Goal: Task Accomplishment & Management: Complete application form

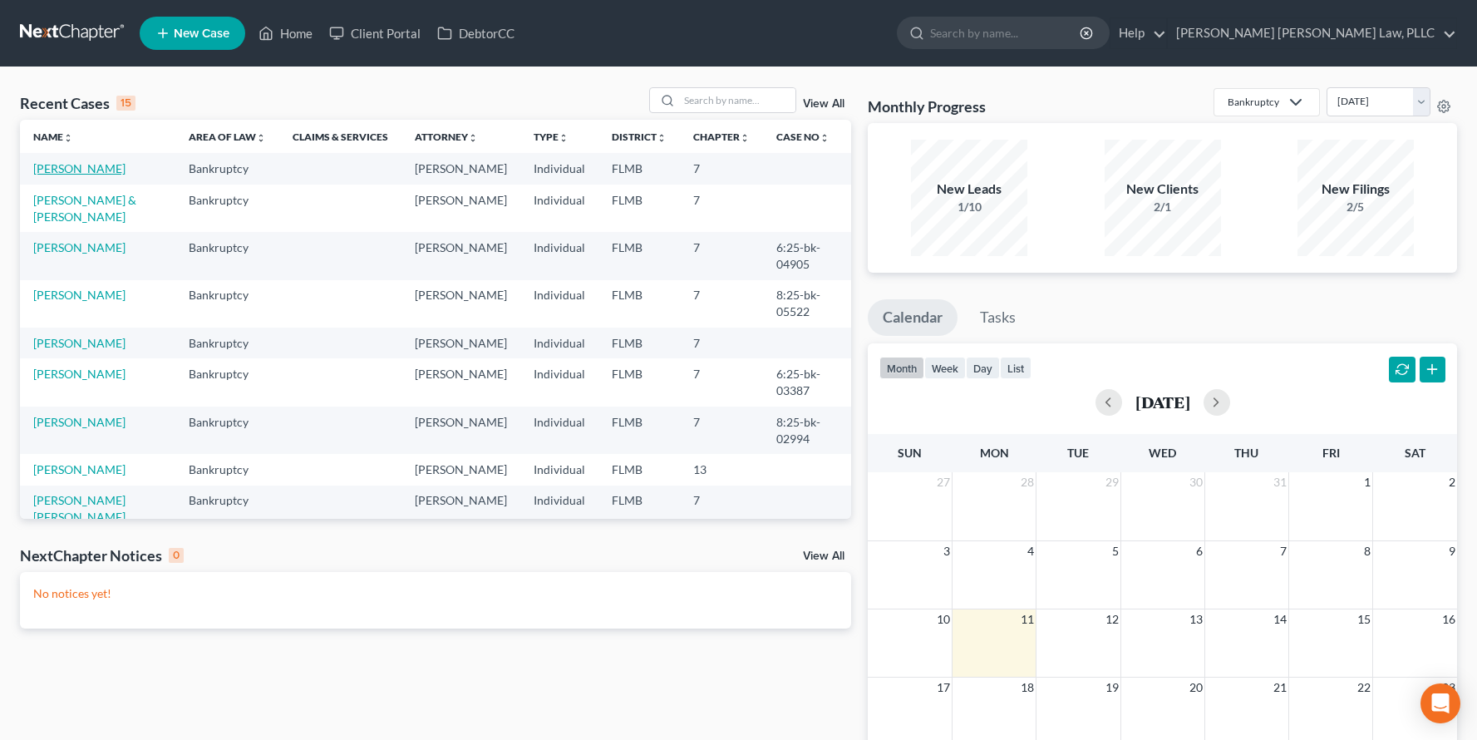
click at [95, 165] on link "[PERSON_NAME]" at bounding box center [79, 168] width 92 height 14
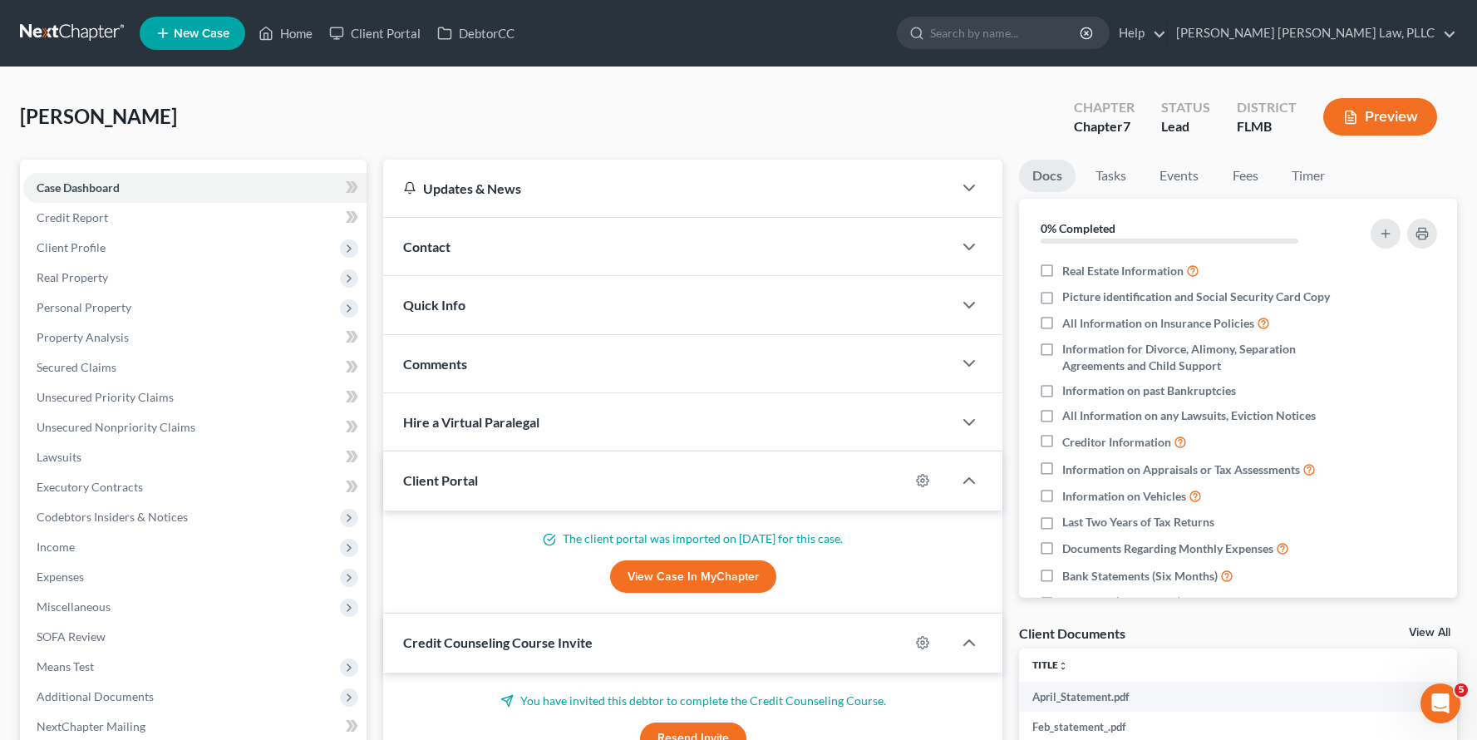
click at [74, 50] on nav "Home New Case Client Portal DebtorCC [PERSON_NAME] [PERSON_NAME] Law, PLLC [EMA…" at bounding box center [738, 33] width 1477 height 66
click at [82, 42] on link at bounding box center [73, 33] width 106 height 30
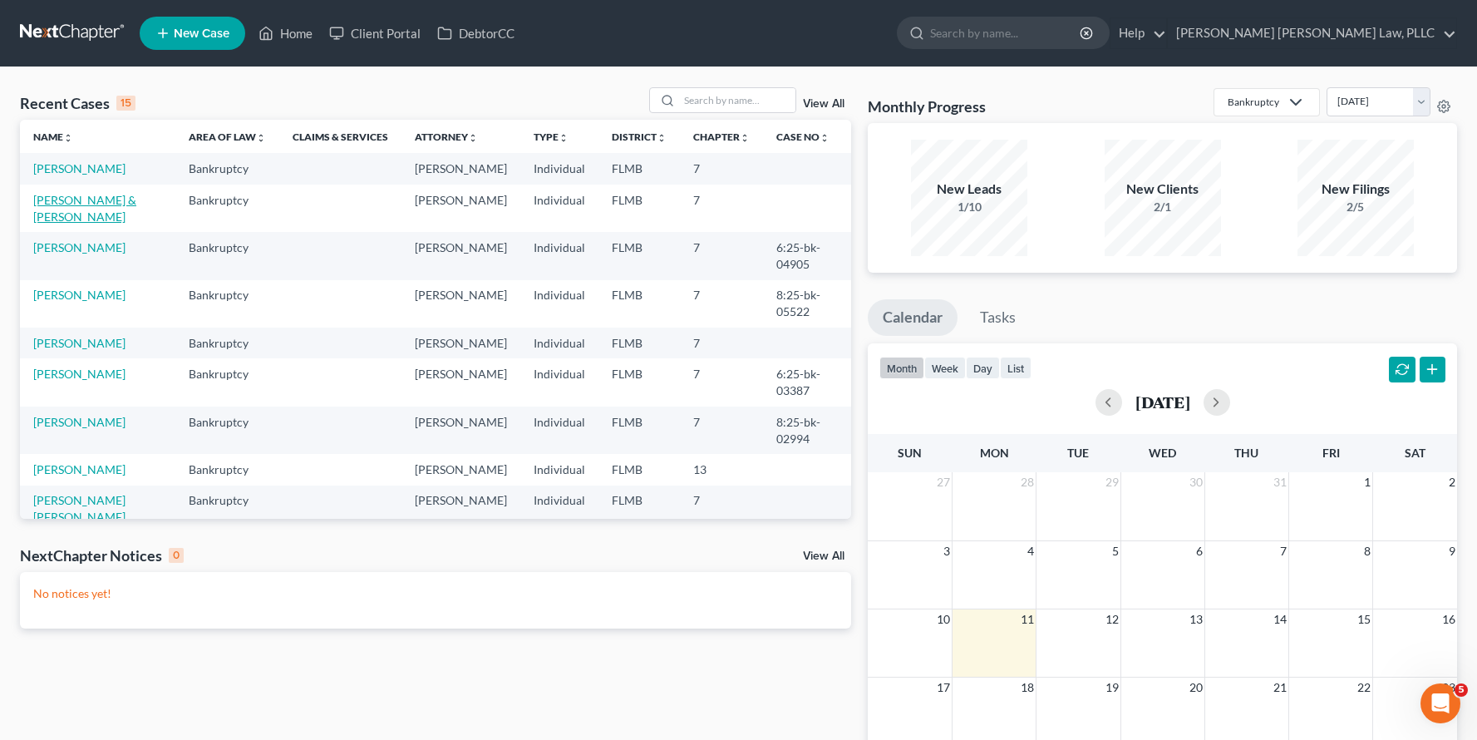
click at [69, 197] on link "[PERSON_NAME] & [PERSON_NAME]" at bounding box center [84, 208] width 103 height 31
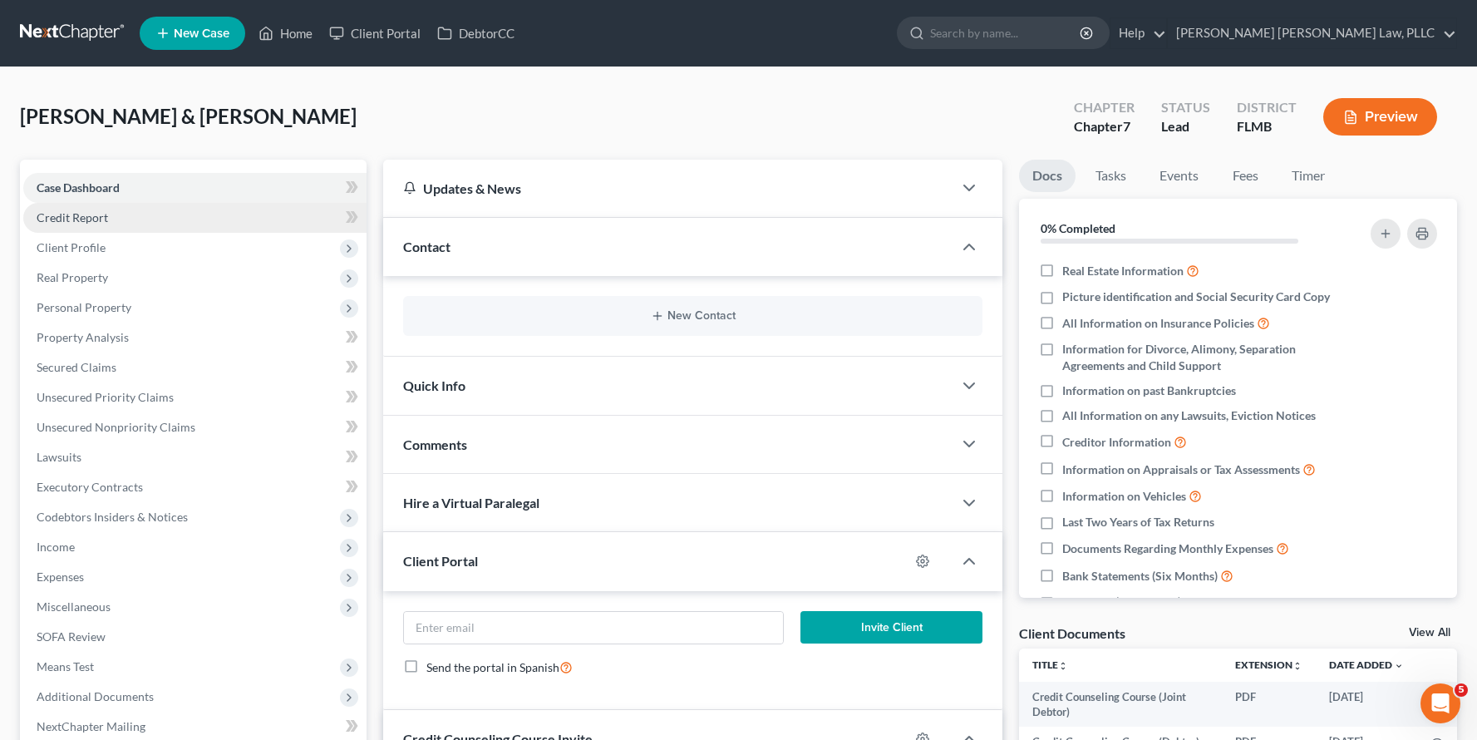
click at [149, 222] on link "Credit Report" at bounding box center [194, 218] width 343 height 30
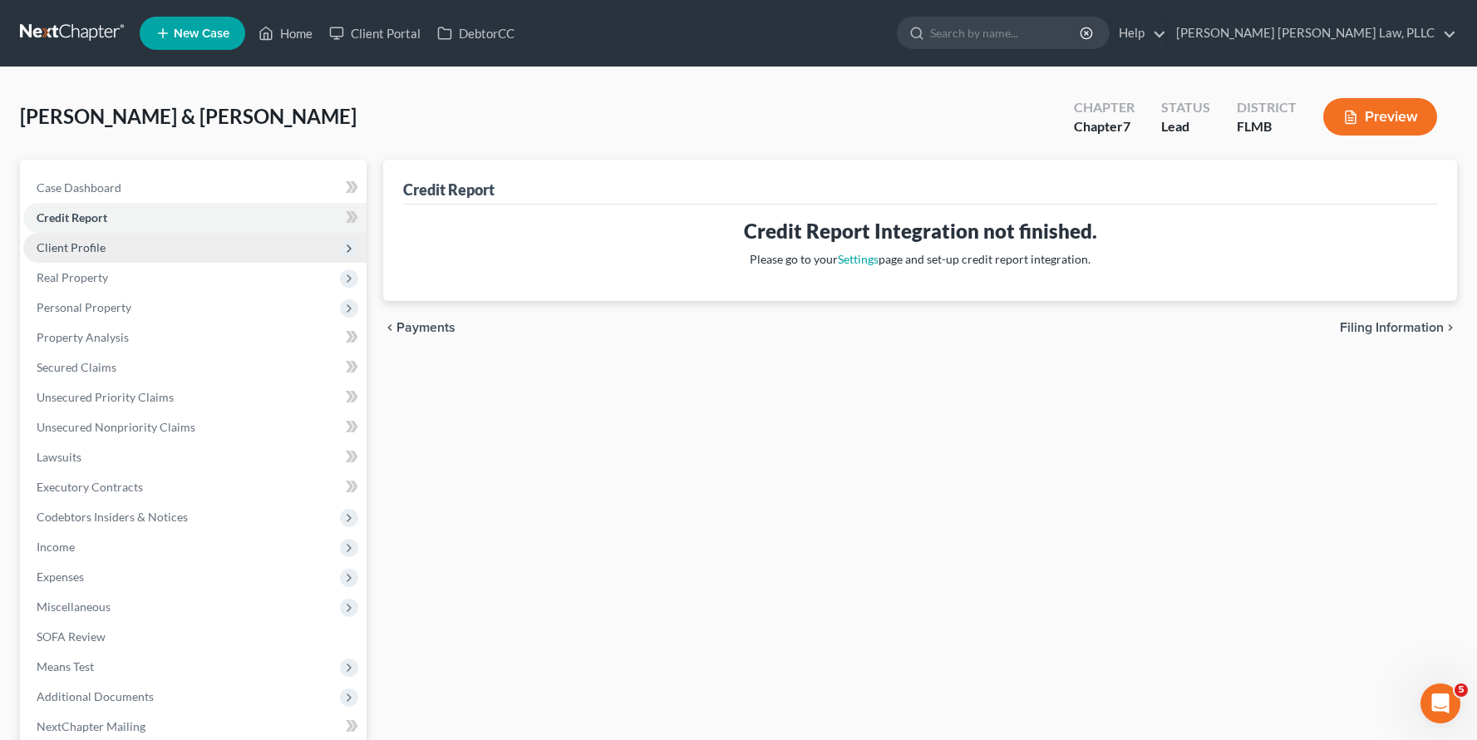
click at [175, 251] on span "Client Profile" at bounding box center [194, 248] width 343 height 30
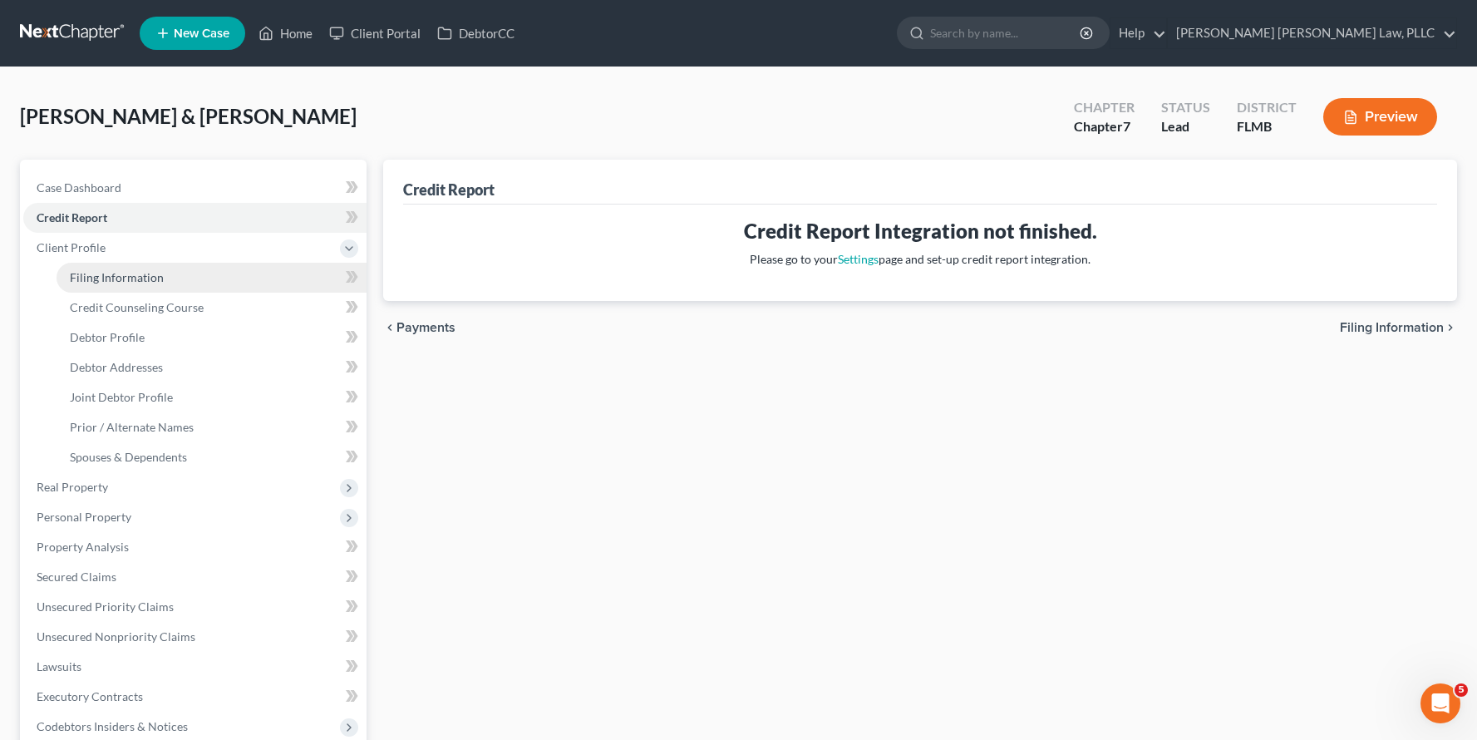
click at [188, 277] on link "Filing Information" at bounding box center [212, 278] width 310 height 30
select select "1"
select select "0"
select select "15"
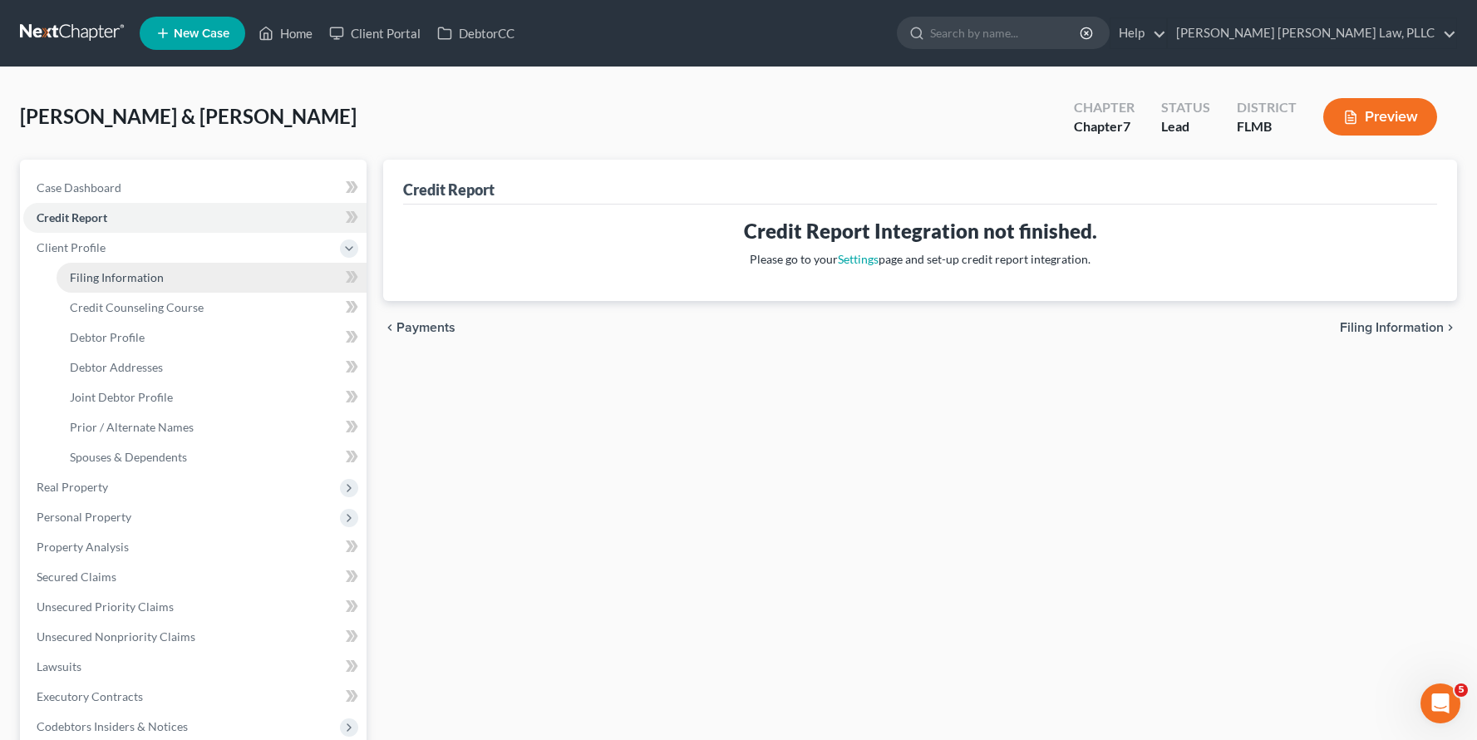
select select "0"
select select "9"
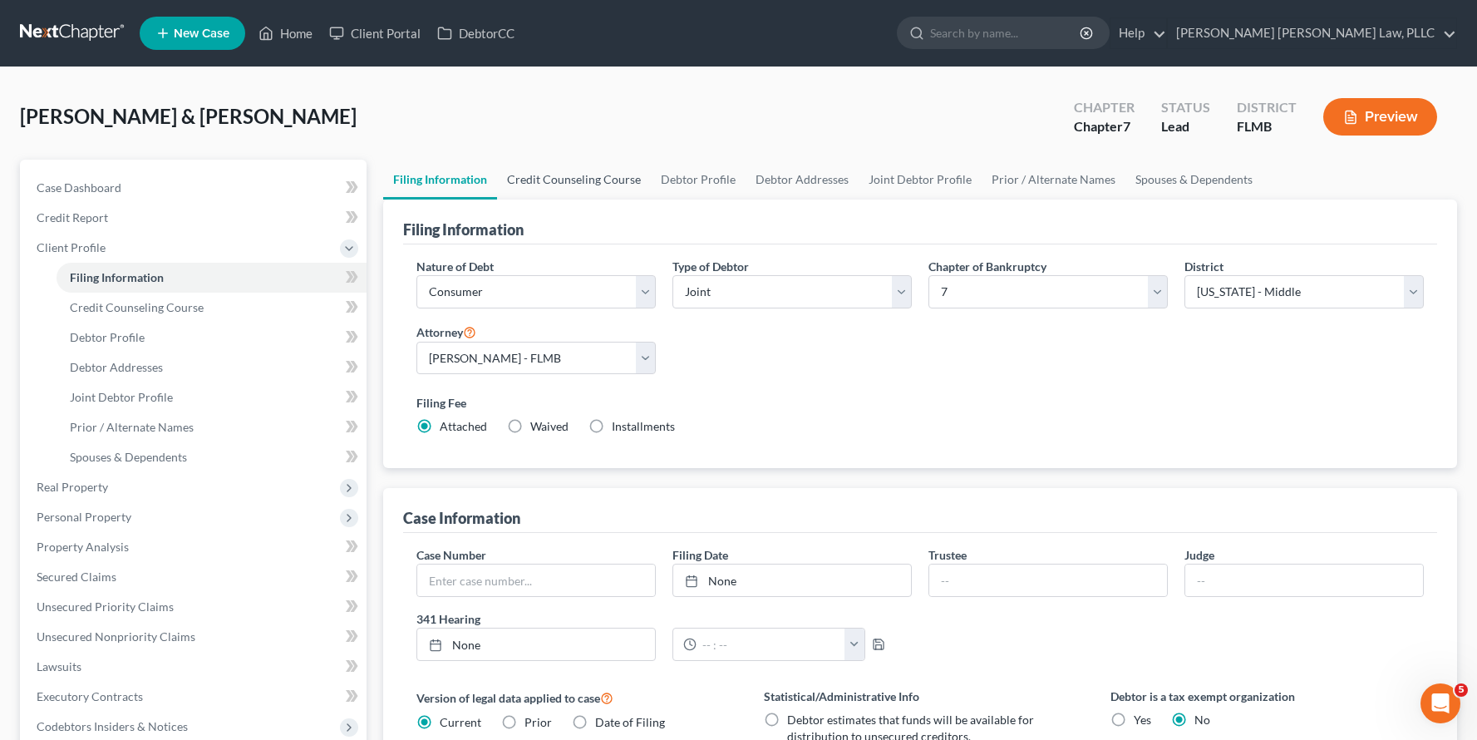
click at [612, 168] on link "Credit Counseling Course" at bounding box center [574, 180] width 154 height 40
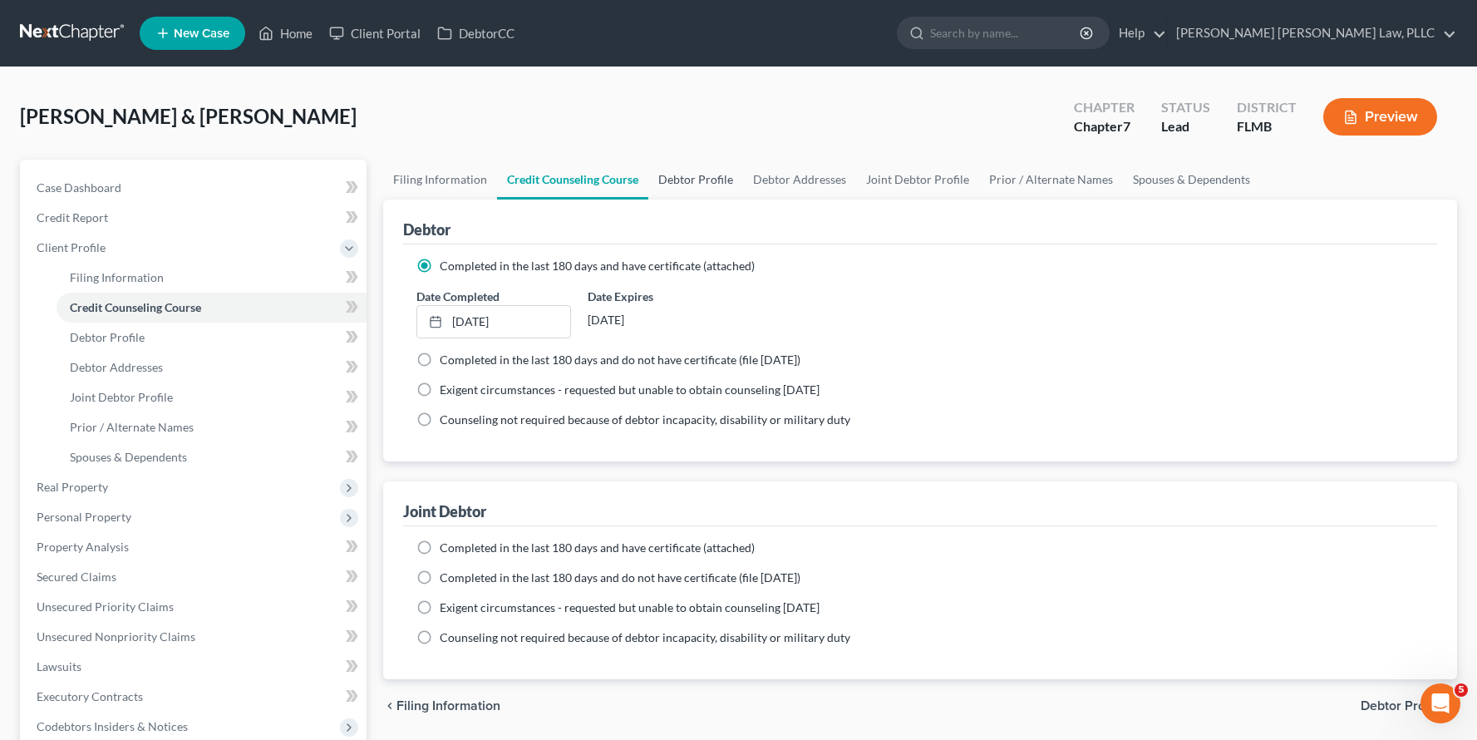
click at [705, 187] on link "Debtor Profile" at bounding box center [695, 180] width 95 height 40
select select "1"
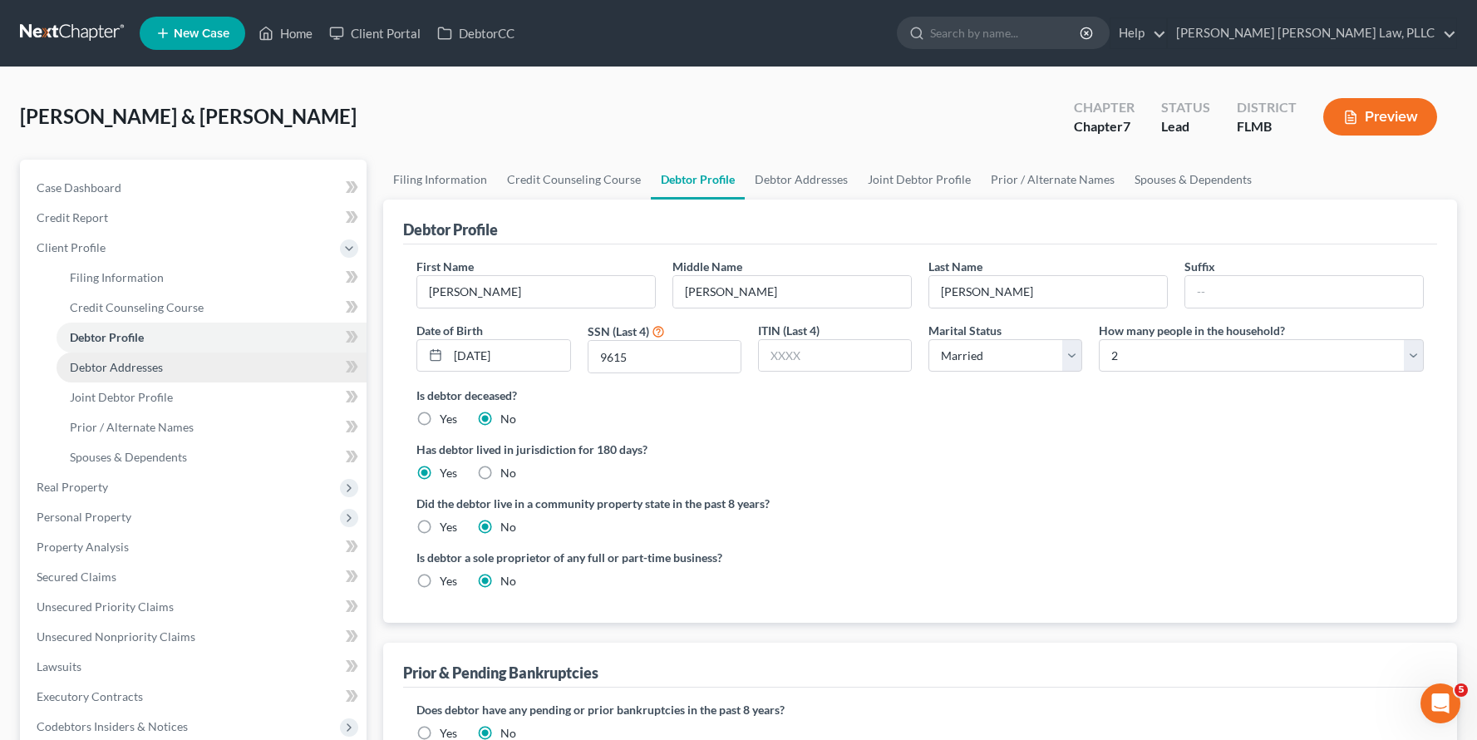
click at [231, 378] on link "Debtor Addresses" at bounding box center [212, 367] width 310 height 30
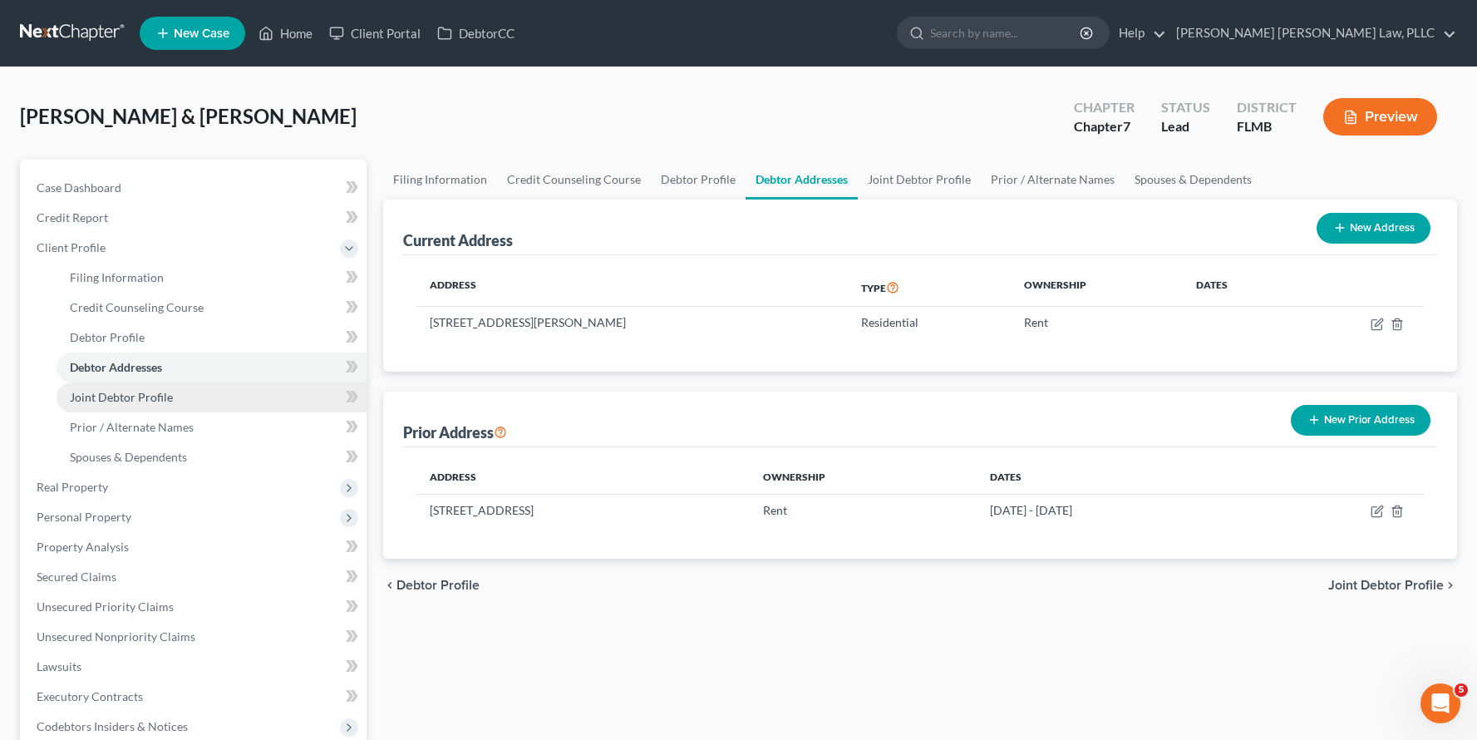
click at [208, 406] on link "Joint Debtor Profile" at bounding box center [212, 397] width 310 height 30
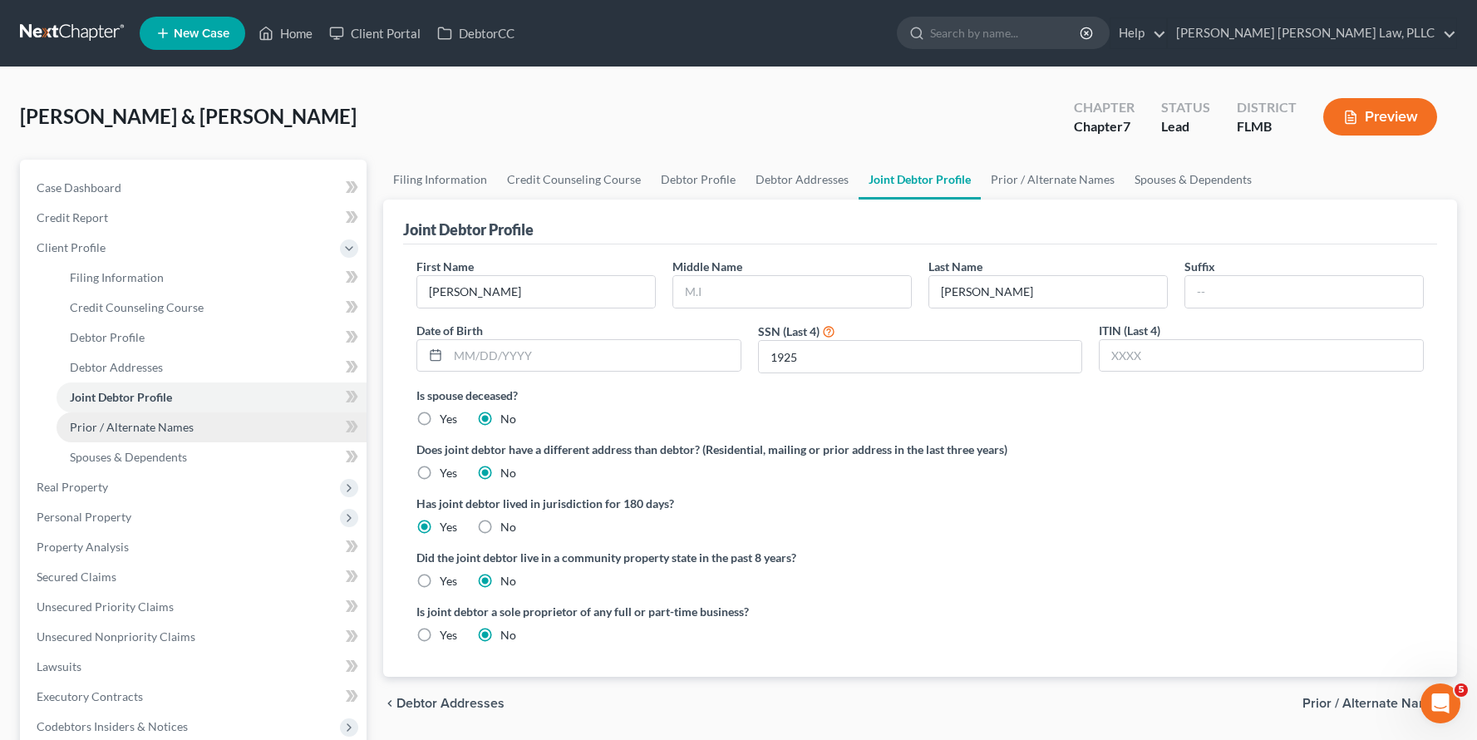
click at [179, 427] on span "Prior / Alternate Names" at bounding box center [132, 427] width 124 height 14
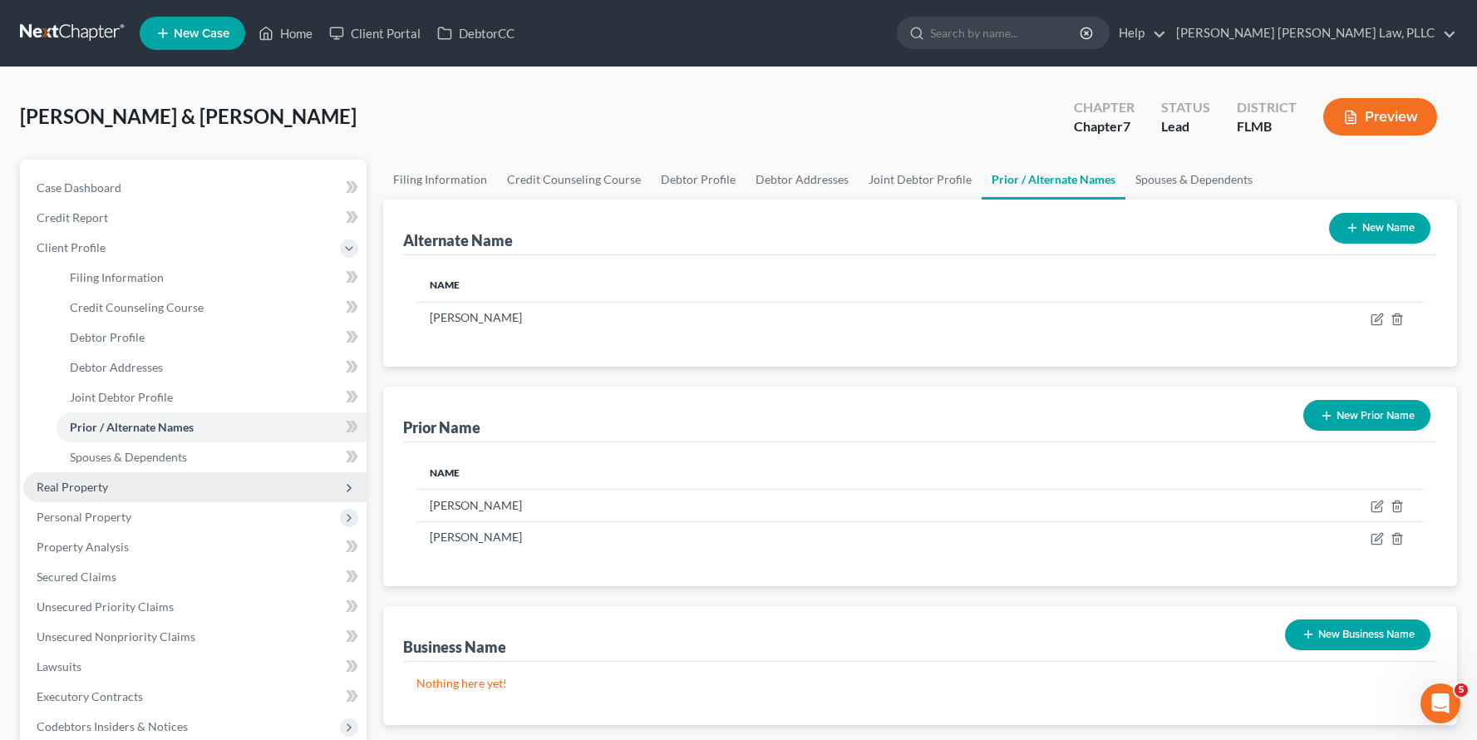
click at [189, 472] on span "Real Property" at bounding box center [194, 487] width 343 height 30
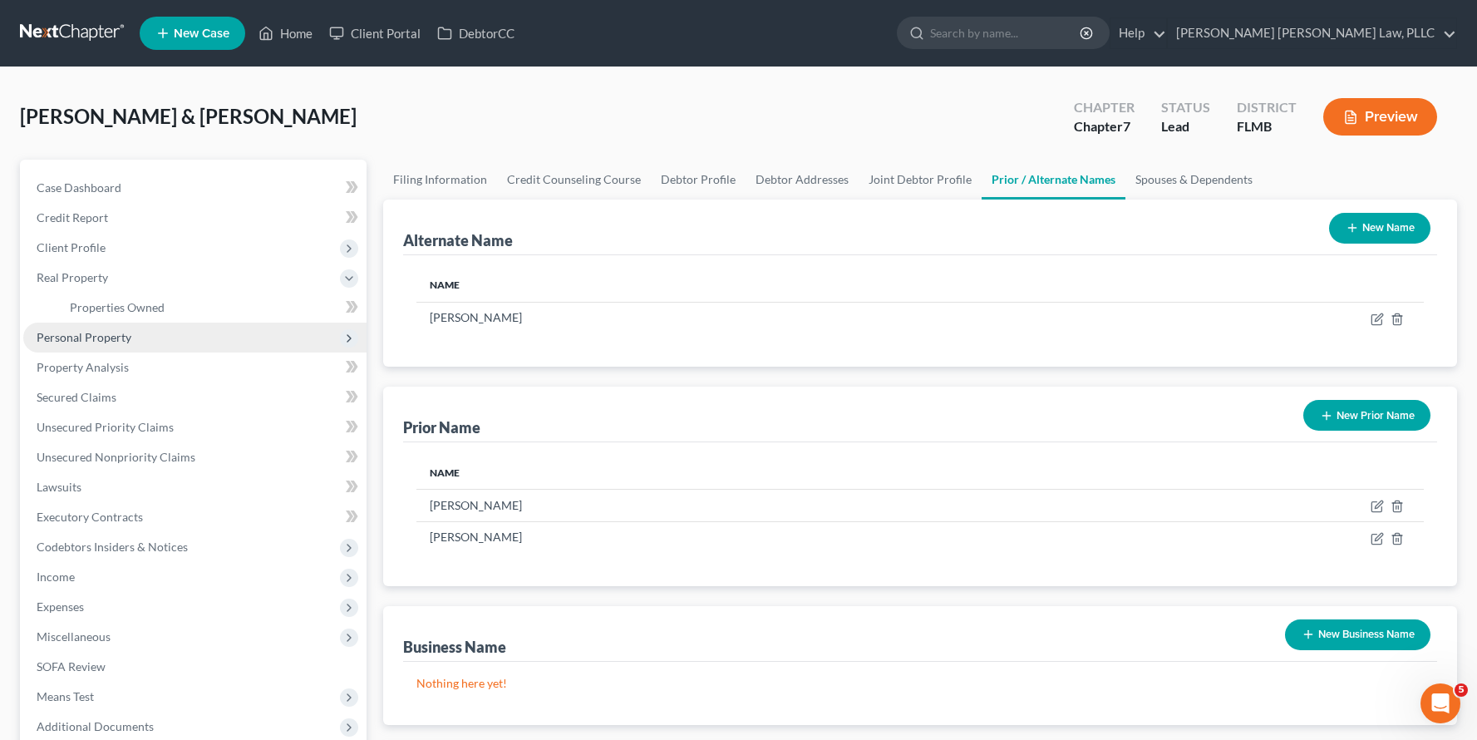
click at [171, 347] on span "Personal Property" at bounding box center [194, 337] width 343 height 30
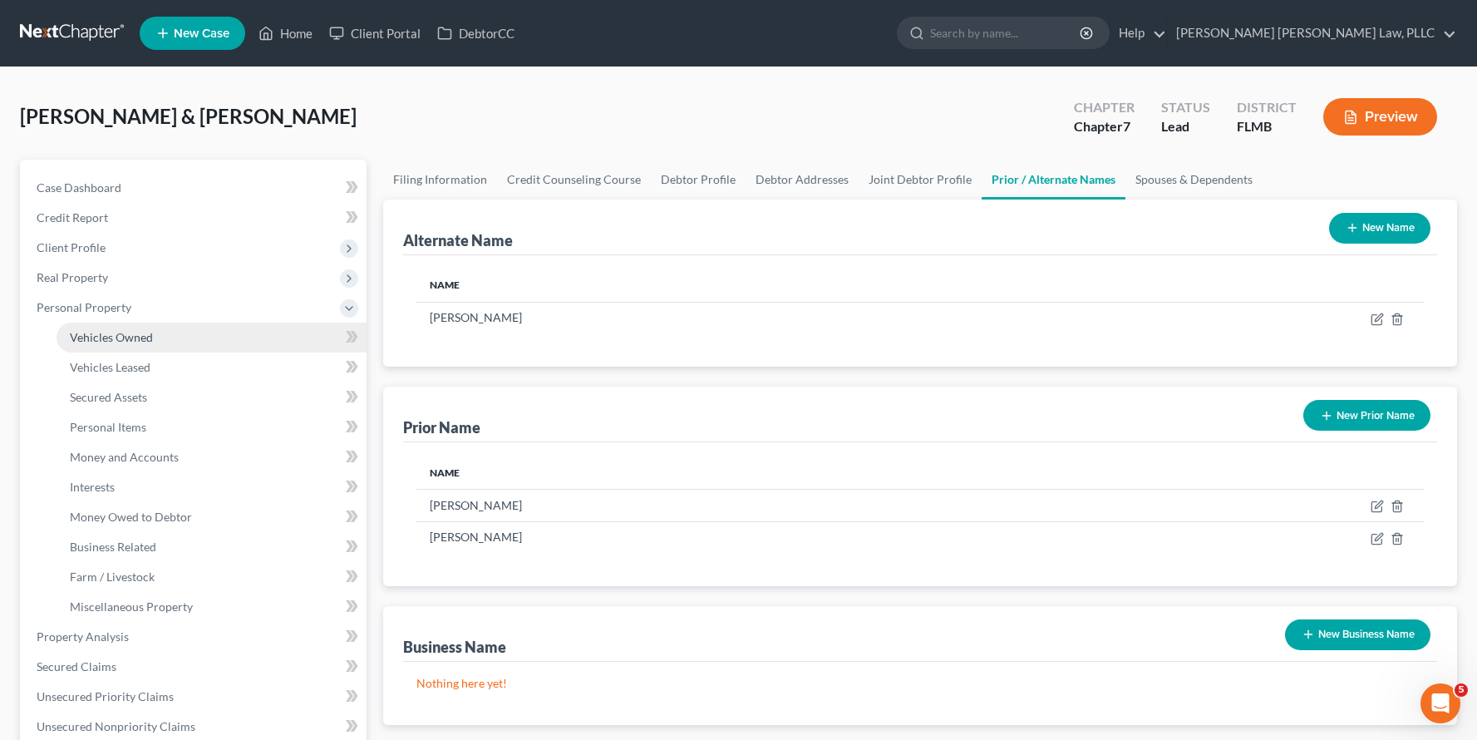
click at [174, 340] on link "Vehicles Owned" at bounding box center [212, 337] width 310 height 30
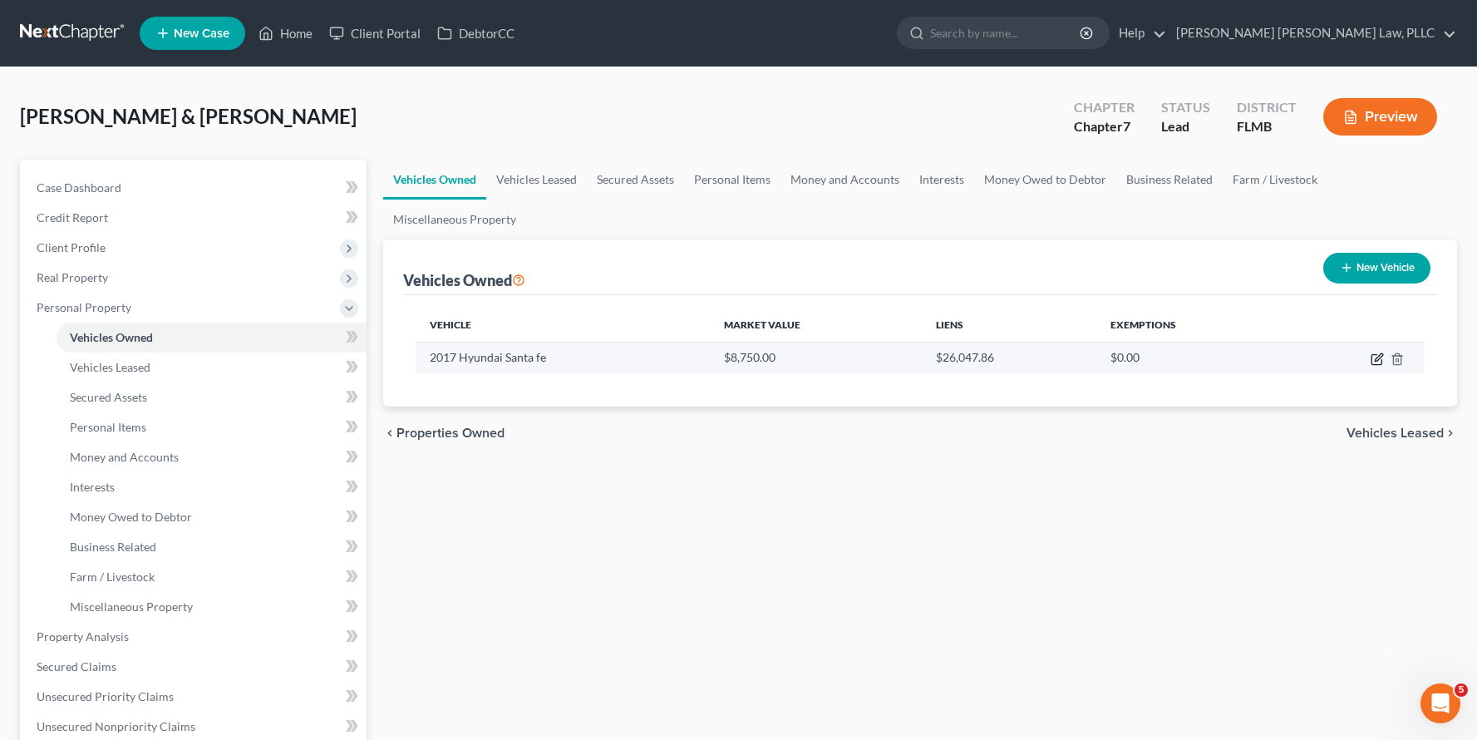
click at [1376, 362] on icon "button" at bounding box center [1376, 358] width 13 height 13
select select "0"
select select "9"
select select "2"
select select "0"
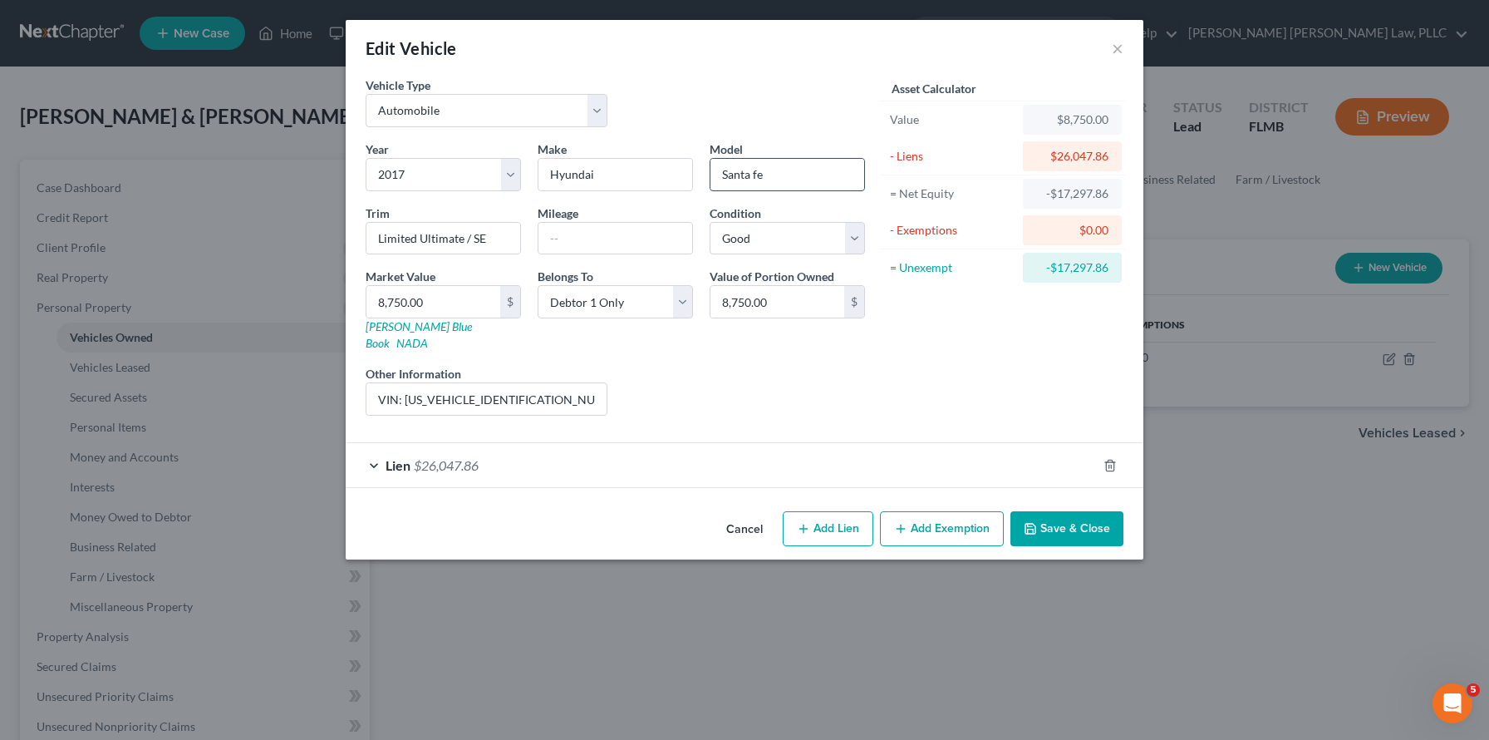
click at [782, 178] on input "Santa fe" at bounding box center [787, 175] width 154 height 32
type input "Santa Fe"
click at [970, 511] on button "Add Exemption" at bounding box center [942, 528] width 124 height 35
select select "2"
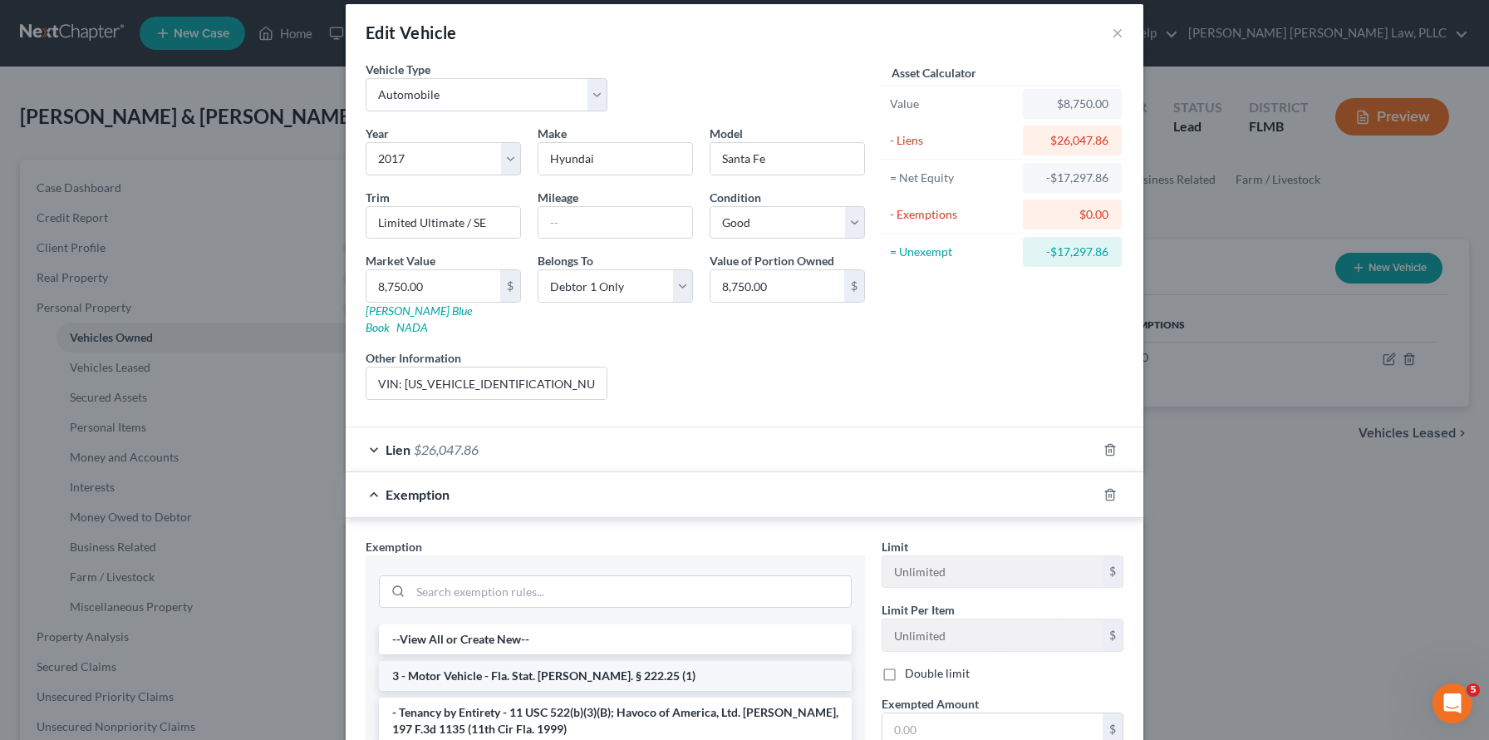
scroll to position [63, 0]
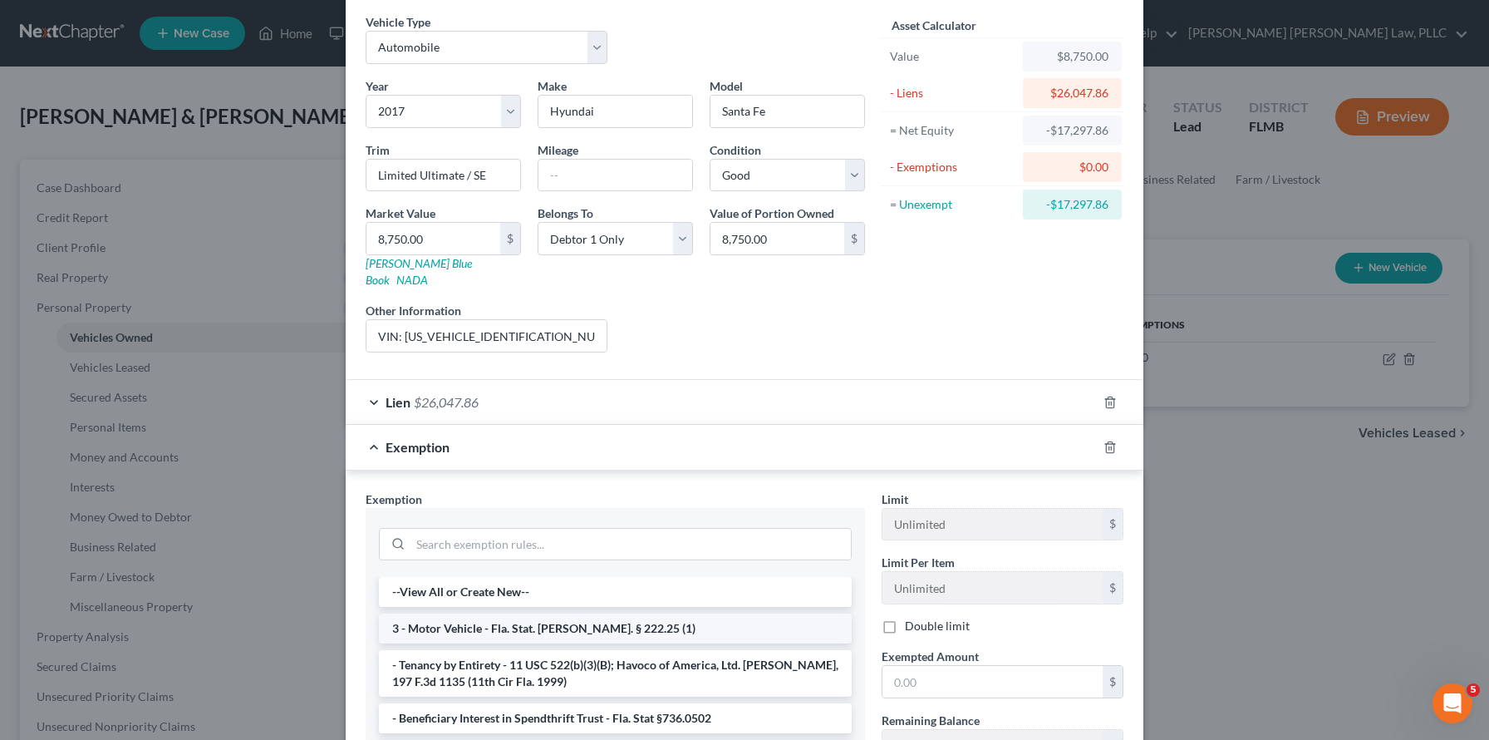
click at [774, 613] on li "3 - Motor Vehicle - Fla. Stat. Ann. § 222.25 (1)" at bounding box center [615, 628] width 473 height 30
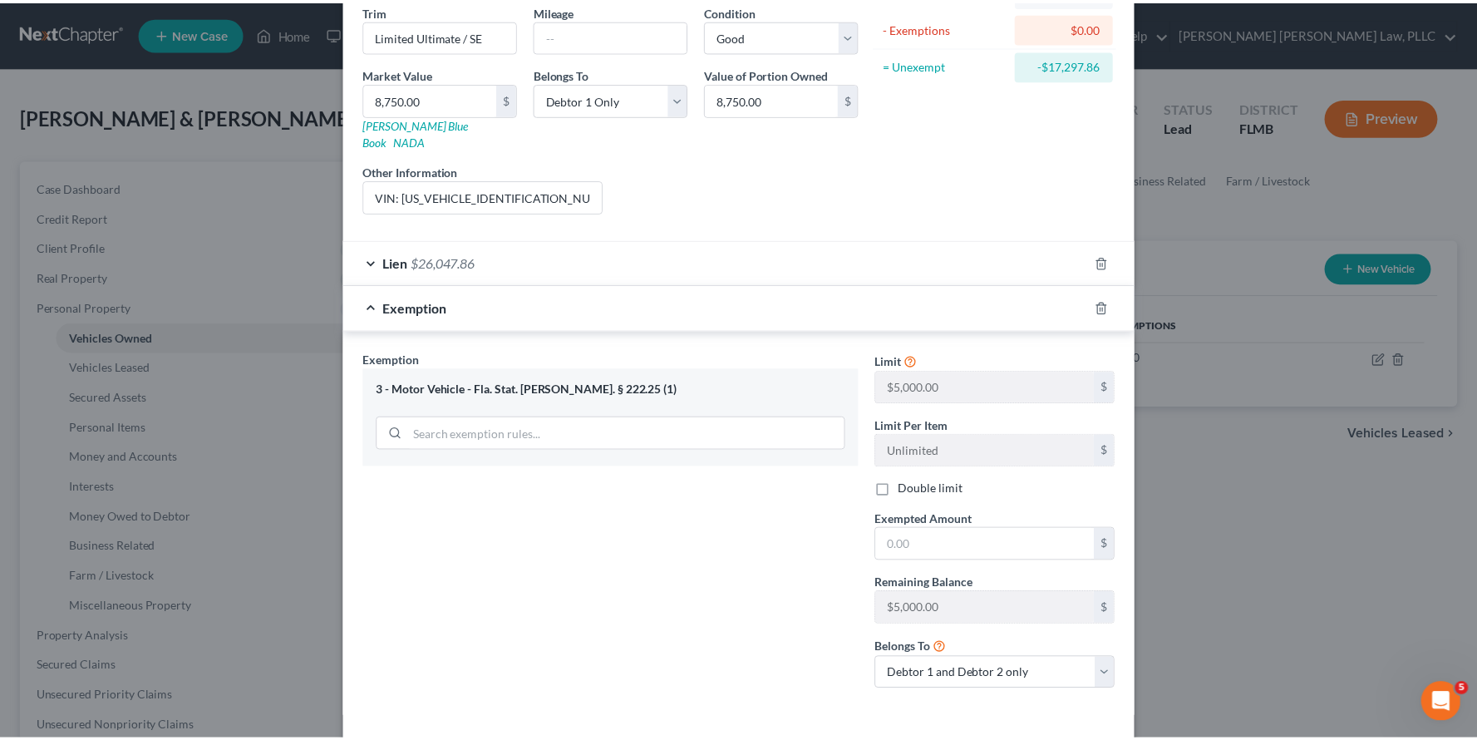
scroll to position [248, 0]
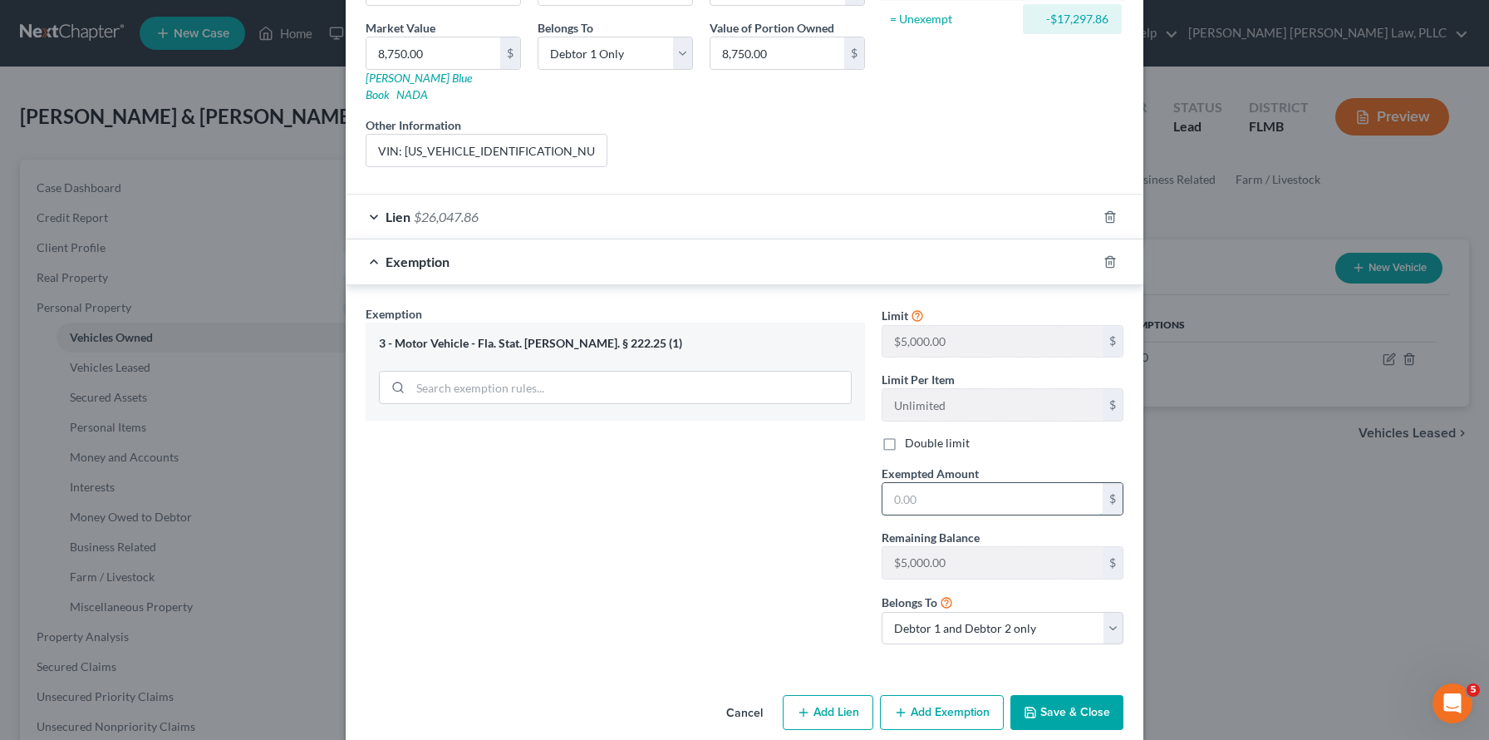
click at [950, 483] on input "text" at bounding box center [993, 499] width 220 height 32
type input "5,000"
click at [1057, 695] on button "Save & Close" at bounding box center [1066, 712] width 113 height 35
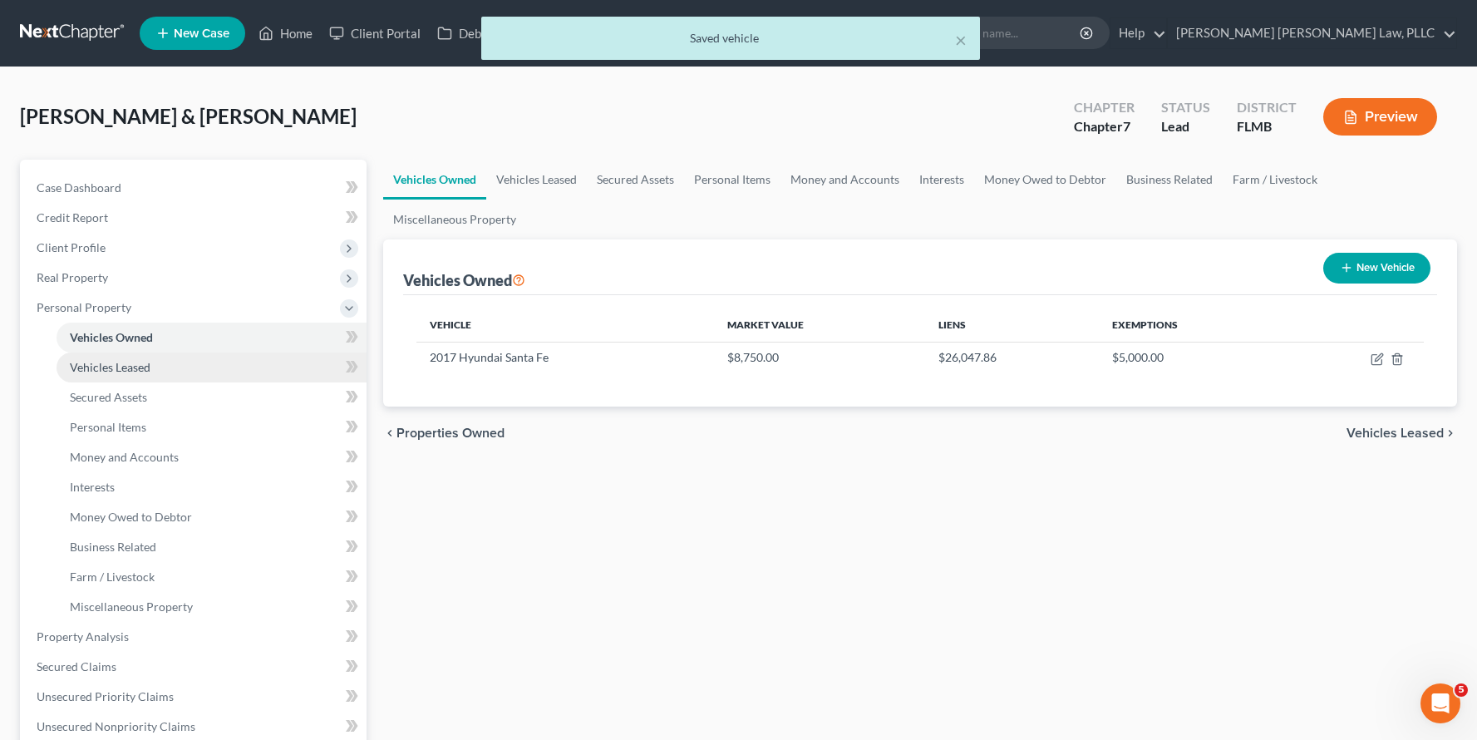
click at [171, 368] on link "Vehicles Leased" at bounding box center [212, 367] width 310 height 30
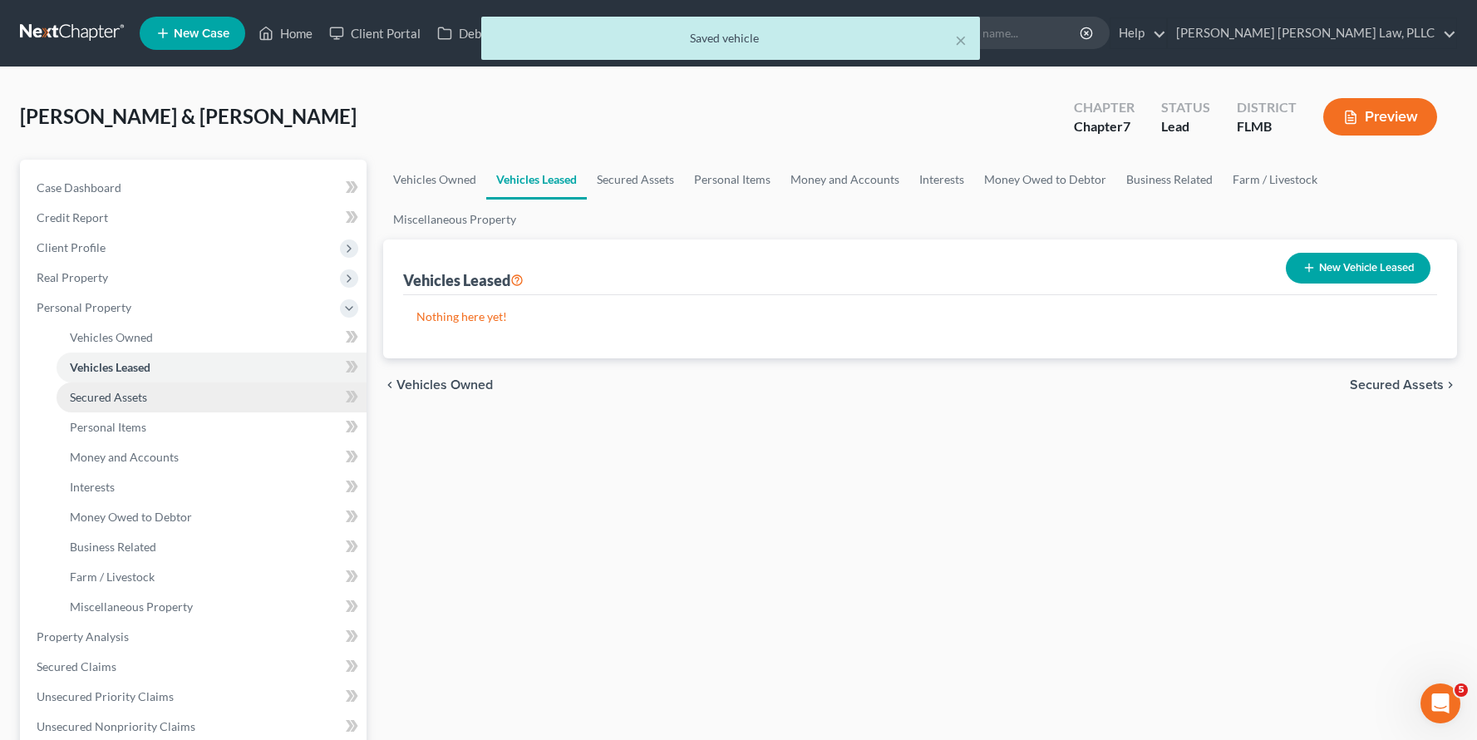
click at [170, 399] on link "Secured Assets" at bounding box center [212, 397] width 310 height 30
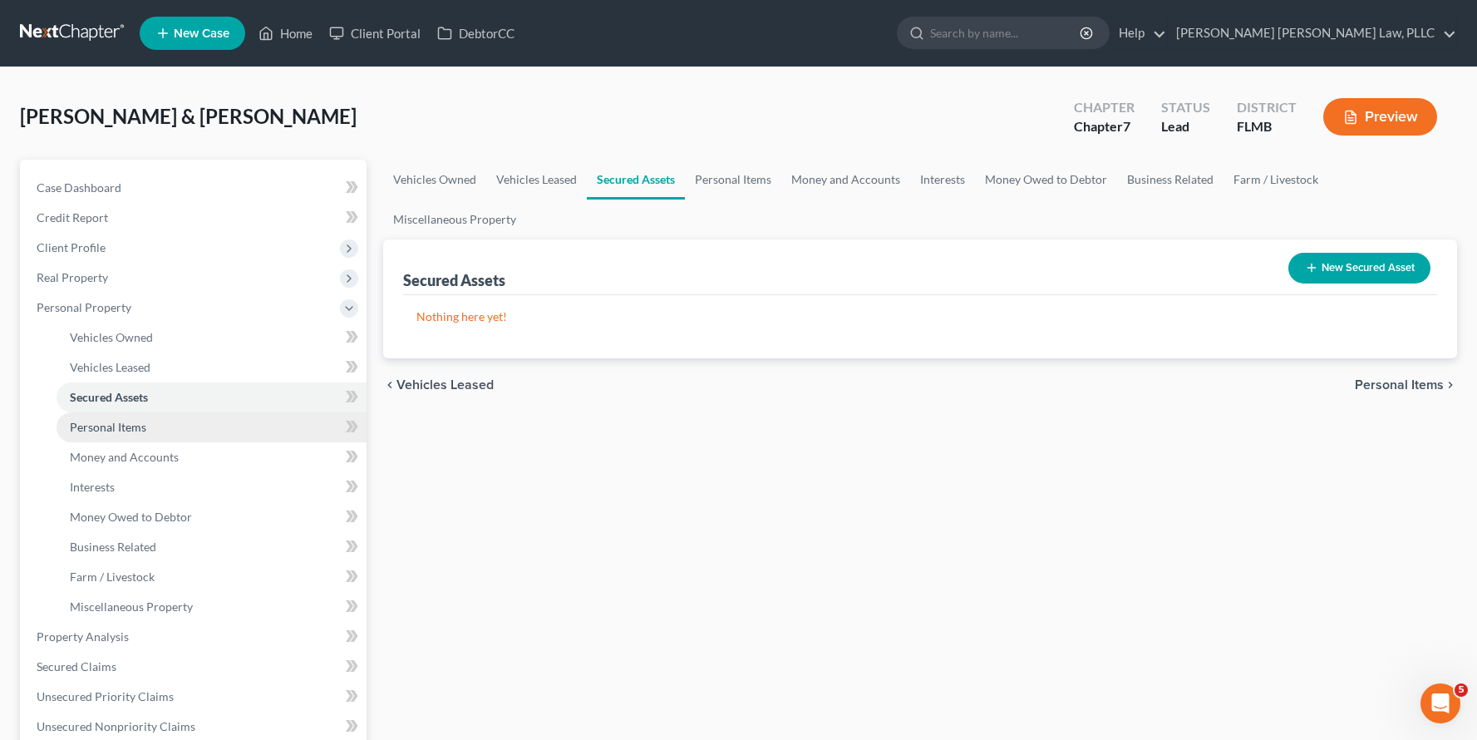
click at [170, 420] on link "Personal Items" at bounding box center [212, 427] width 310 height 30
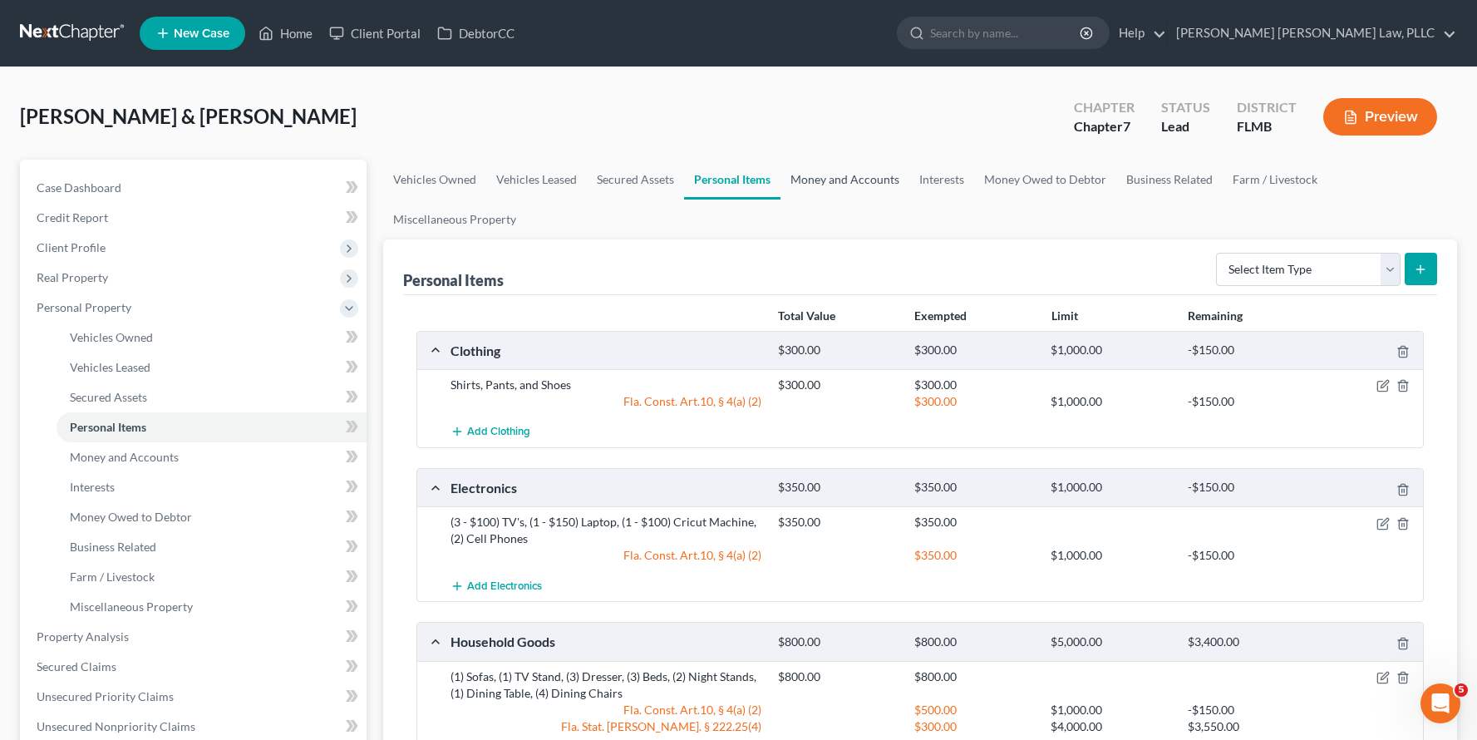
click at [838, 186] on link "Money and Accounts" at bounding box center [844, 180] width 129 height 40
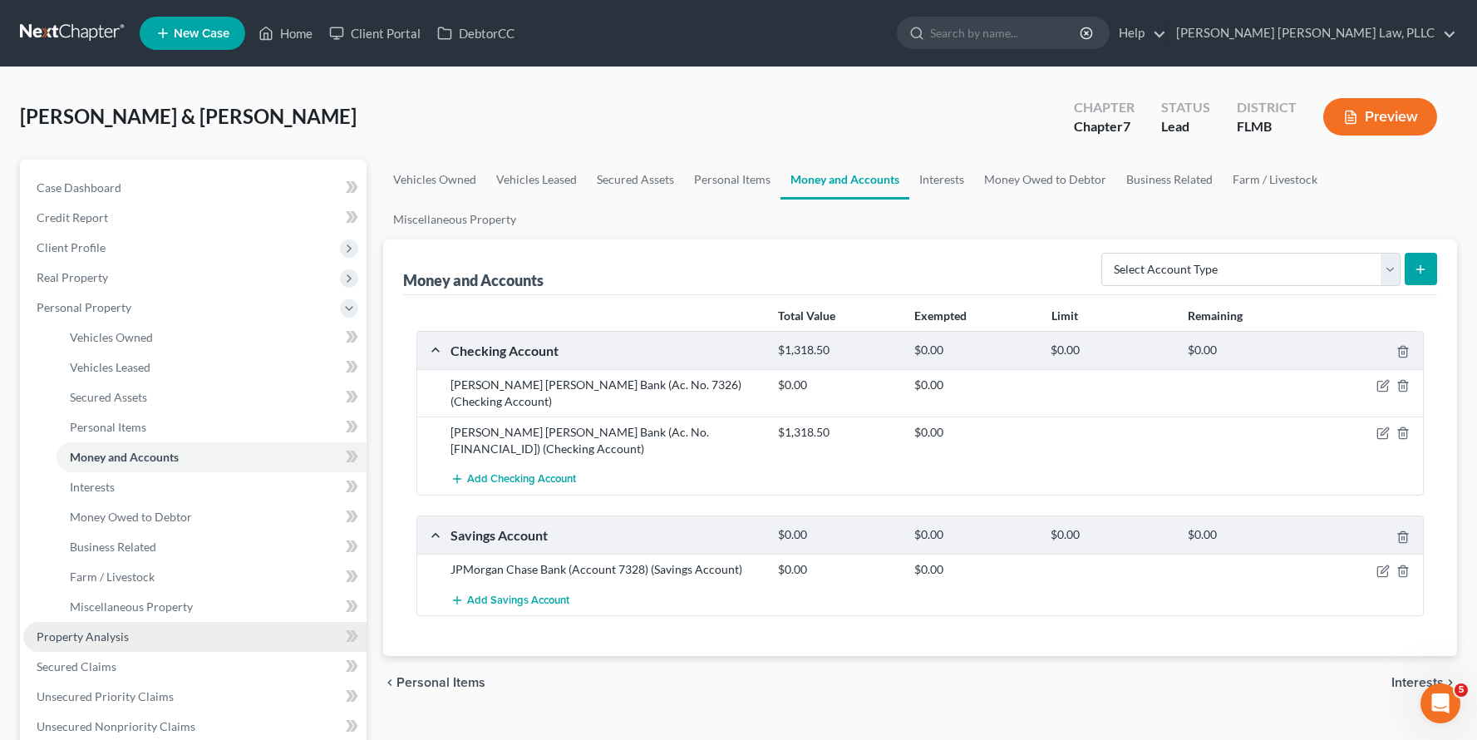
click at [118, 632] on span "Property Analysis" at bounding box center [83, 636] width 92 height 14
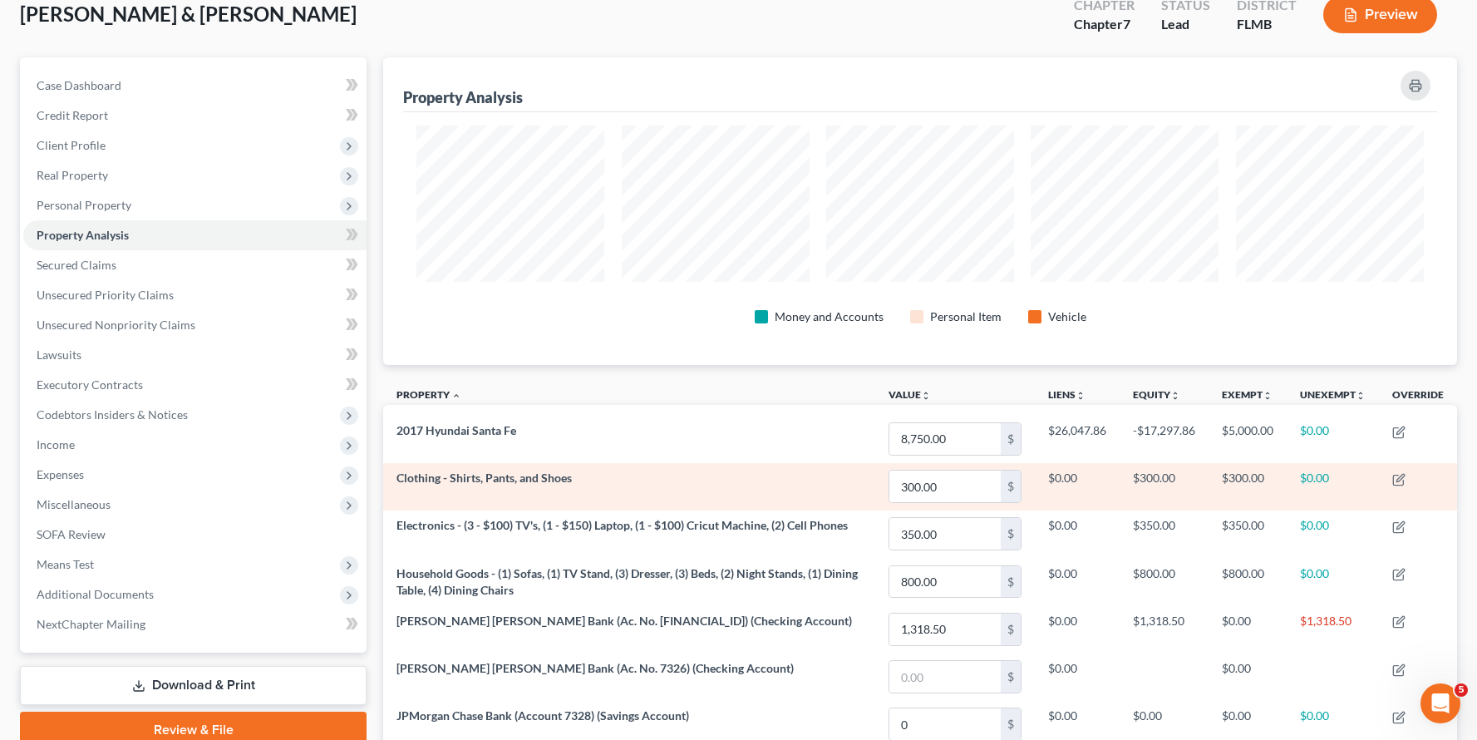
scroll to position [125, 0]
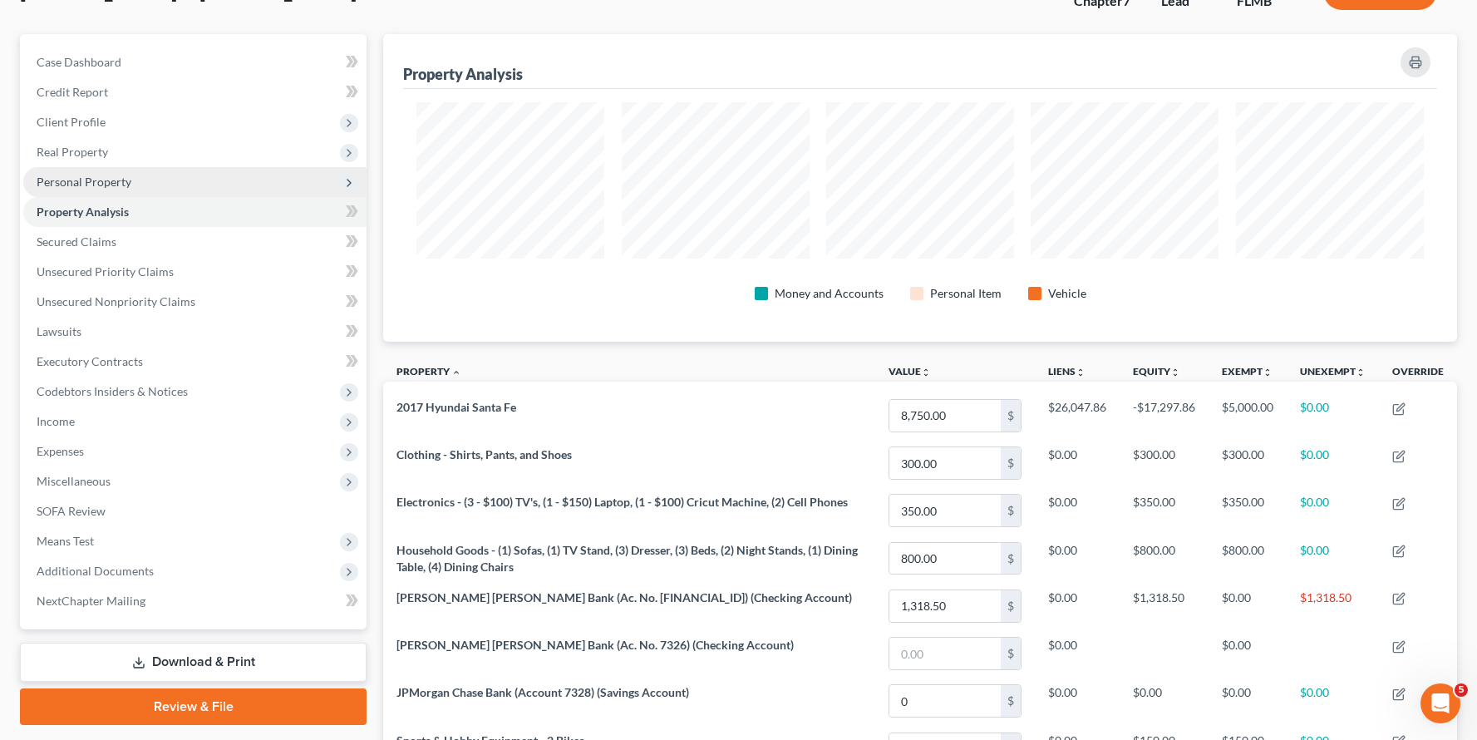
click at [96, 189] on span "Personal Property" at bounding box center [194, 182] width 343 height 30
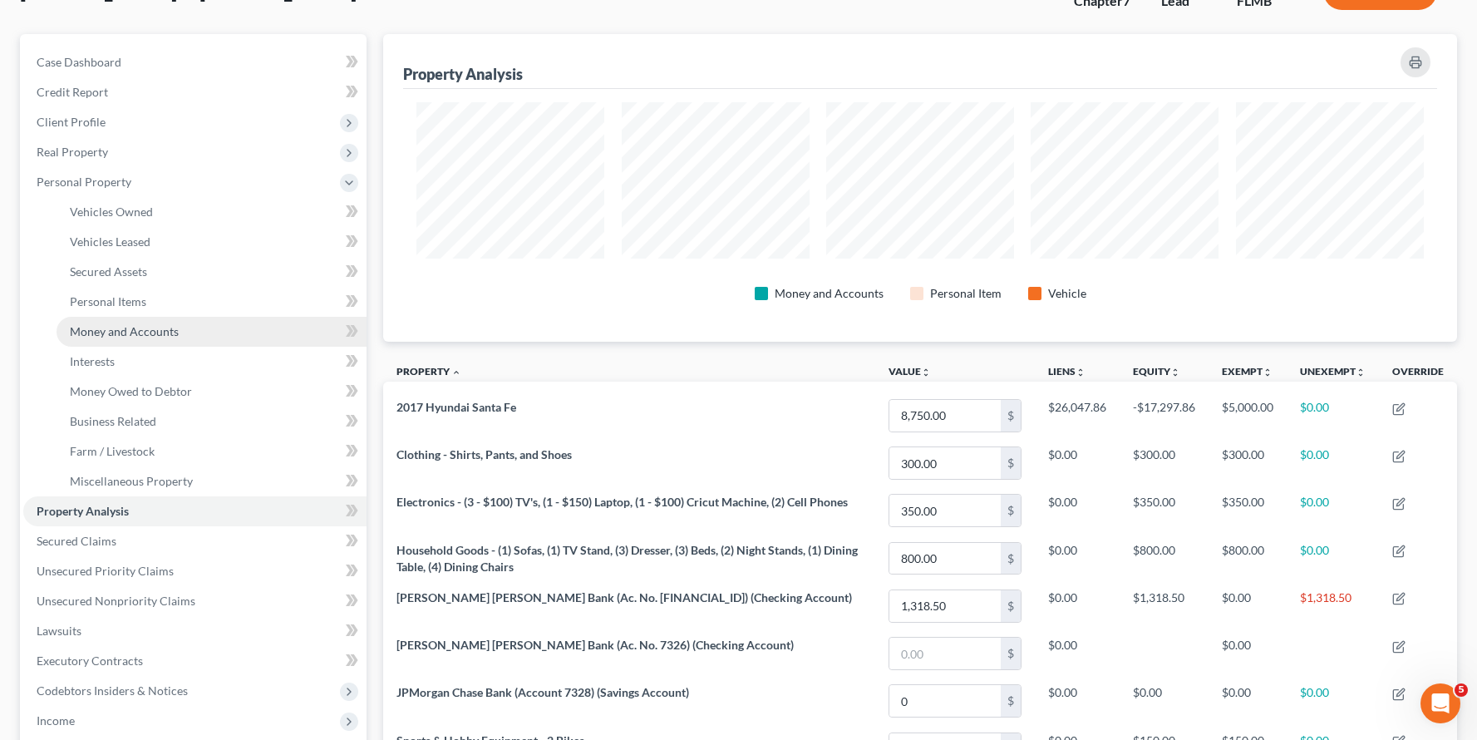
click at [150, 328] on span "Money and Accounts" at bounding box center [124, 331] width 109 height 14
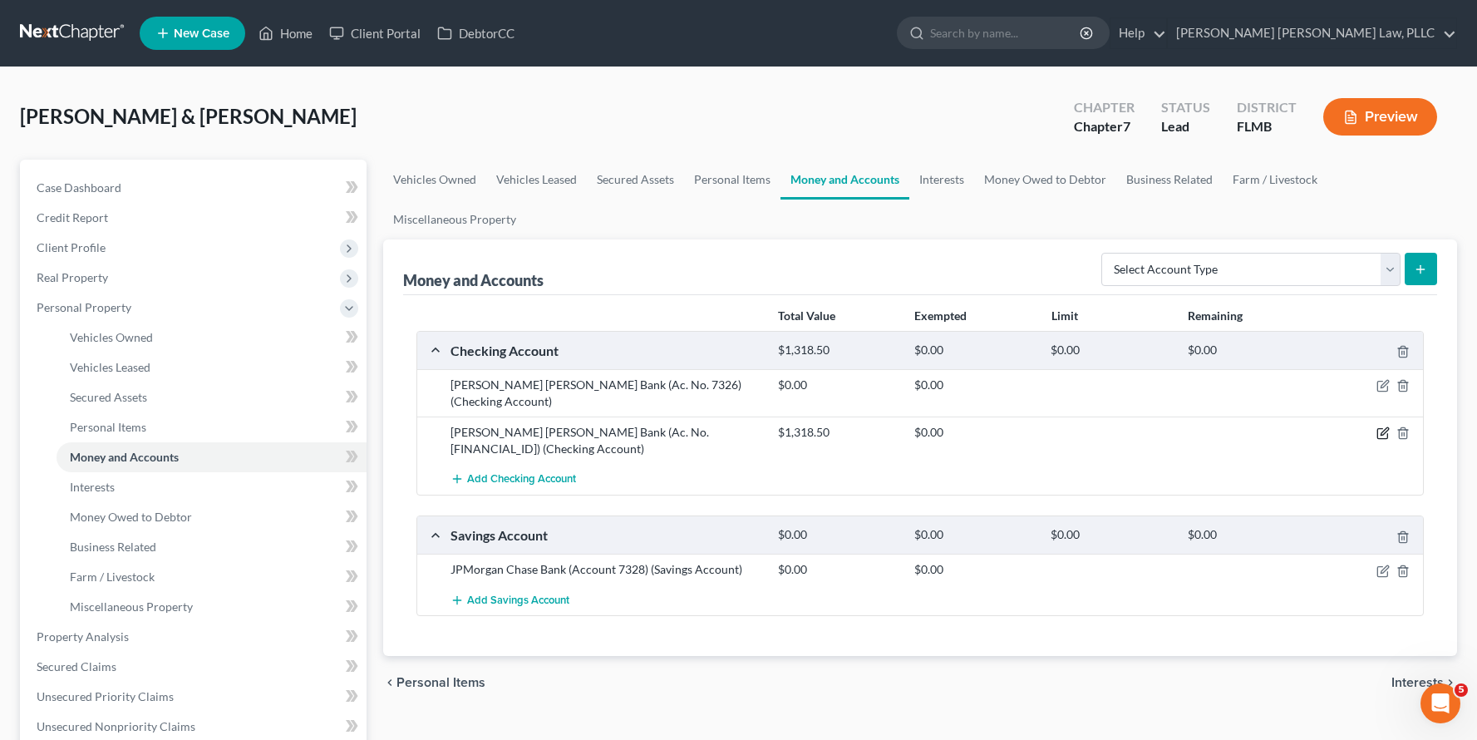
click at [1381, 426] on icon "button" at bounding box center [1382, 432] width 13 height 13
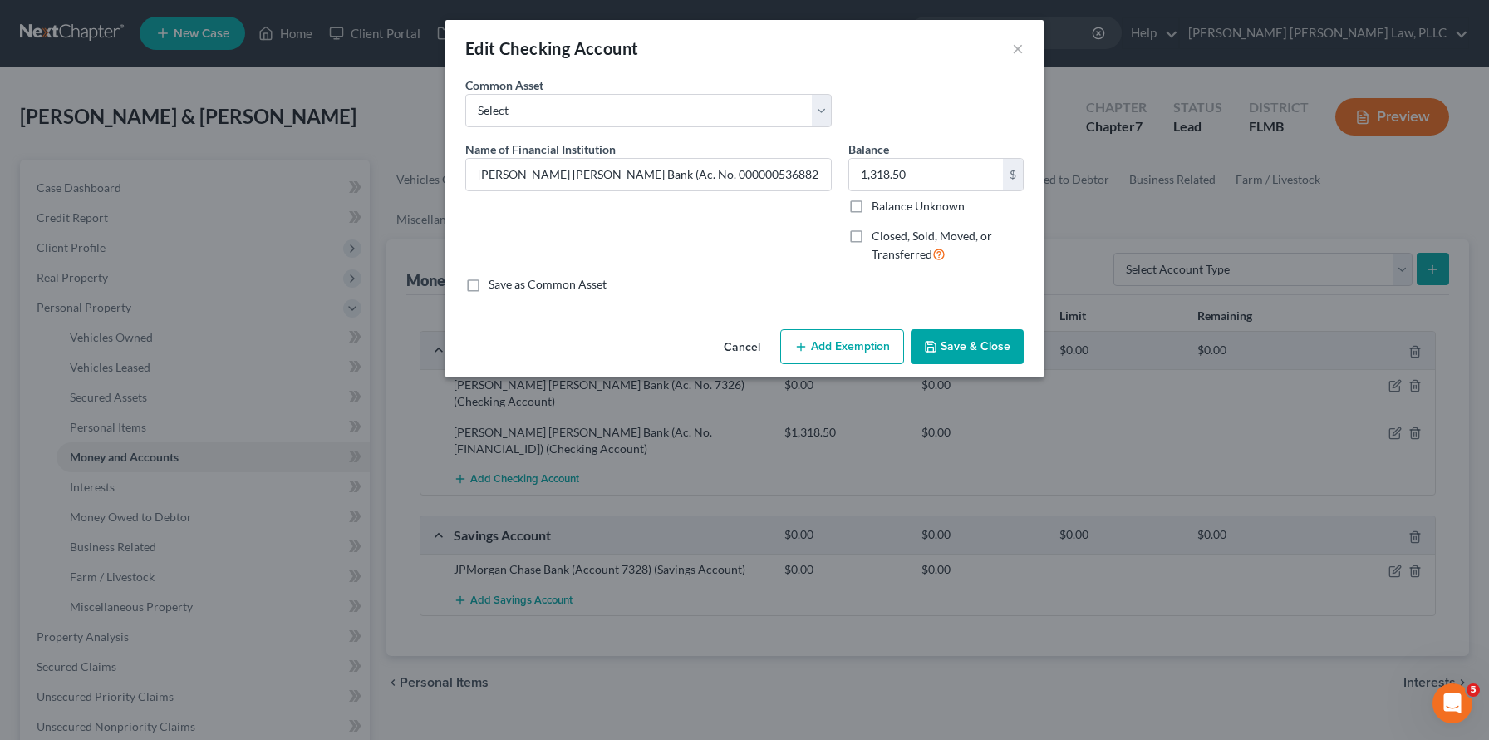
click at [861, 337] on button "Add Exemption" at bounding box center [842, 346] width 124 height 35
select select "2"
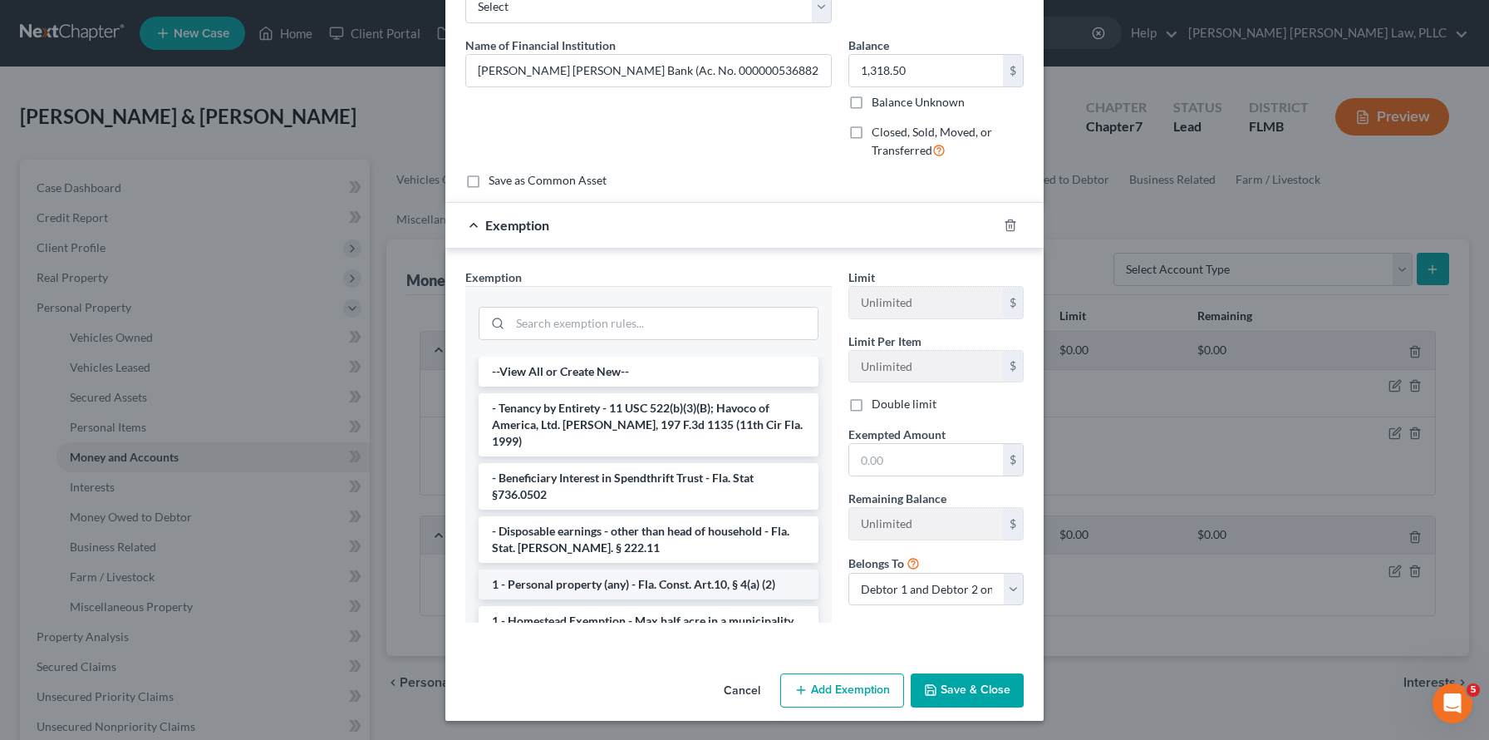
click at [623, 569] on li "1 - Personal property (any) - Fla. Const. Art.10, § 4(a) (2)" at bounding box center [649, 584] width 340 height 30
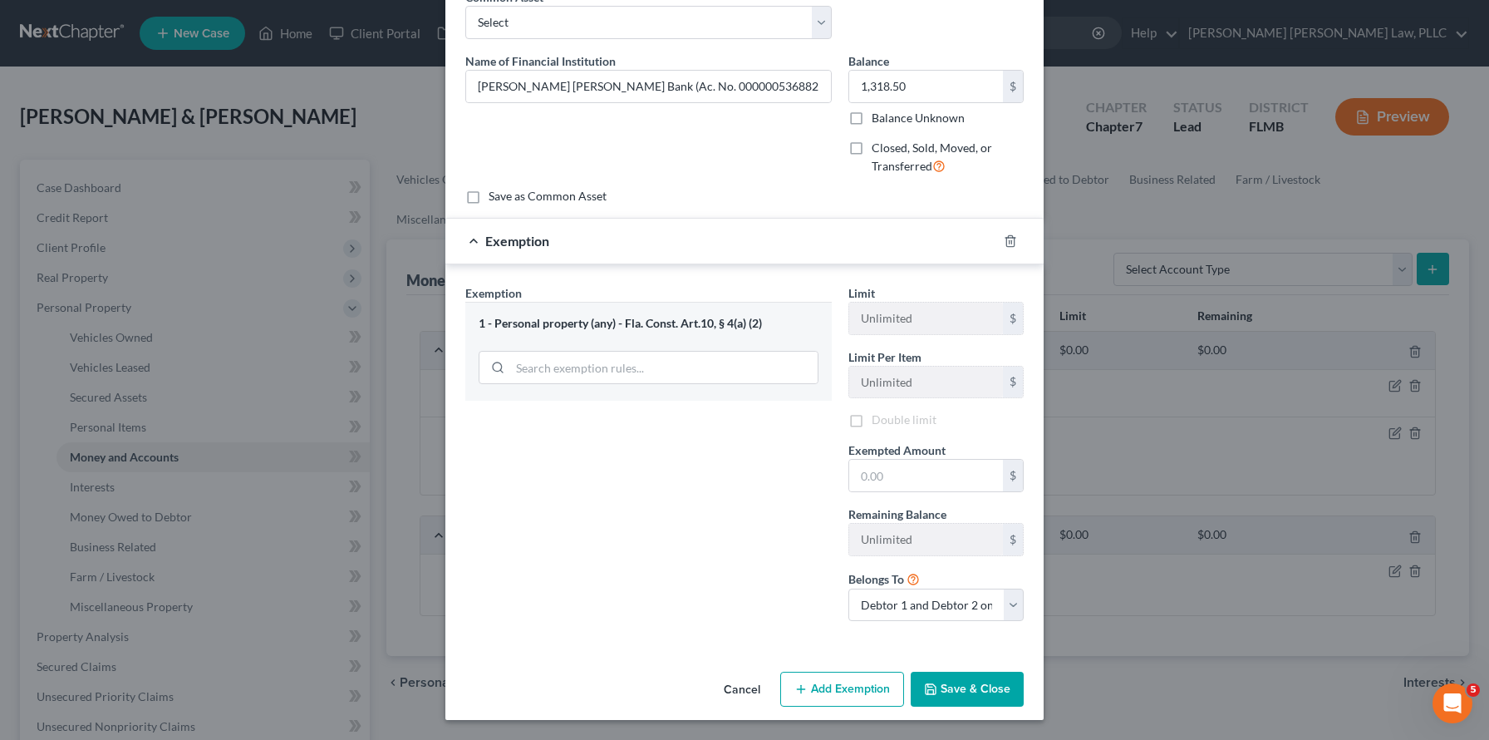
scroll to position [86, 0]
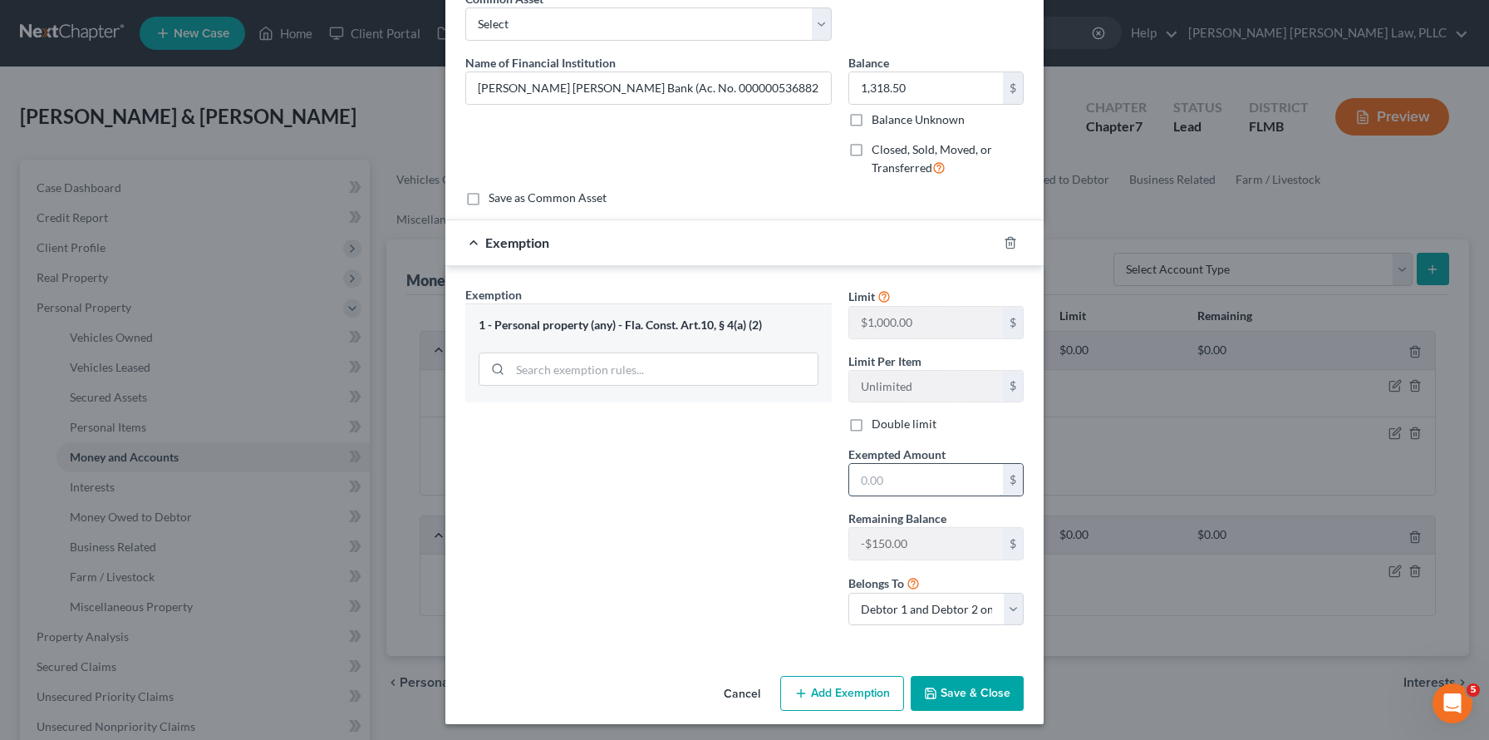
click at [951, 486] on input "text" at bounding box center [926, 480] width 154 height 32
click at [671, 363] on input "search" at bounding box center [663, 369] width 307 height 32
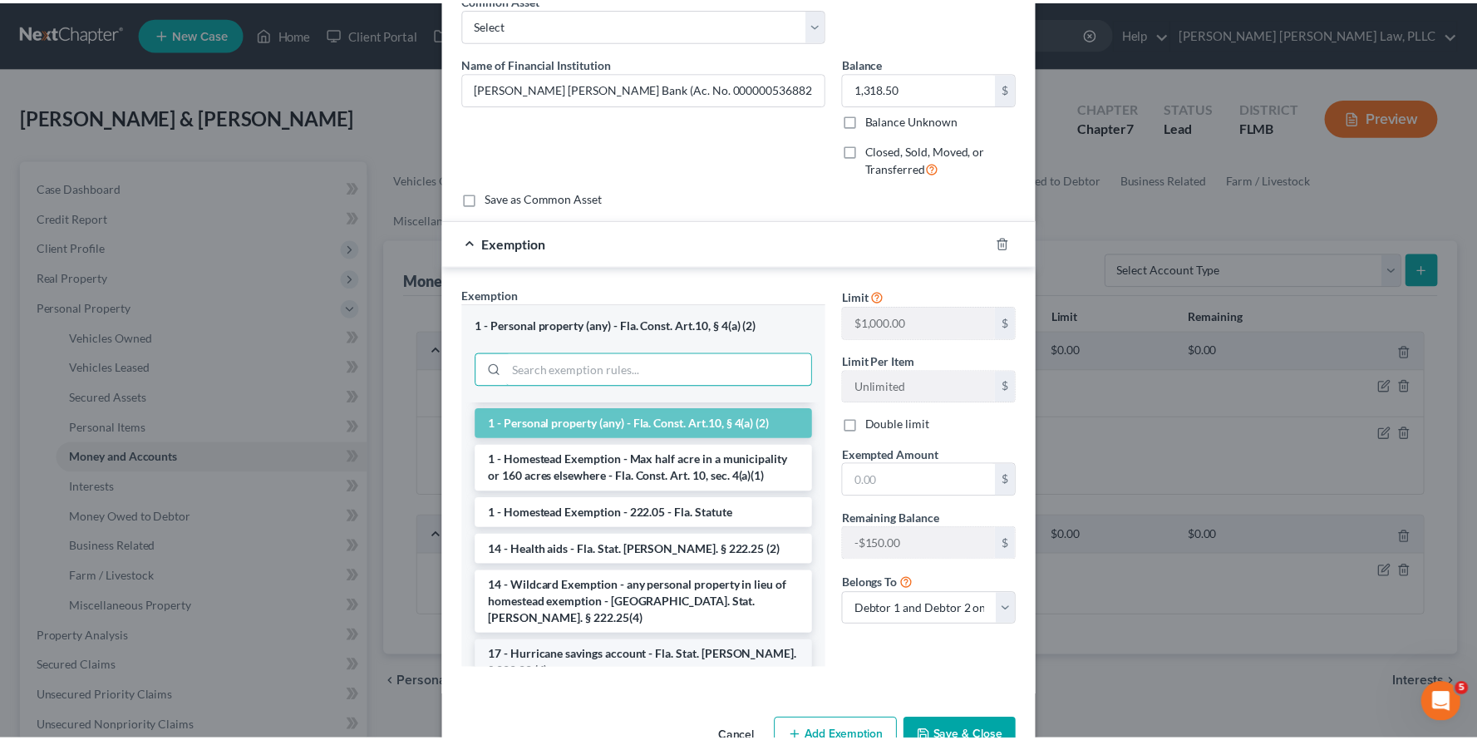
scroll to position [230, 0]
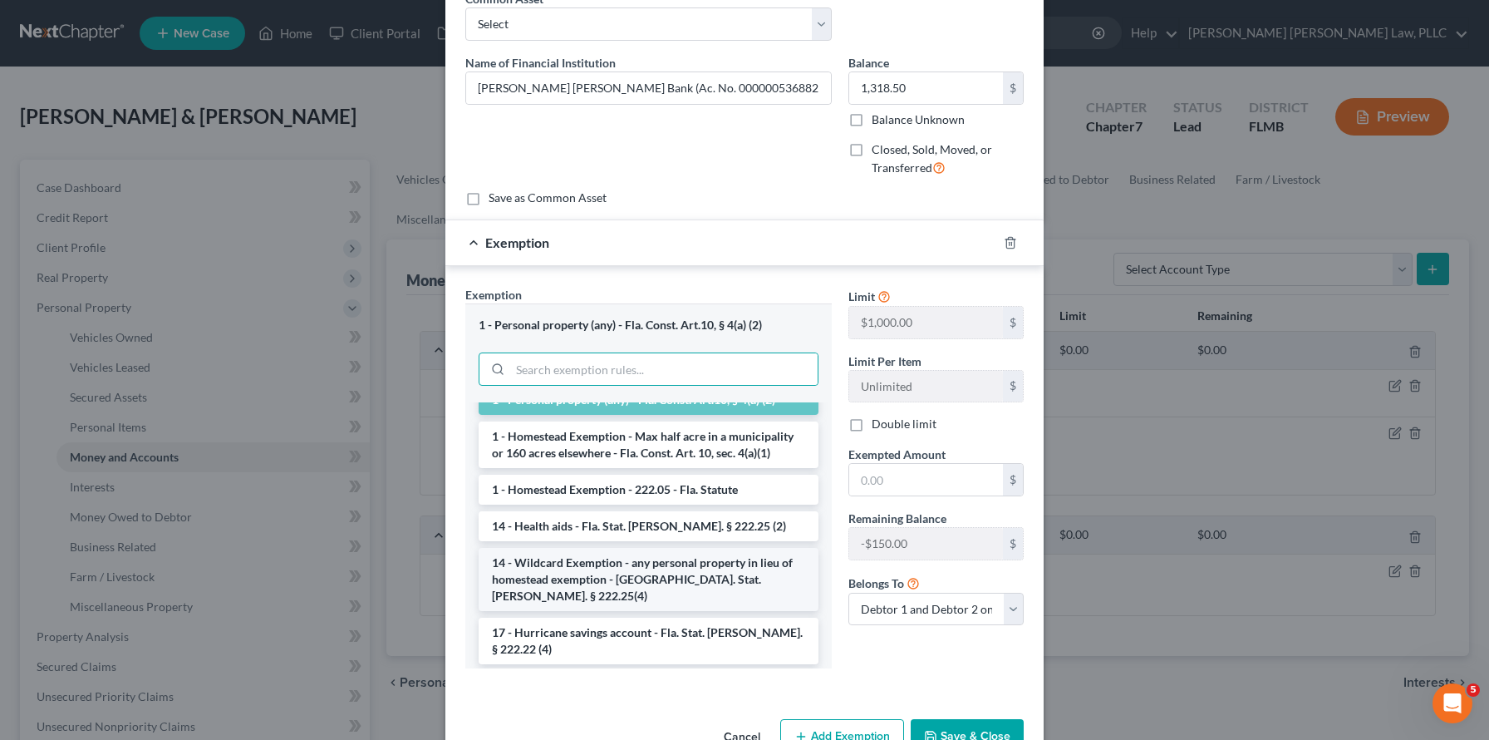
click at [681, 553] on li "14 - Wildcard Exemption - any personal property in lieu of homestead exemption …" at bounding box center [649, 579] width 340 height 63
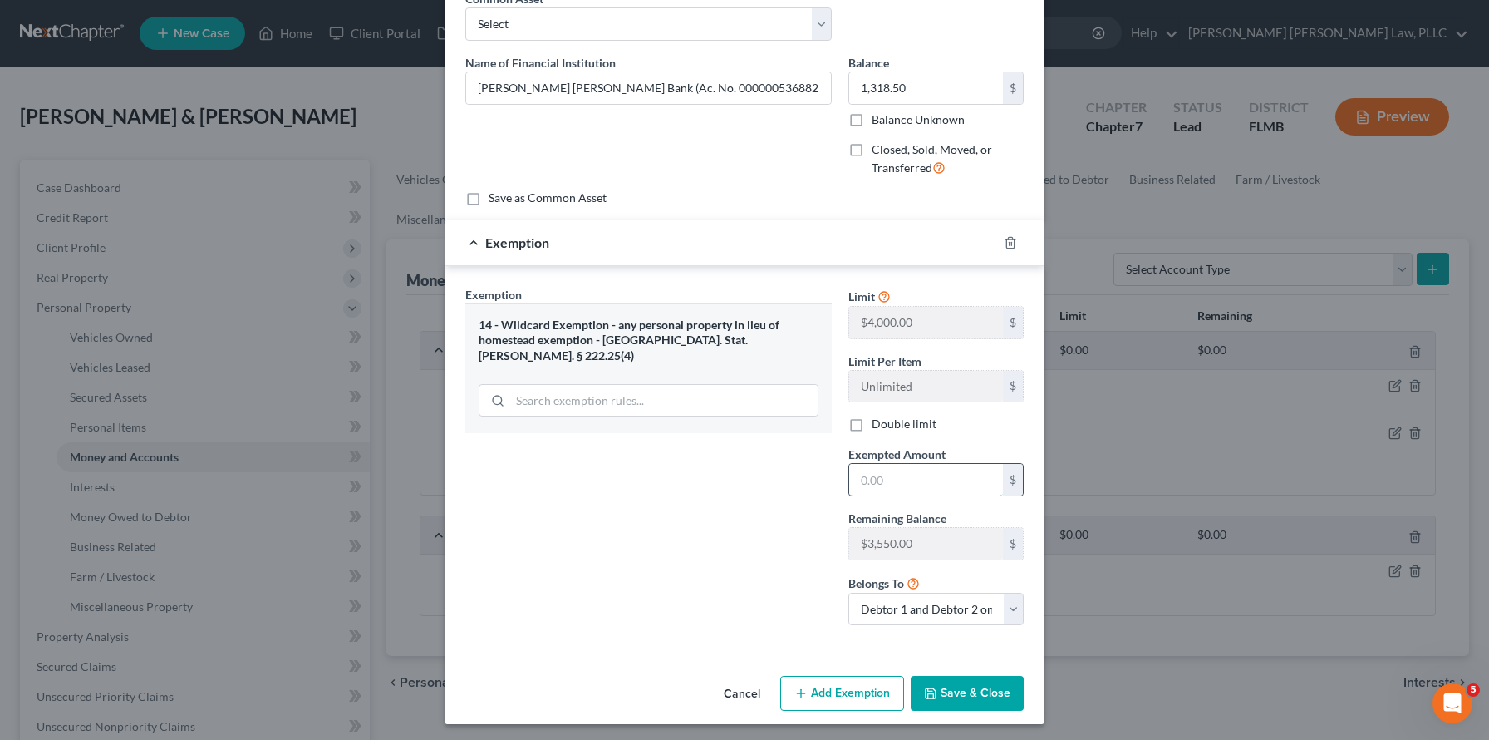
click at [947, 479] on input "text" at bounding box center [926, 480] width 154 height 32
type input "1,318"
click at [951, 701] on button "Save & Close" at bounding box center [967, 693] width 113 height 35
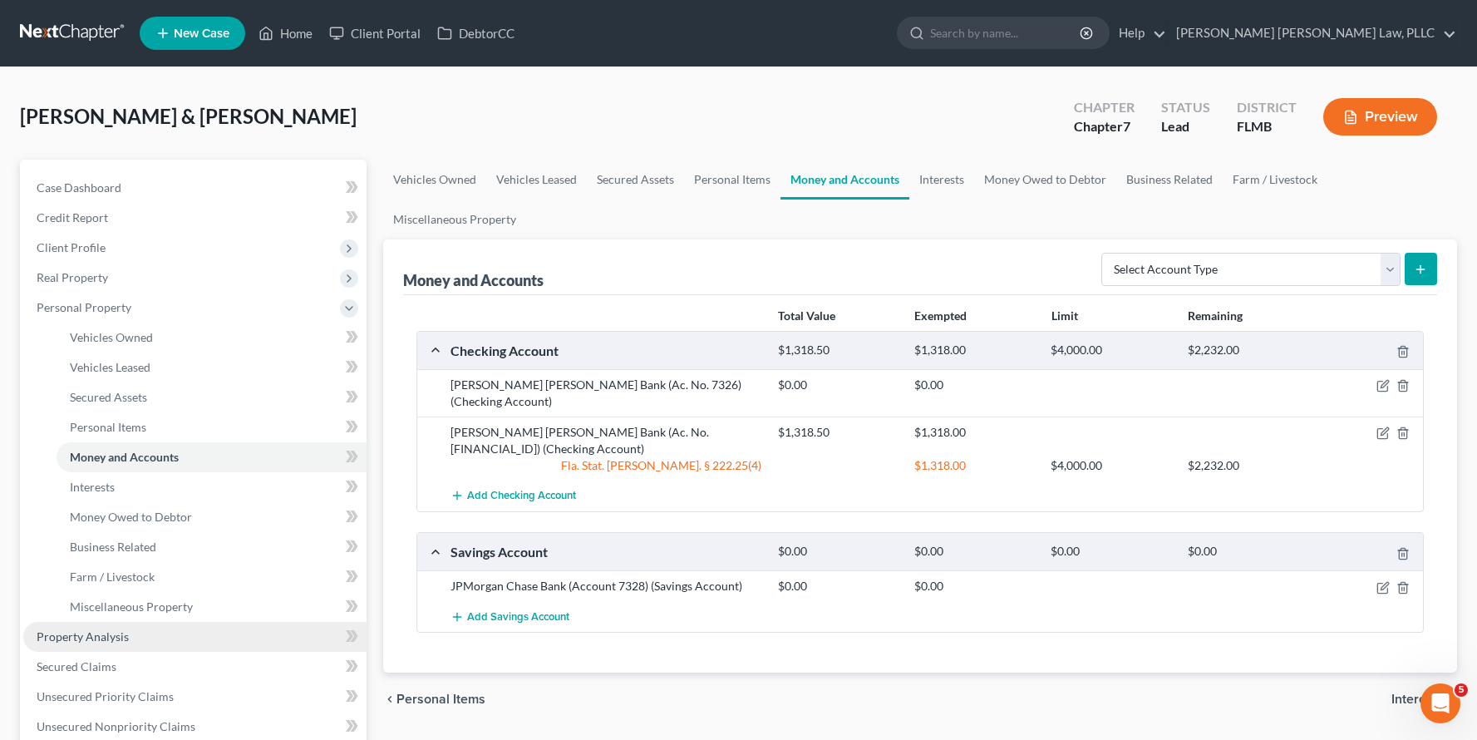
click at [150, 643] on link "Property Analysis" at bounding box center [194, 637] width 343 height 30
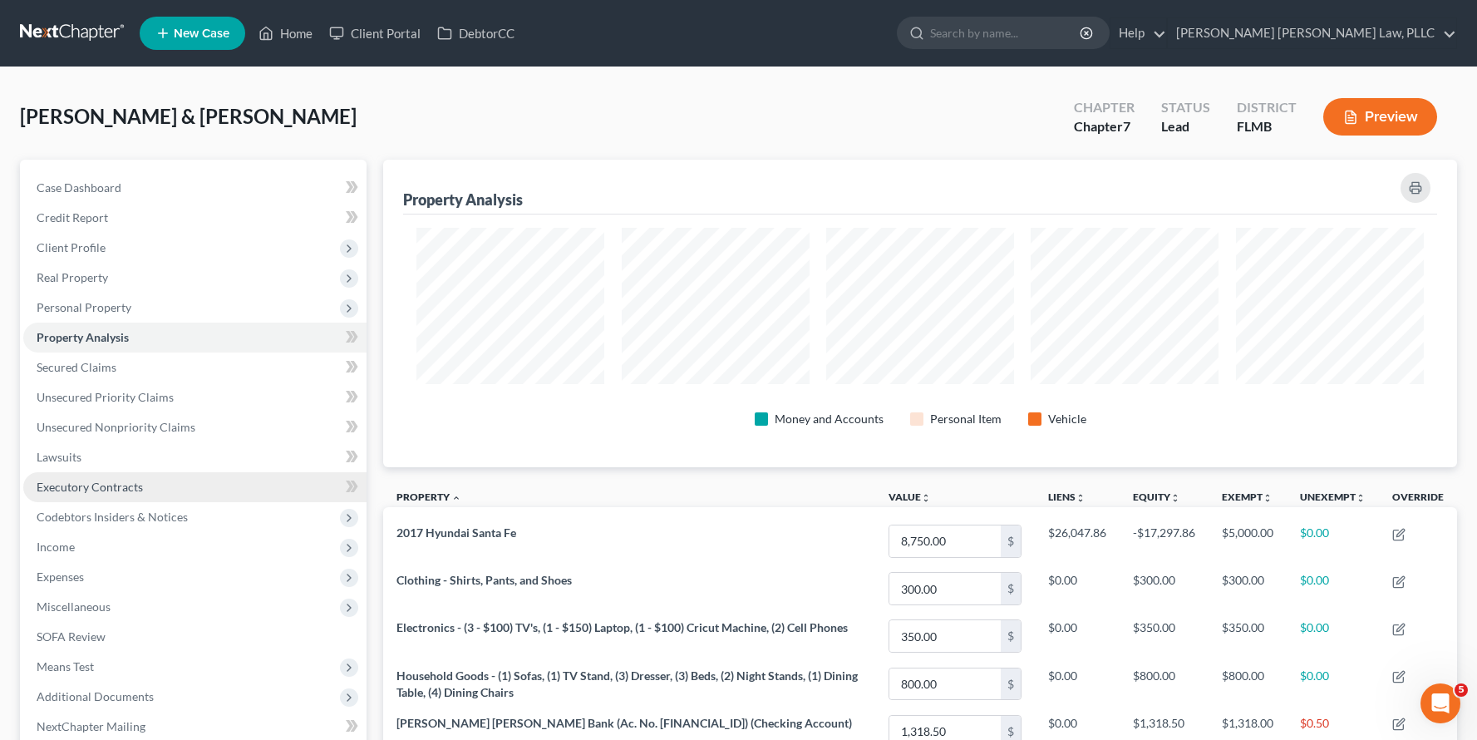
scroll to position [307, 1074]
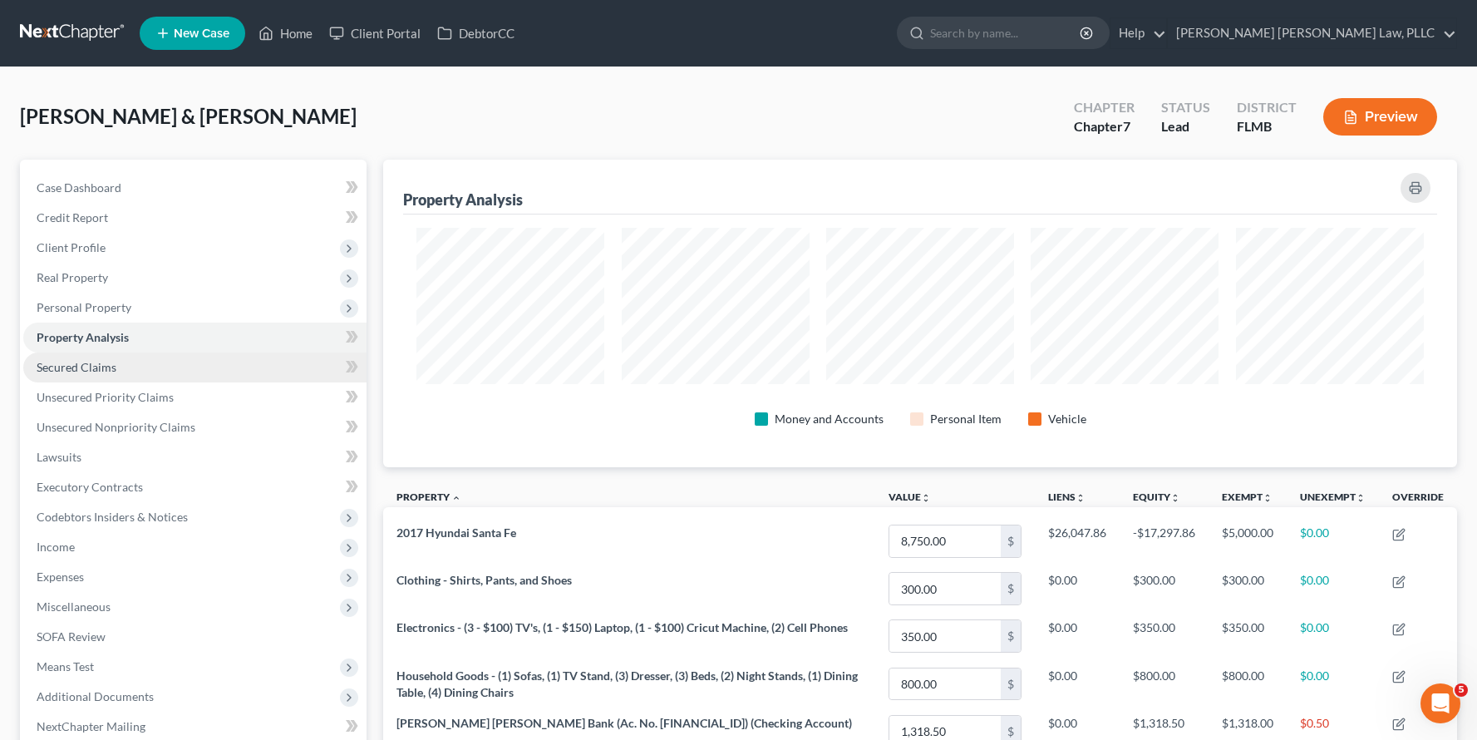
click at [159, 372] on link "Secured Claims" at bounding box center [194, 367] width 343 height 30
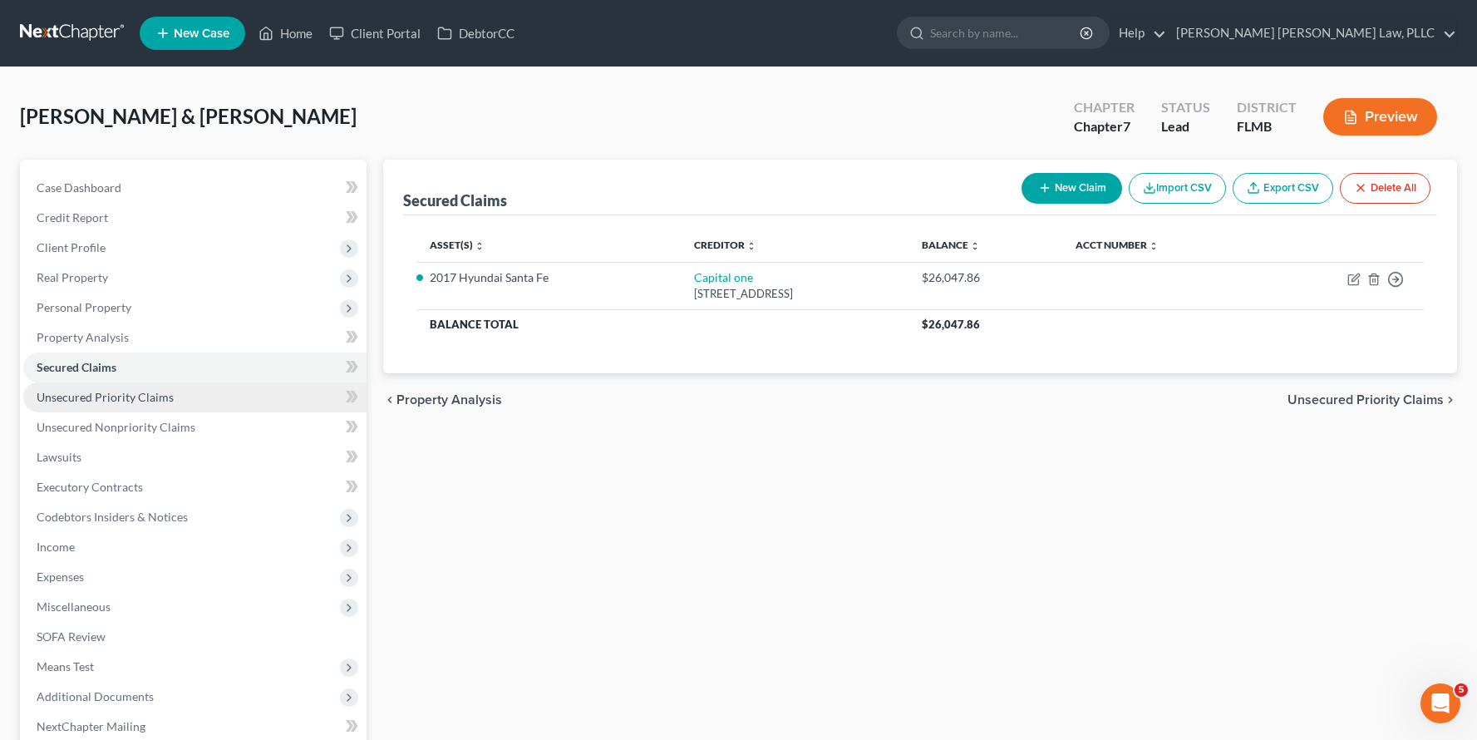
click at [145, 390] on span "Unsecured Priority Claims" at bounding box center [105, 397] width 137 height 14
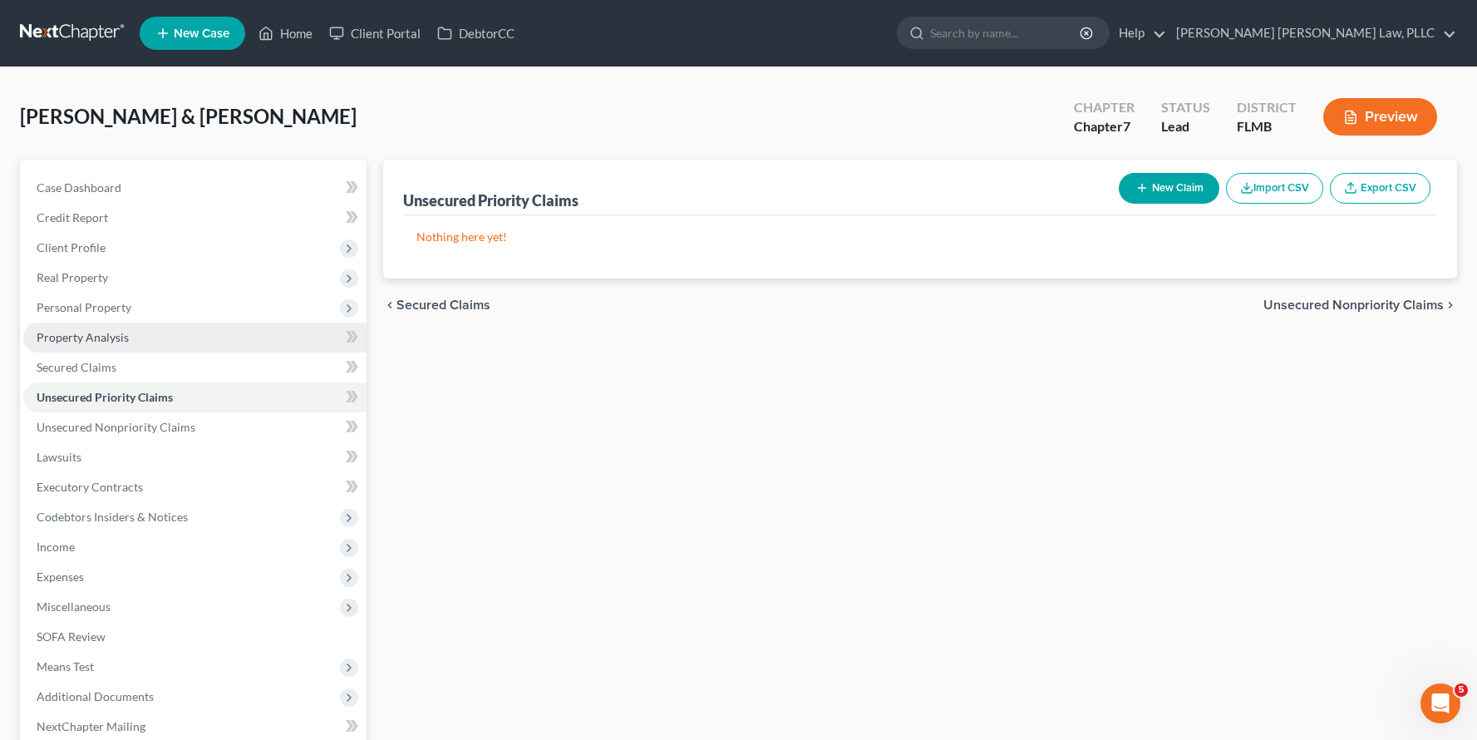
click at [151, 337] on link "Property Analysis" at bounding box center [194, 337] width 343 height 30
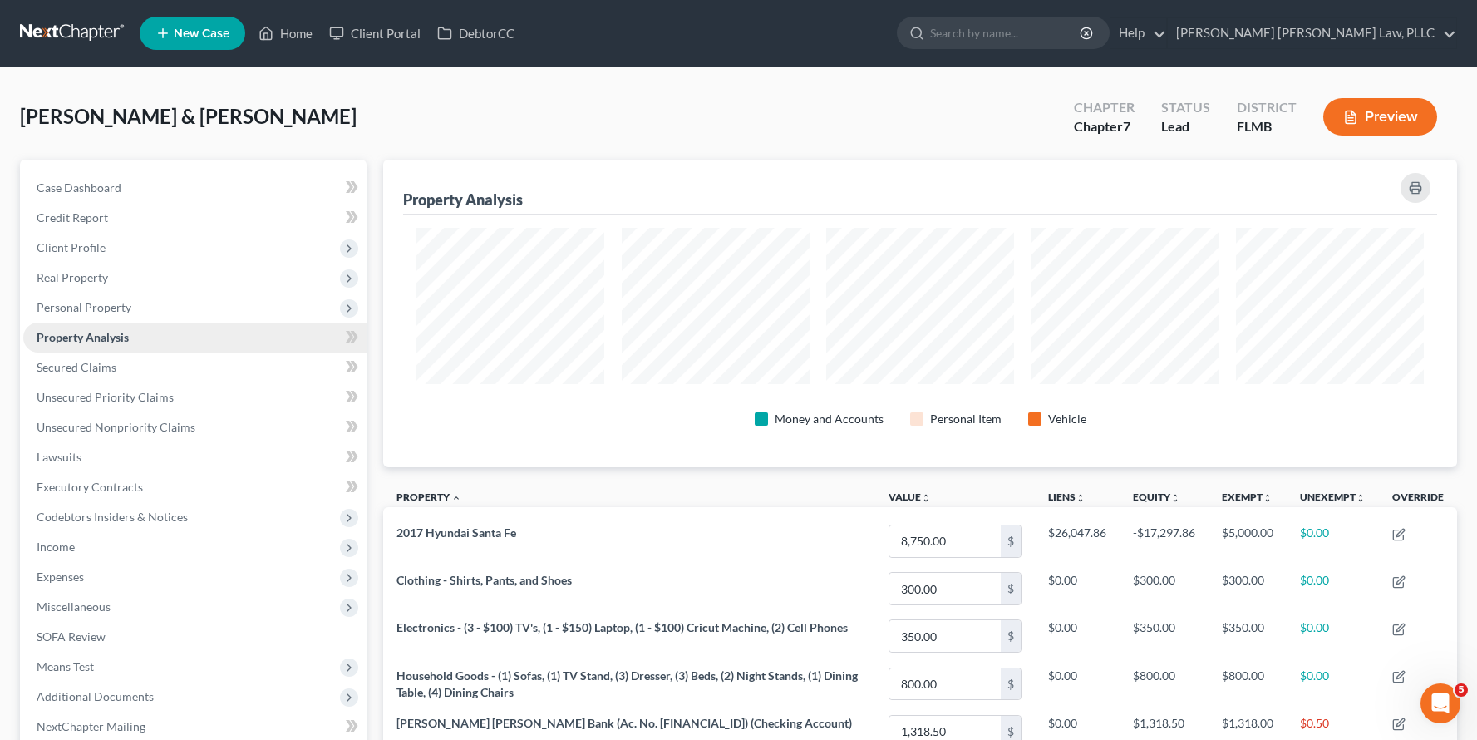
scroll to position [307, 1074]
click at [150, 322] on link "Property Analysis" at bounding box center [194, 337] width 343 height 30
click at [223, 434] on link "Unsecured Nonpriority Claims" at bounding box center [194, 427] width 343 height 30
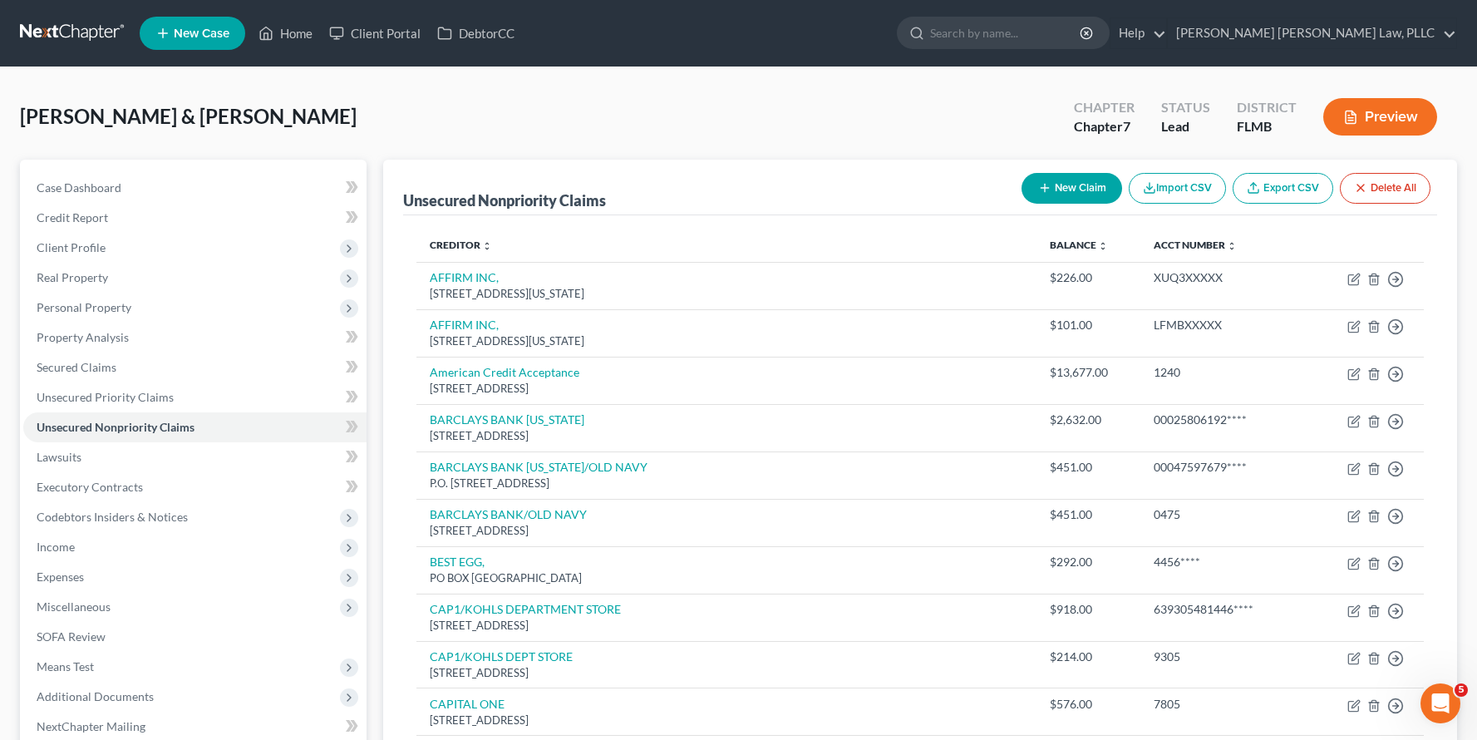
click at [61, 34] on link at bounding box center [73, 33] width 106 height 30
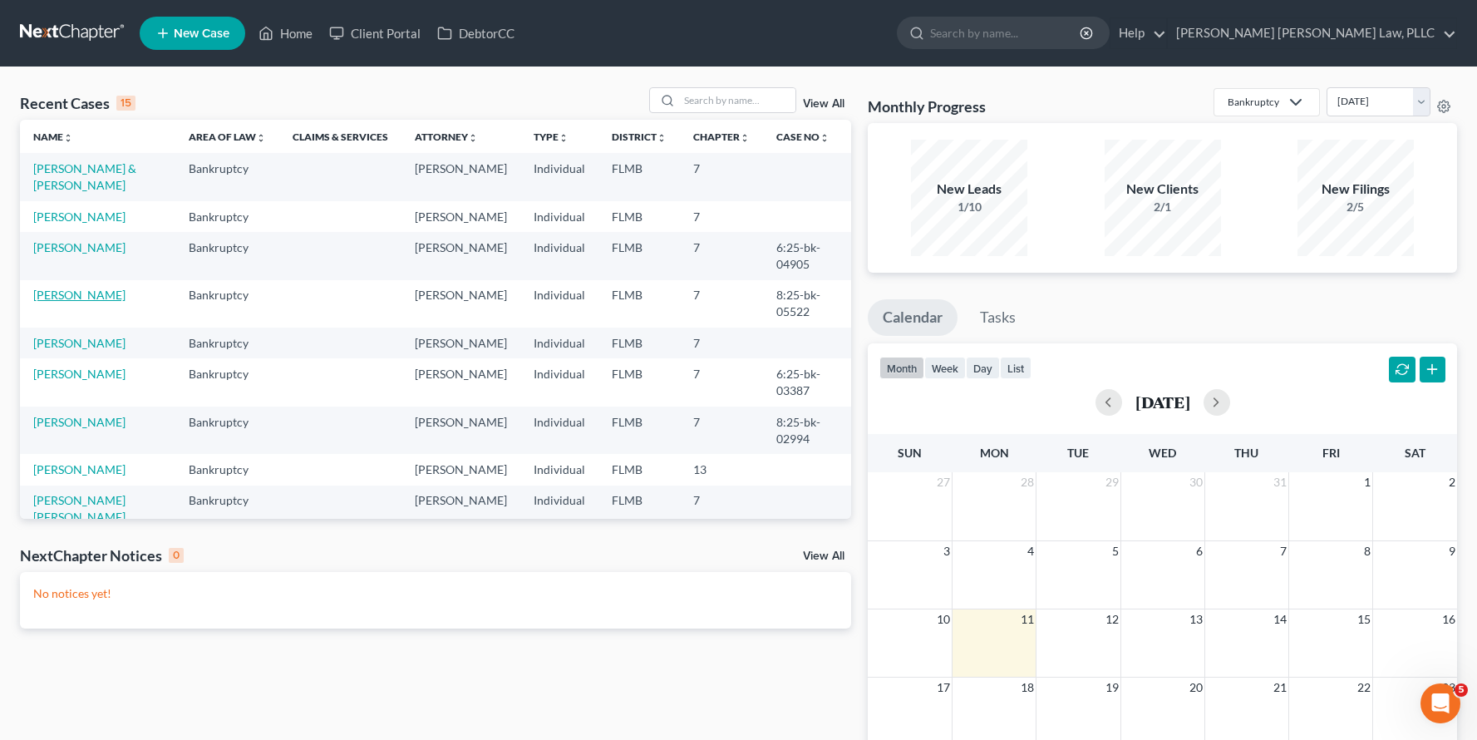
scroll to position [3, 0]
click at [65, 332] on link "[PERSON_NAME]" at bounding box center [79, 339] width 92 height 14
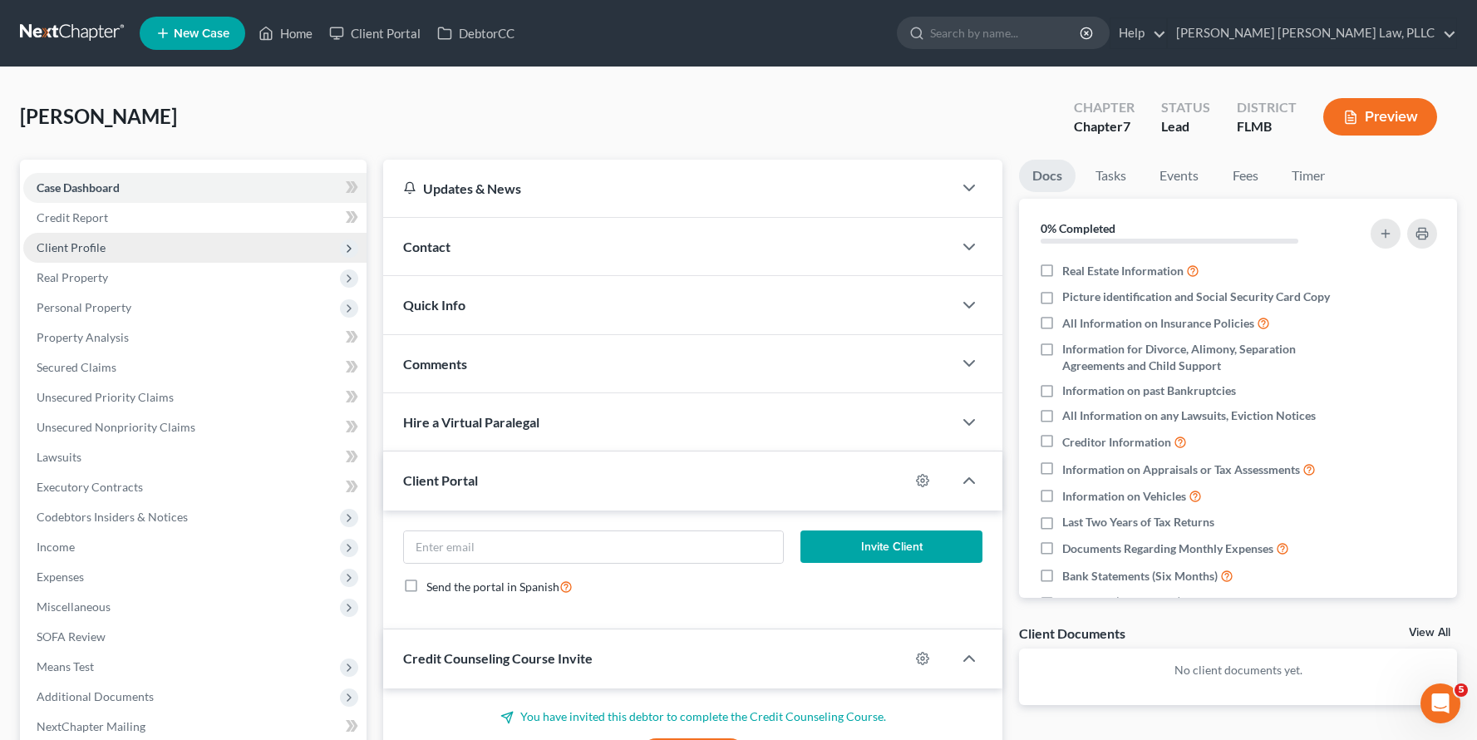
click at [65, 253] on span "Client Profile" at bounding box center [71, 247] width 69 height 14
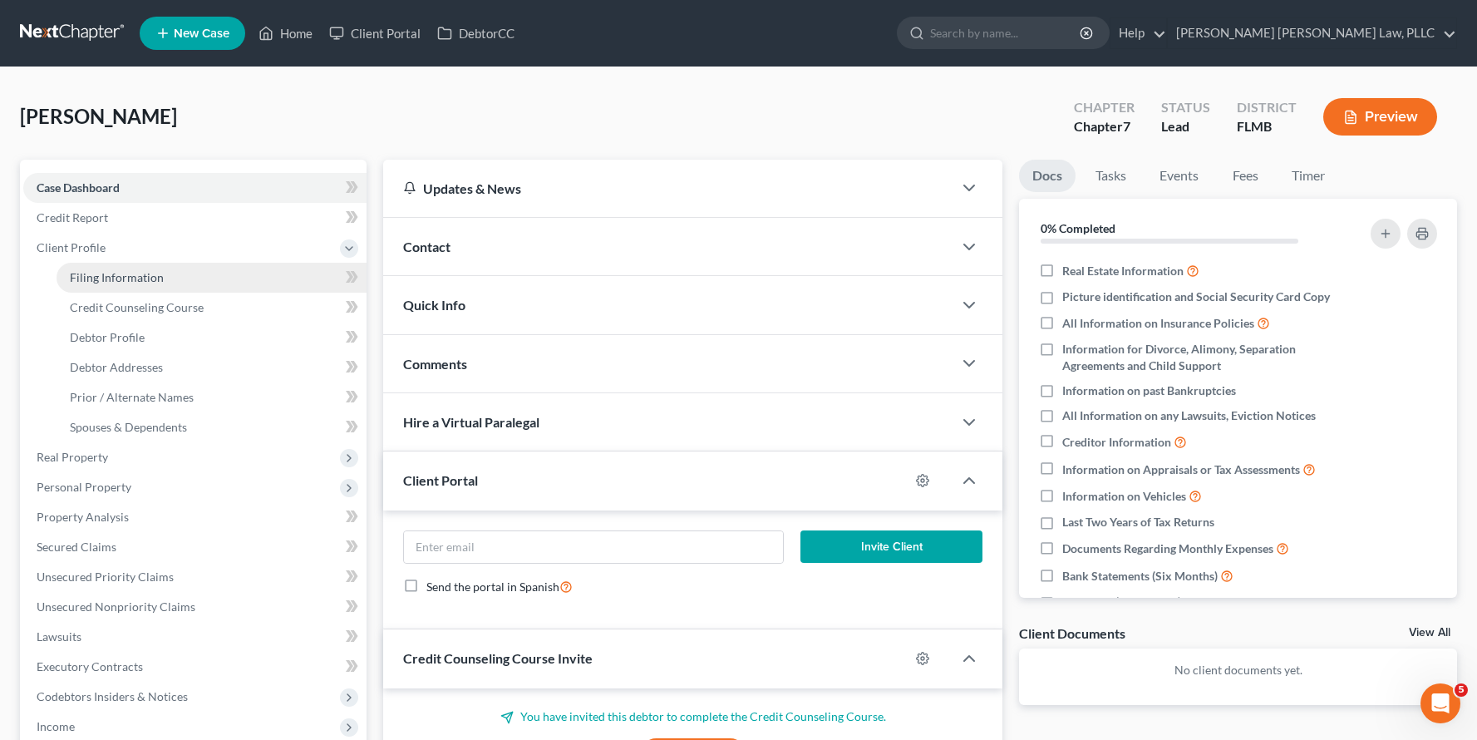
click at [65, 282] on link "Filing Information" at bounding box center [212, 278] width 310 height 30
select select "1"
select select "0"
select select "15"
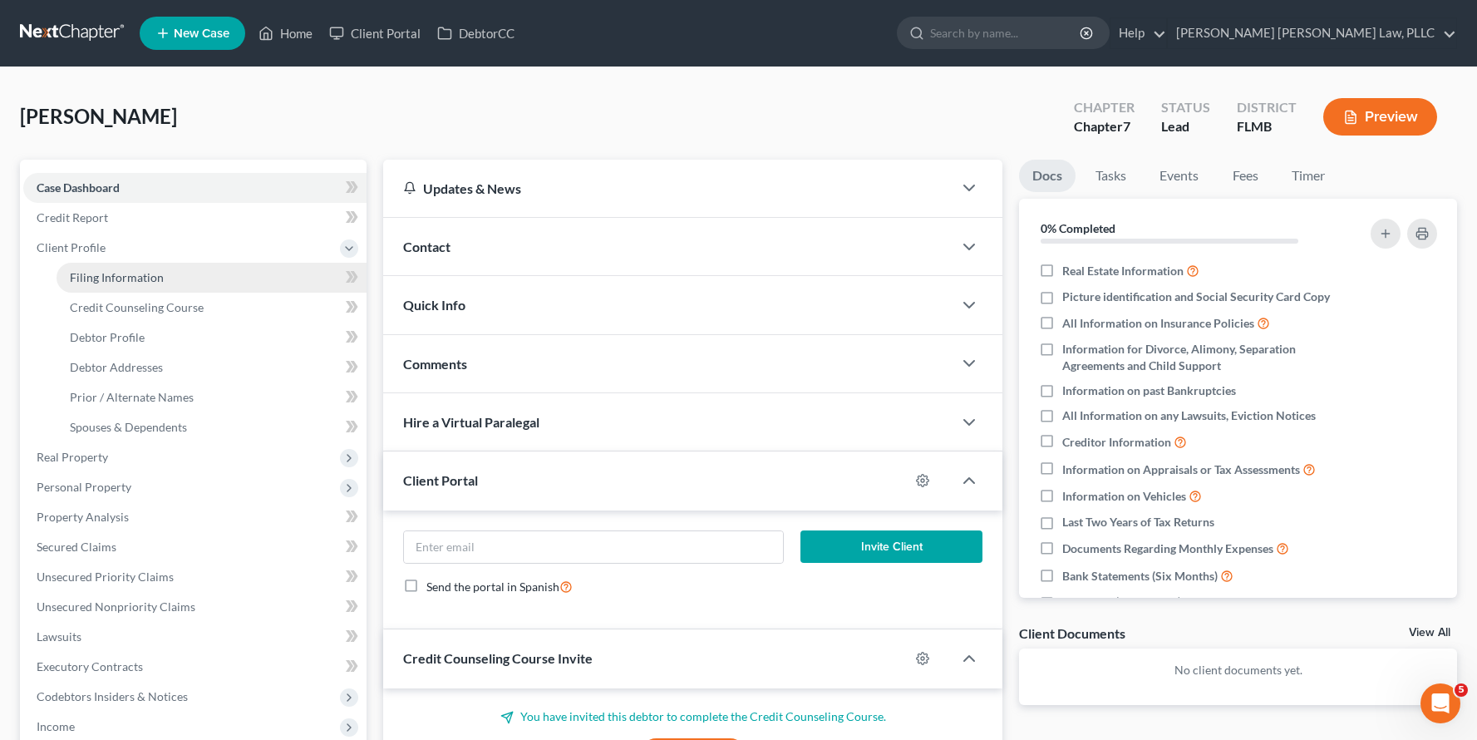
select select "0"
select select "9"
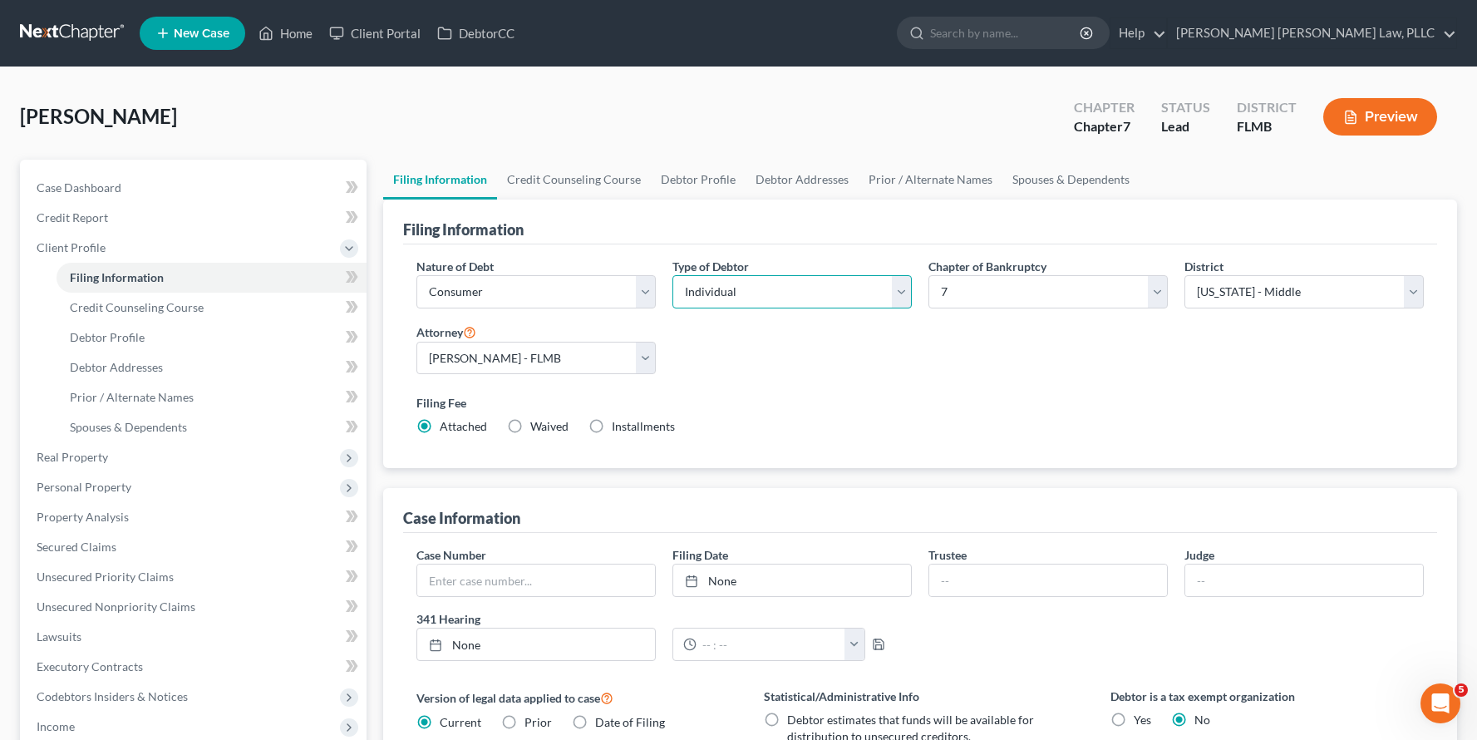
select select "1"
click at [987, 425] on div "Filing Fee Attached Waived Waived Installments Installments" at bounding box center [919, 414] width 1007 height 41
click at [573, 175] on link "Credit Counseling Course" at bounding box center [574, 180] width 154 height 40
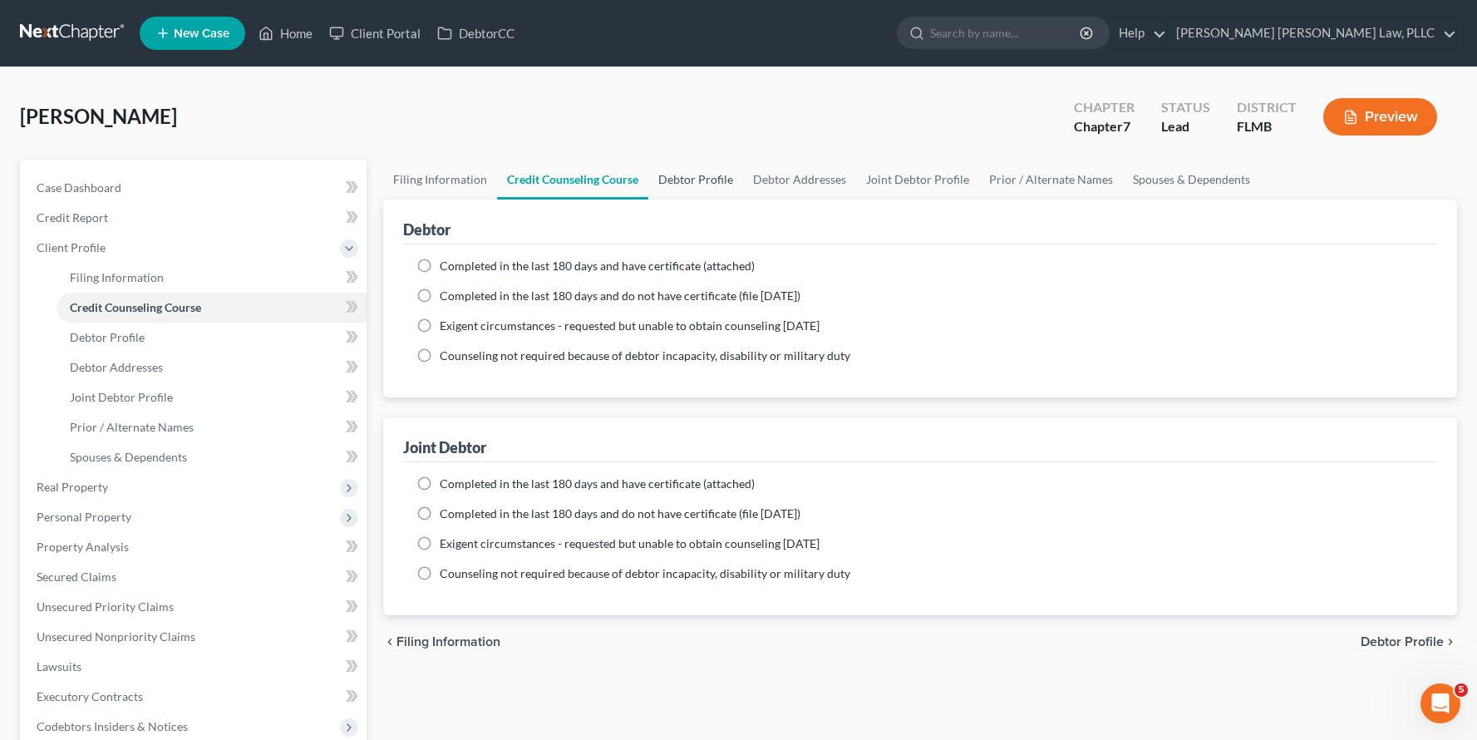
click at [671, 181] on link "Debtor Profile" at bounding box center [695, 180] width 95 height 40
select select "1"
select select "0"
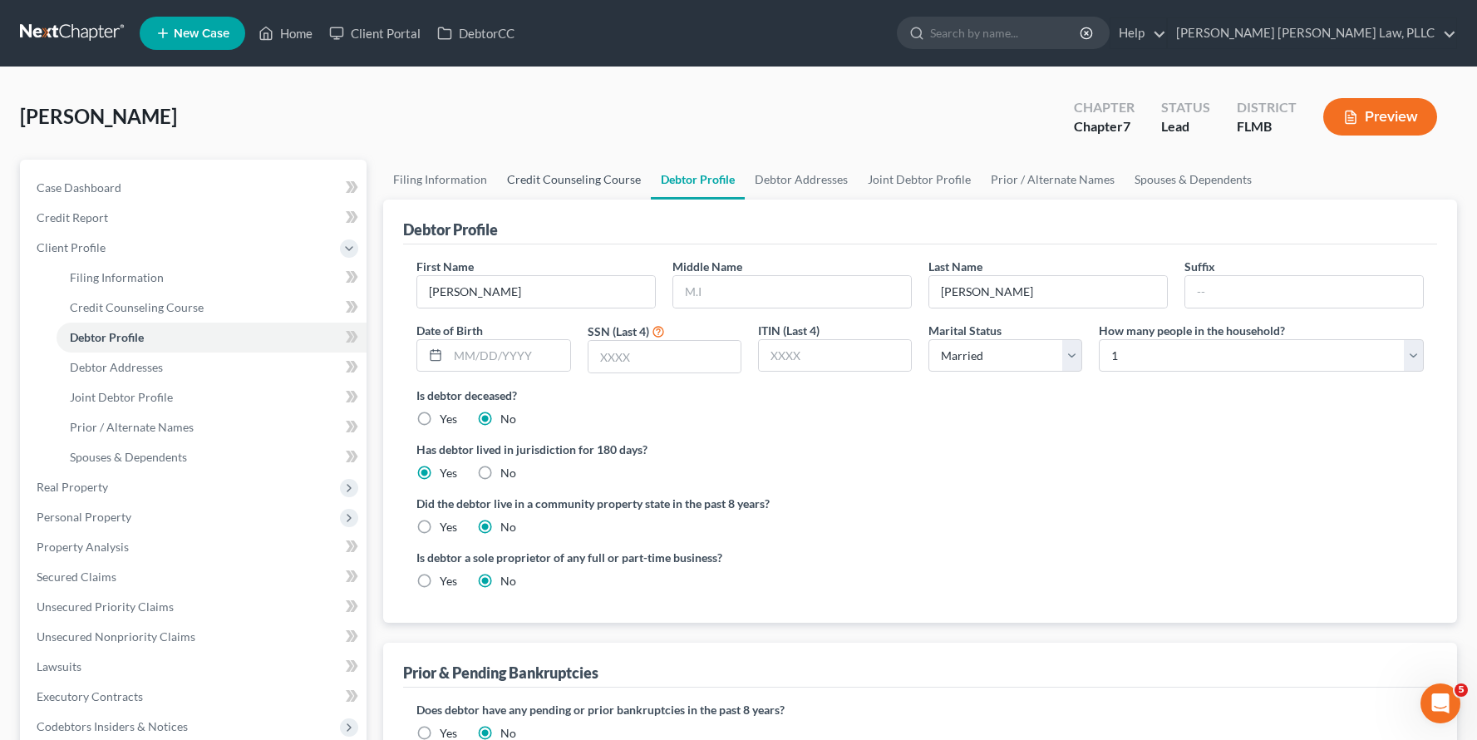
click at [565, 183] on link "Credit Counseling Course" at bounding box center [574, 180] width 154 height 40
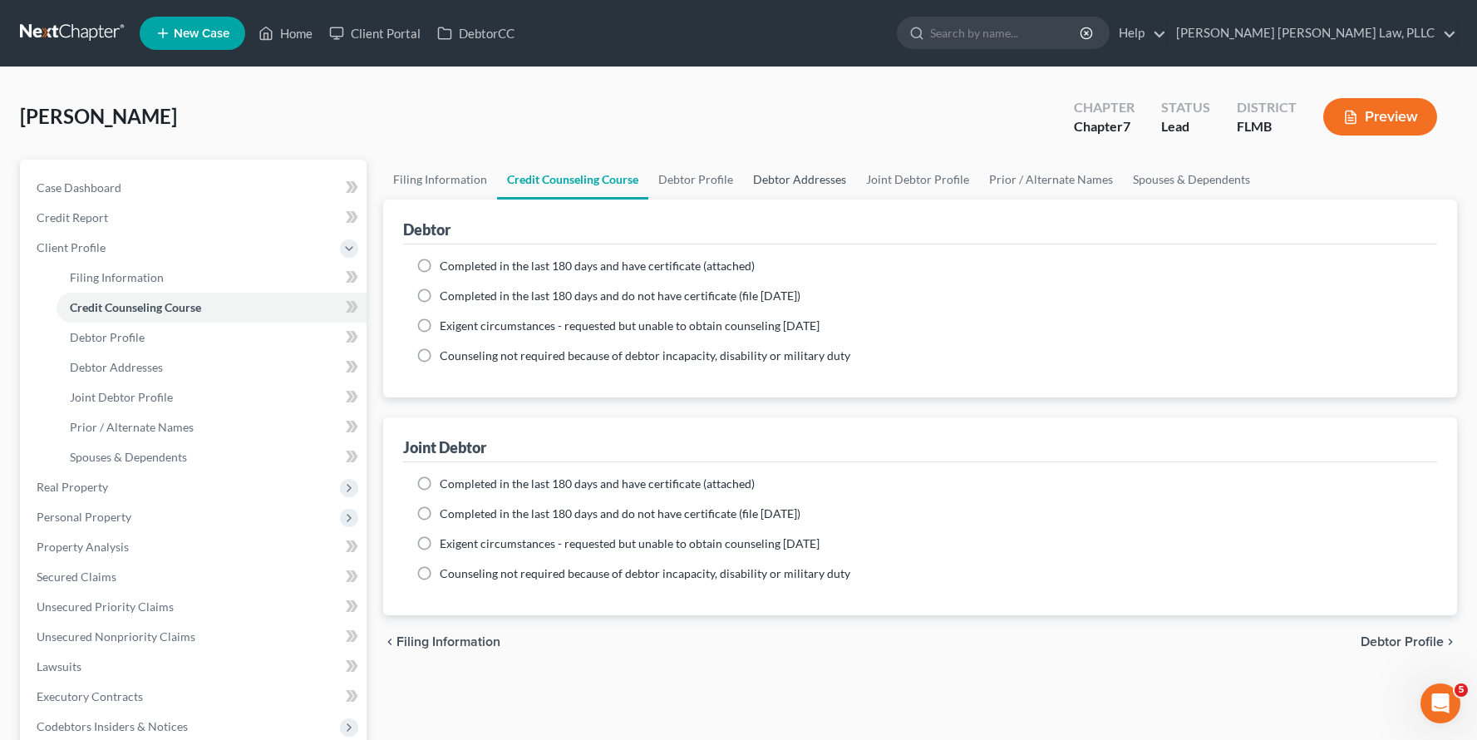
click at [779, 180] on link "Debtor Addresses" at bounding box center [799, 180] width 113 height 40
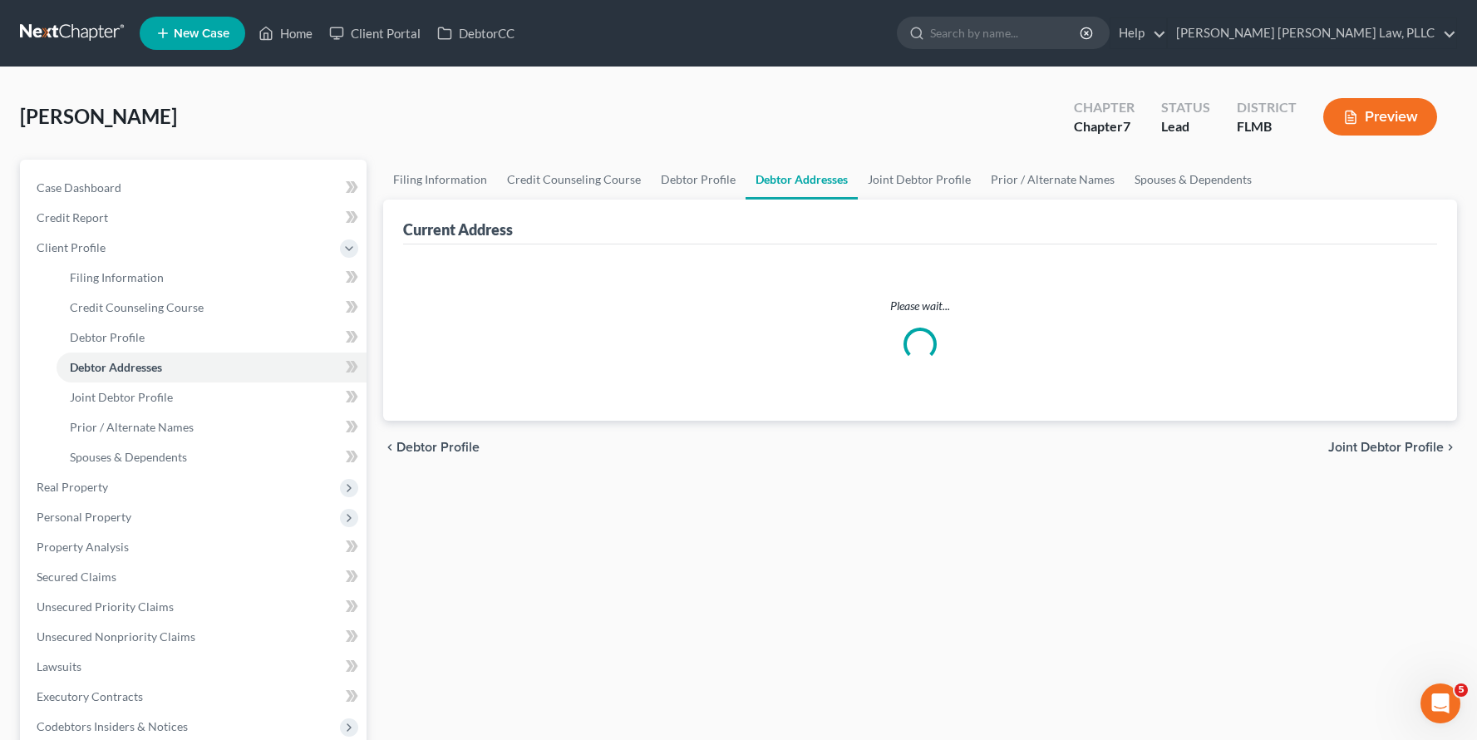
select select "0"
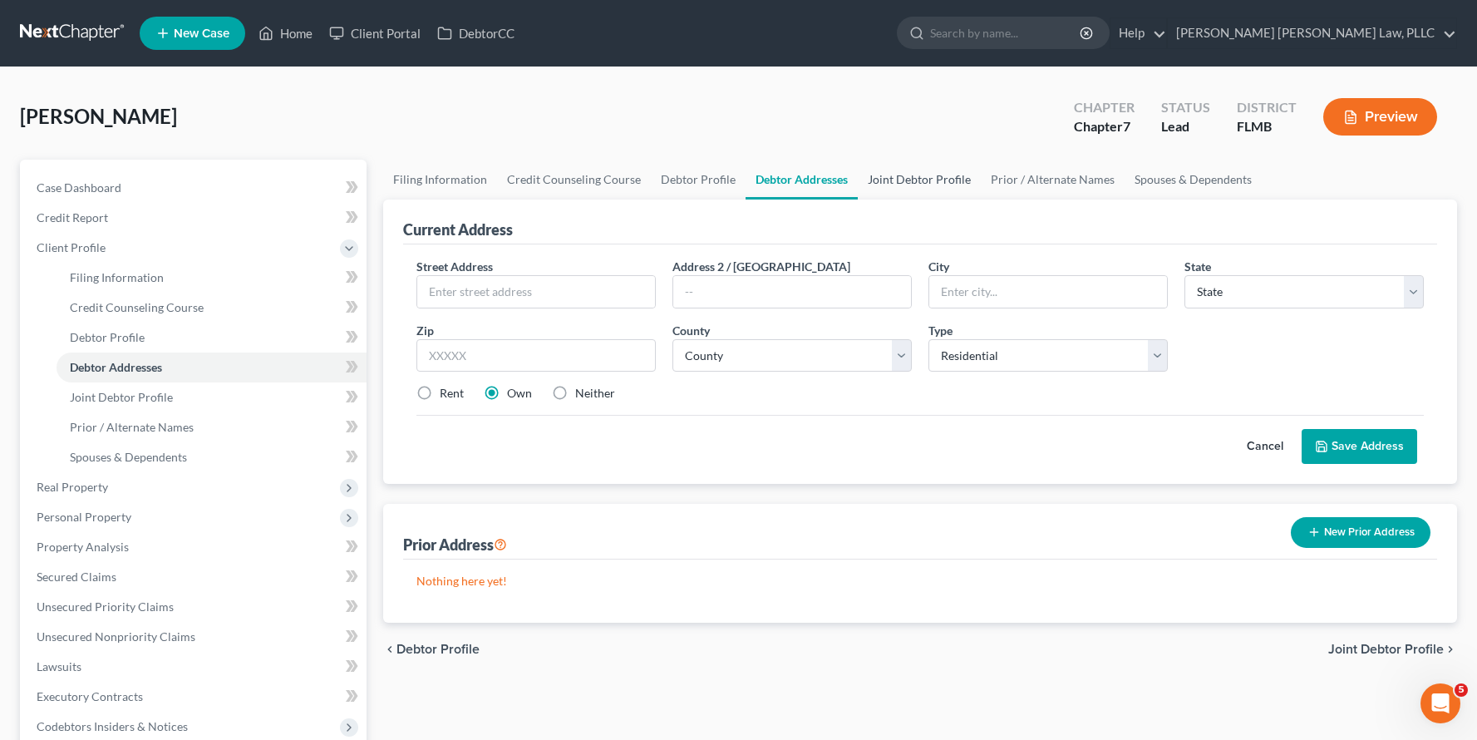
click at [956, 187] on link "Joint Debtor Profile" at bounding box center [919, 180] width 123 height 40
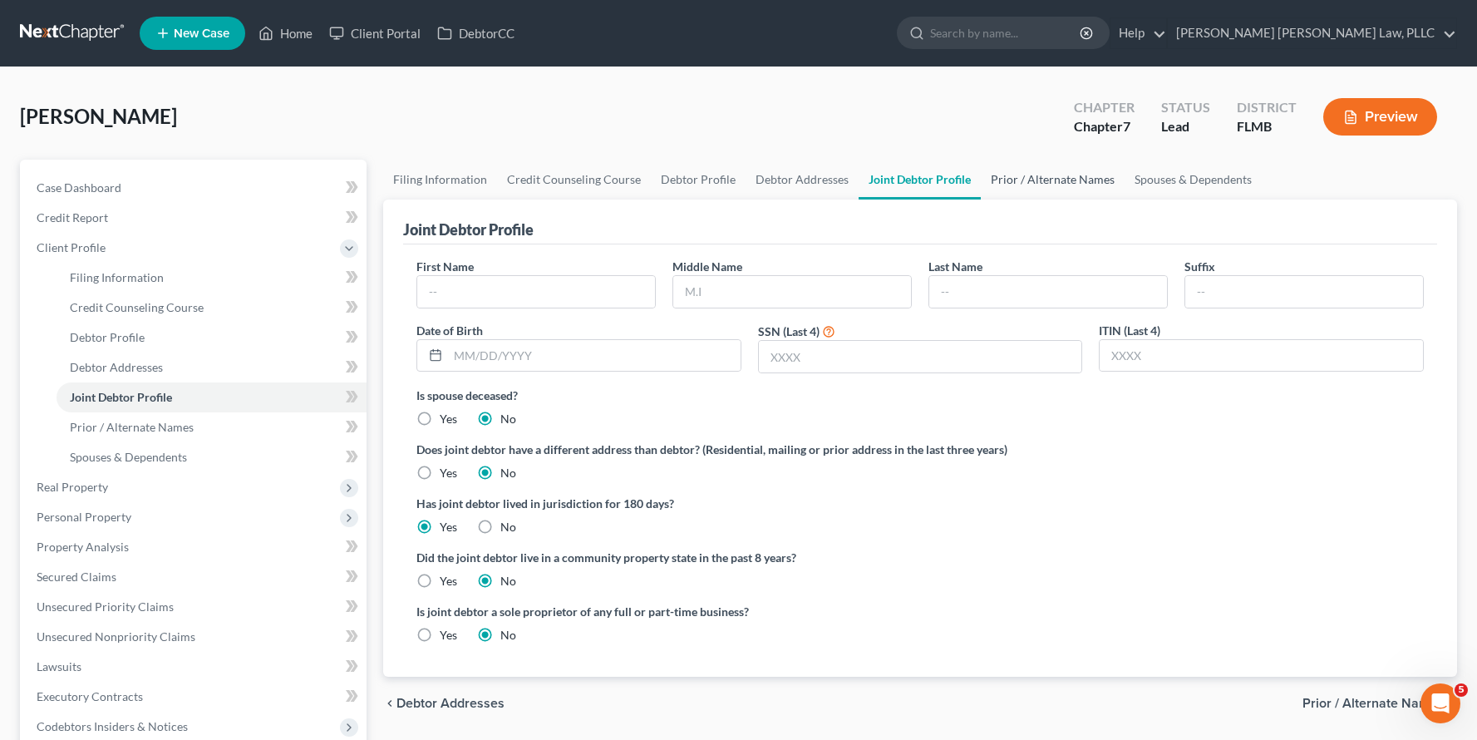
click at [1043, 185] on link "Prior / Alternate Names" at bounding box center [1053, 180] width 144 height 40
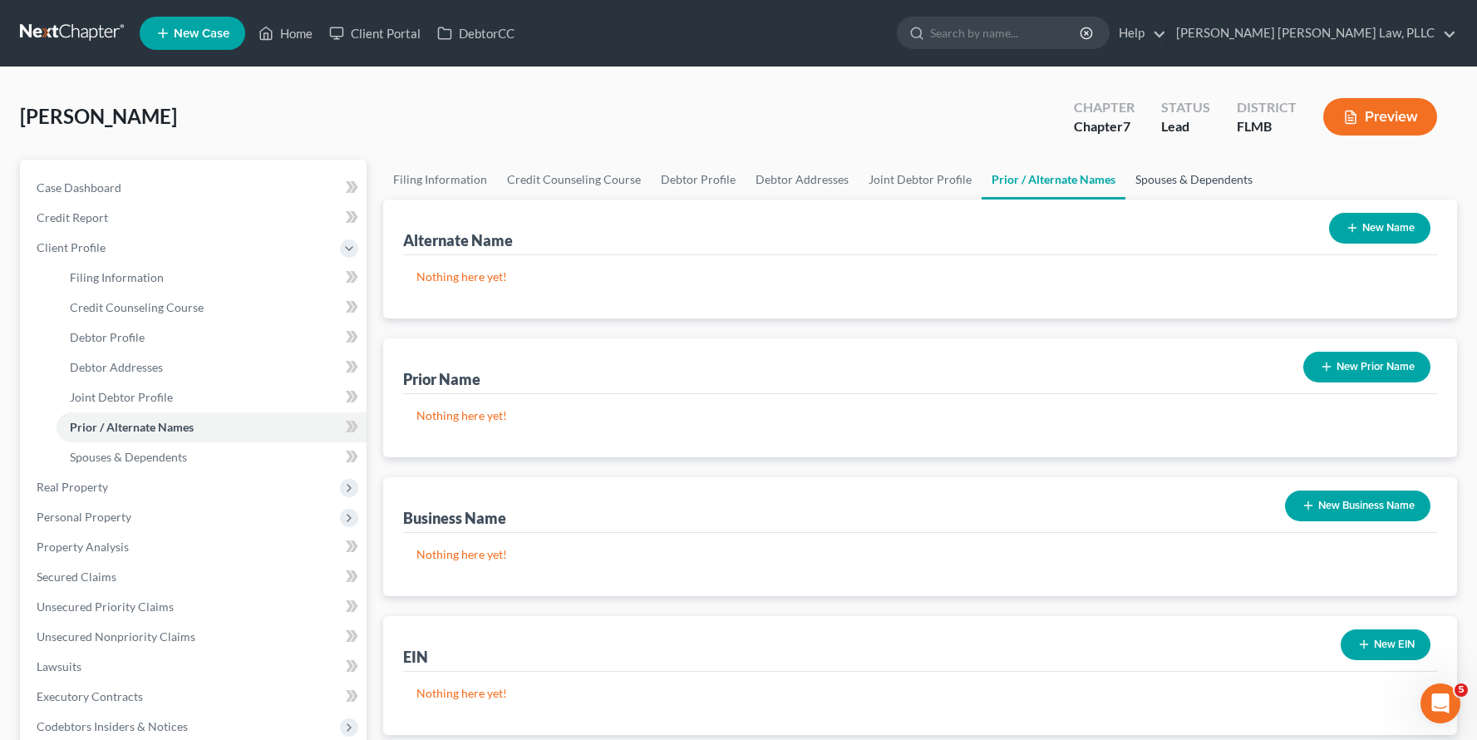
click at [1188, 194] on link "Spouses & Dependents" at bounding box center [1193, 180] width 137 height 40
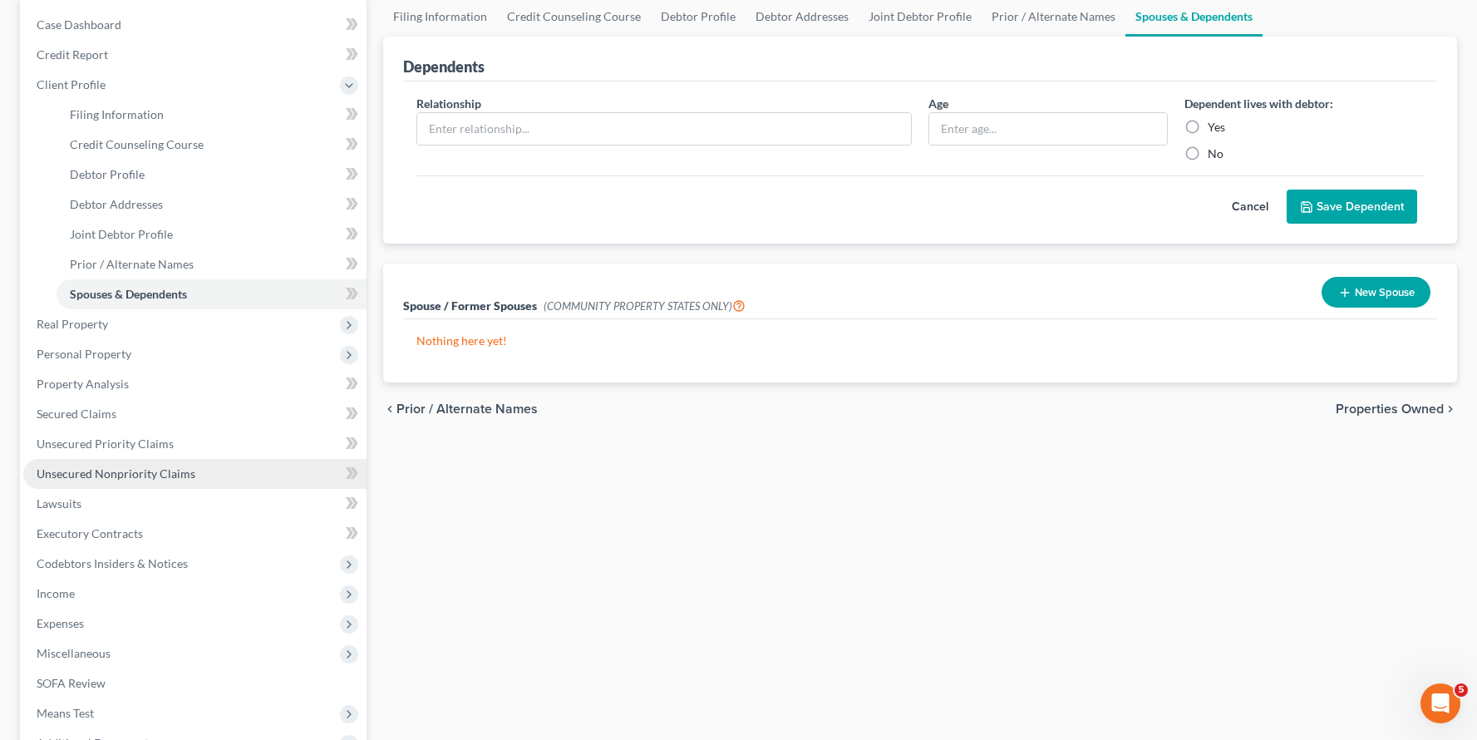
scroll to position [383, 0]
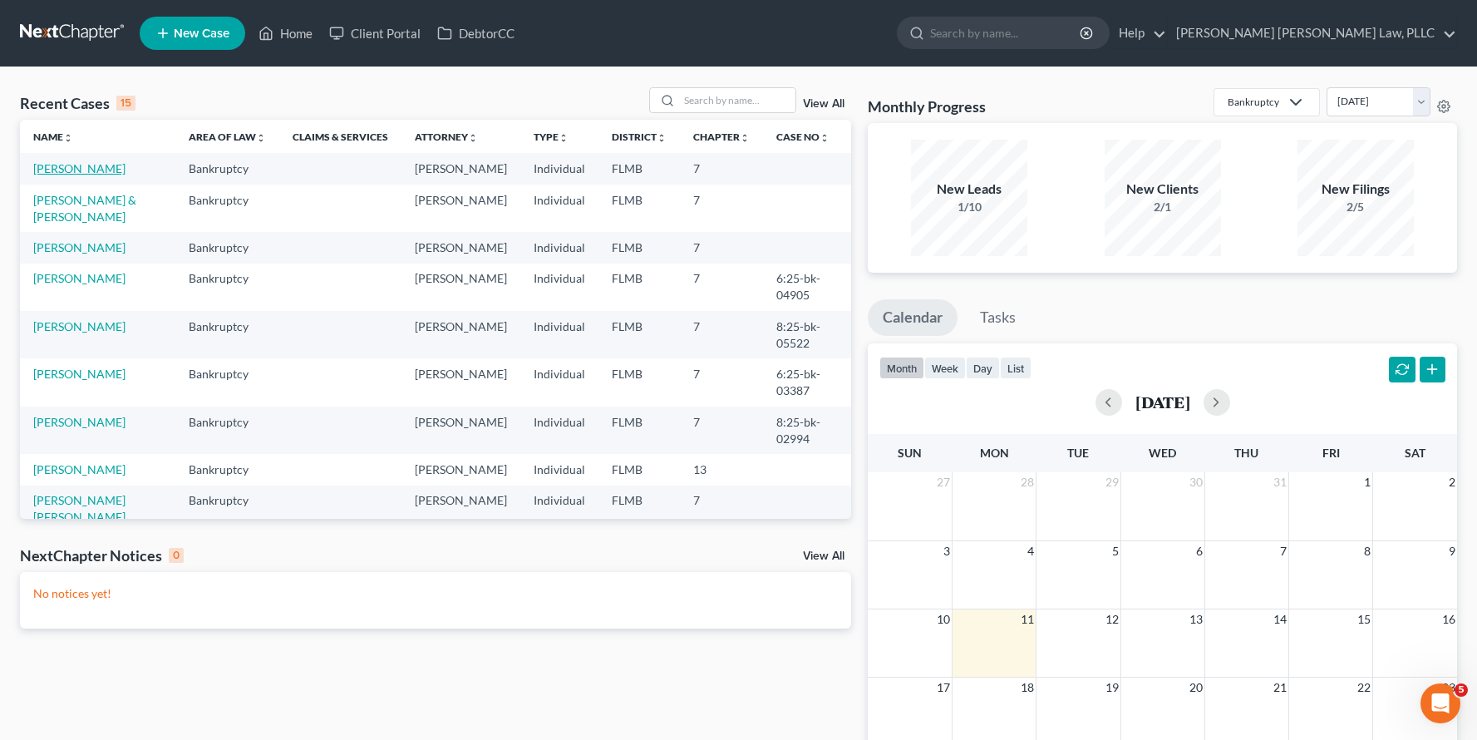
click at [92, 175] on link "[PERSON_NAME]" at bounding box center [79, 168] width 92 height 14
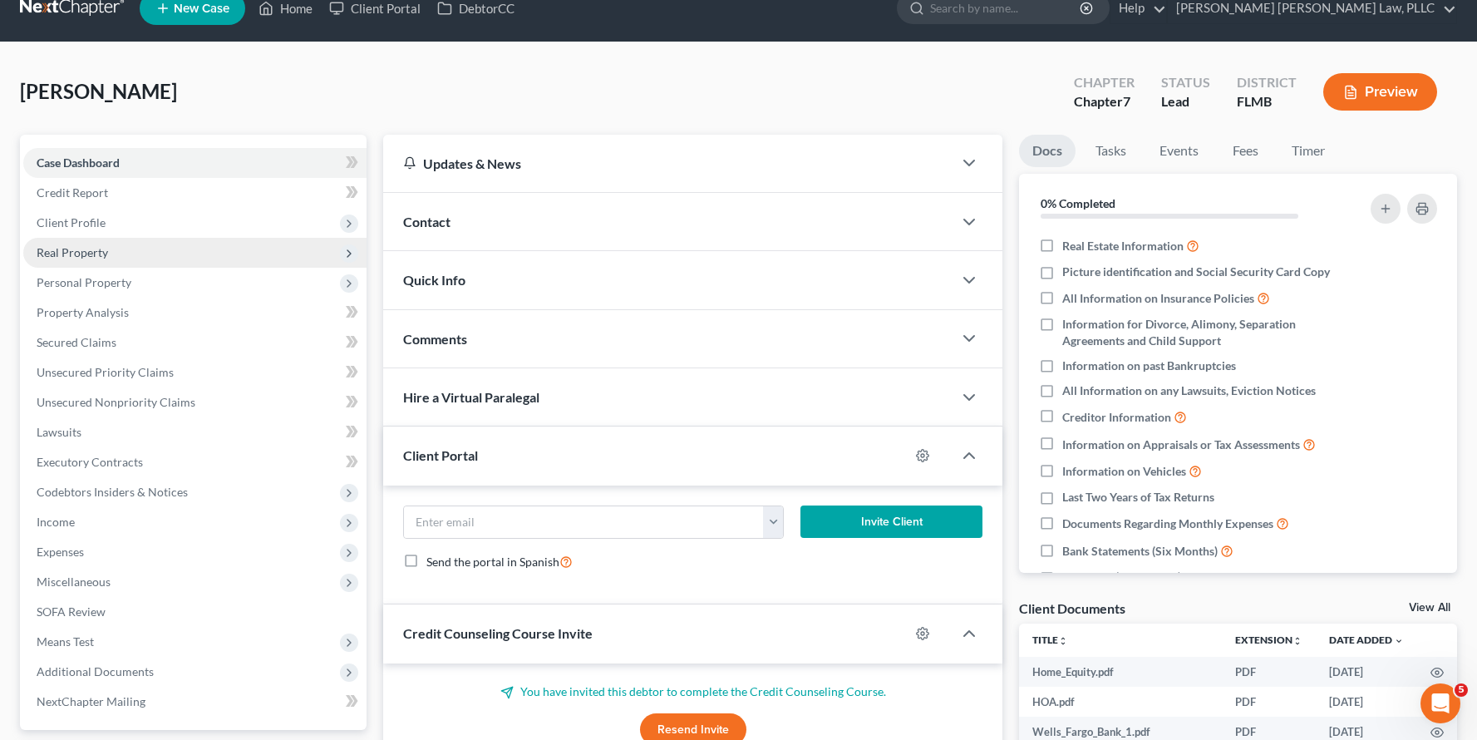
scroll to position [28, 0]
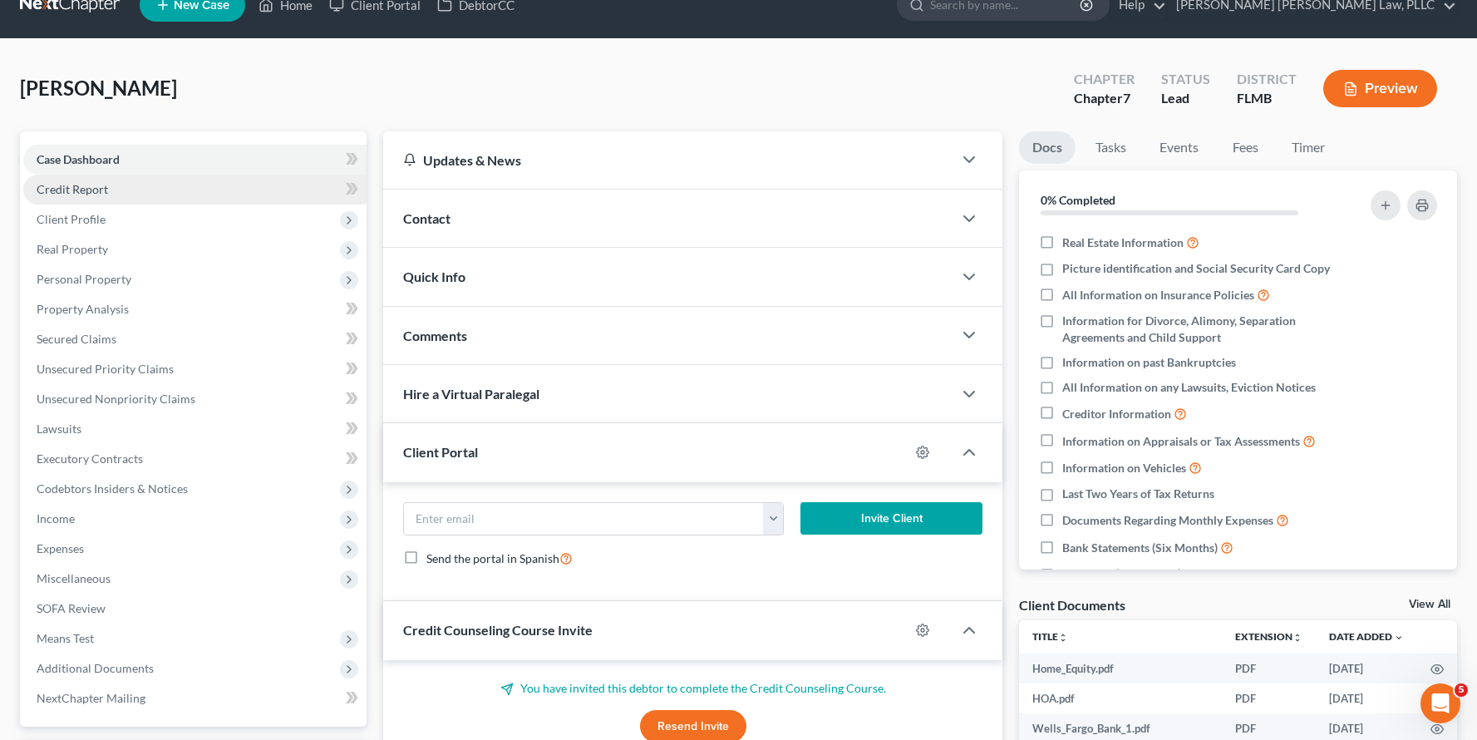
click at [202, 191] on link "Credit Report" at bounding box center [194, 190] width 343 height 30
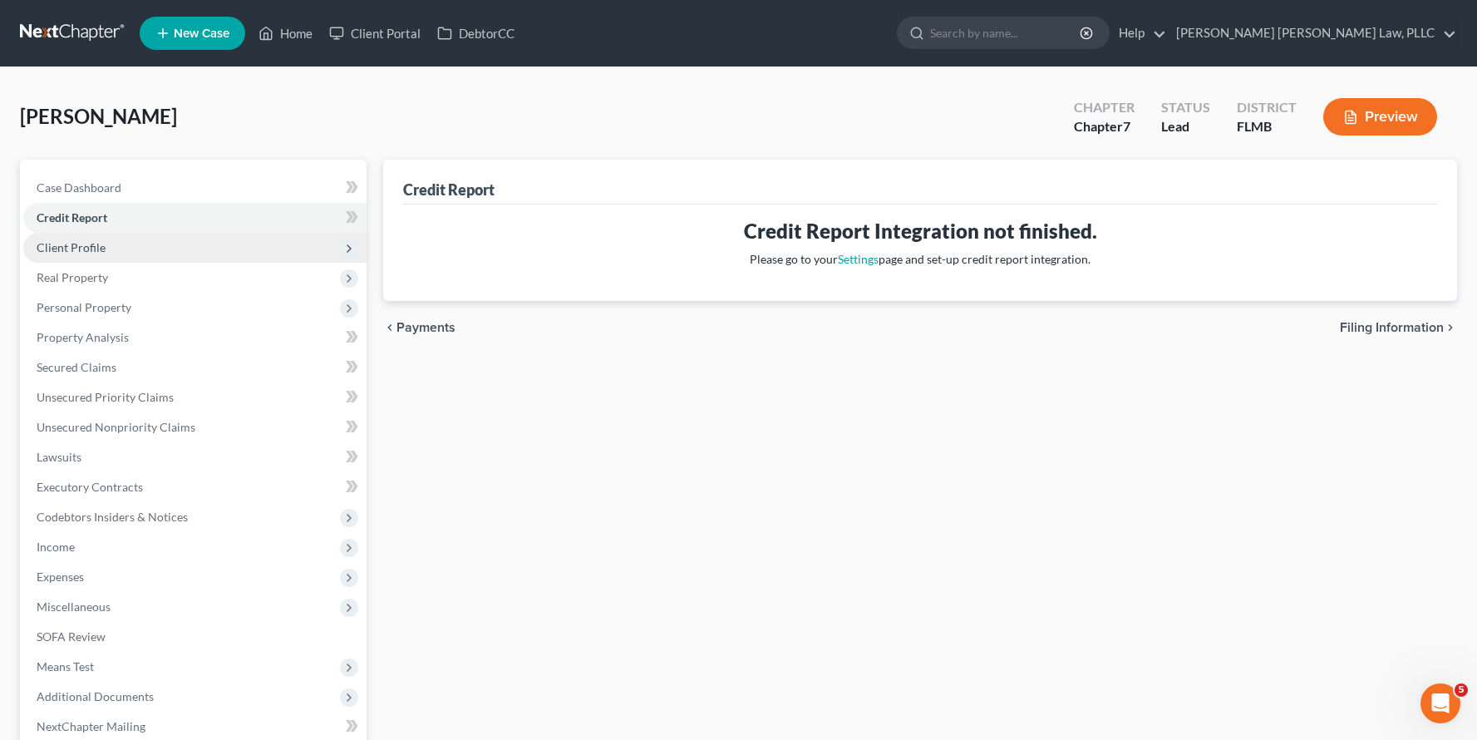
click at [199, 243] on span "Client Profile" at bounding box center [194, 248] width 343 height 30
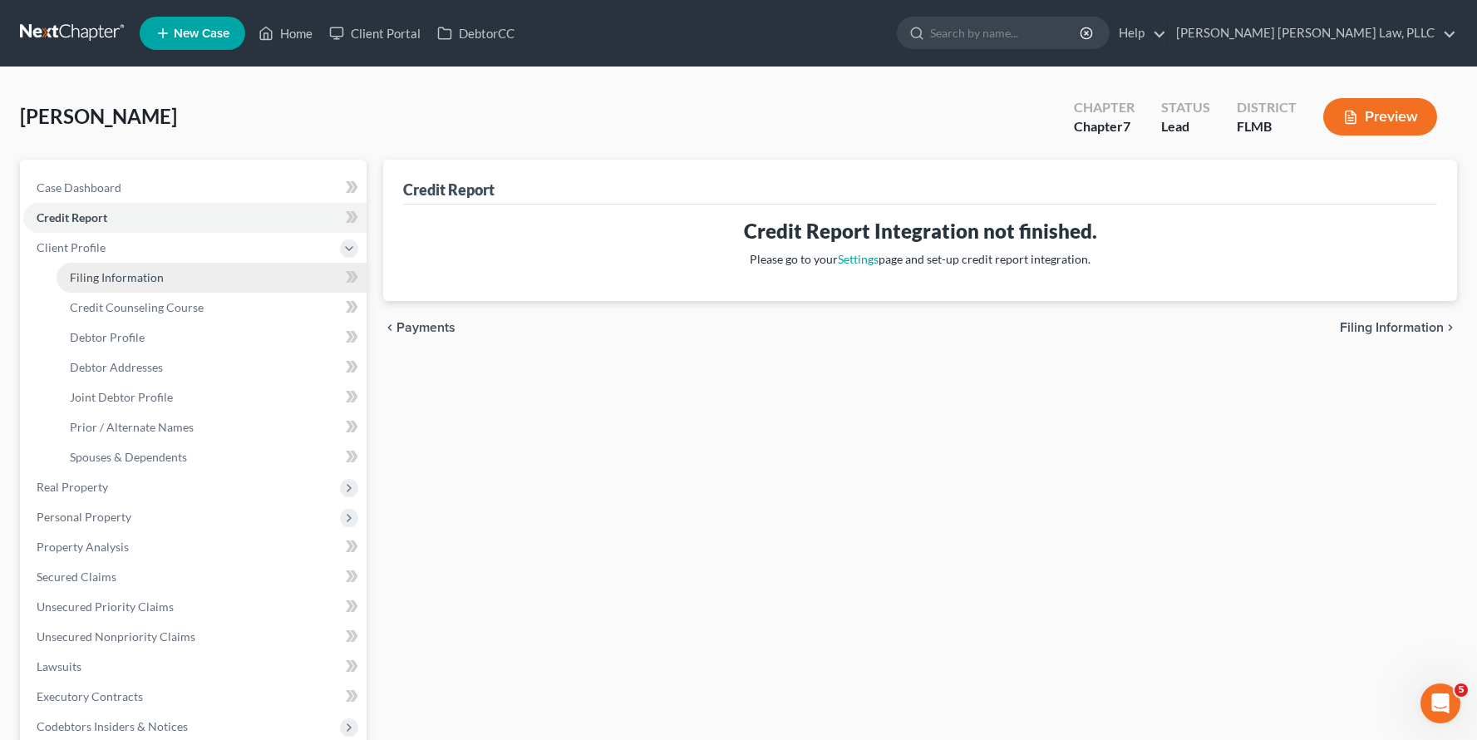
click at [209, 284] on link "Filing Information" at bounding box center [212, 278] width 310 height 30
select select "1"
select select "0"
select select "9"
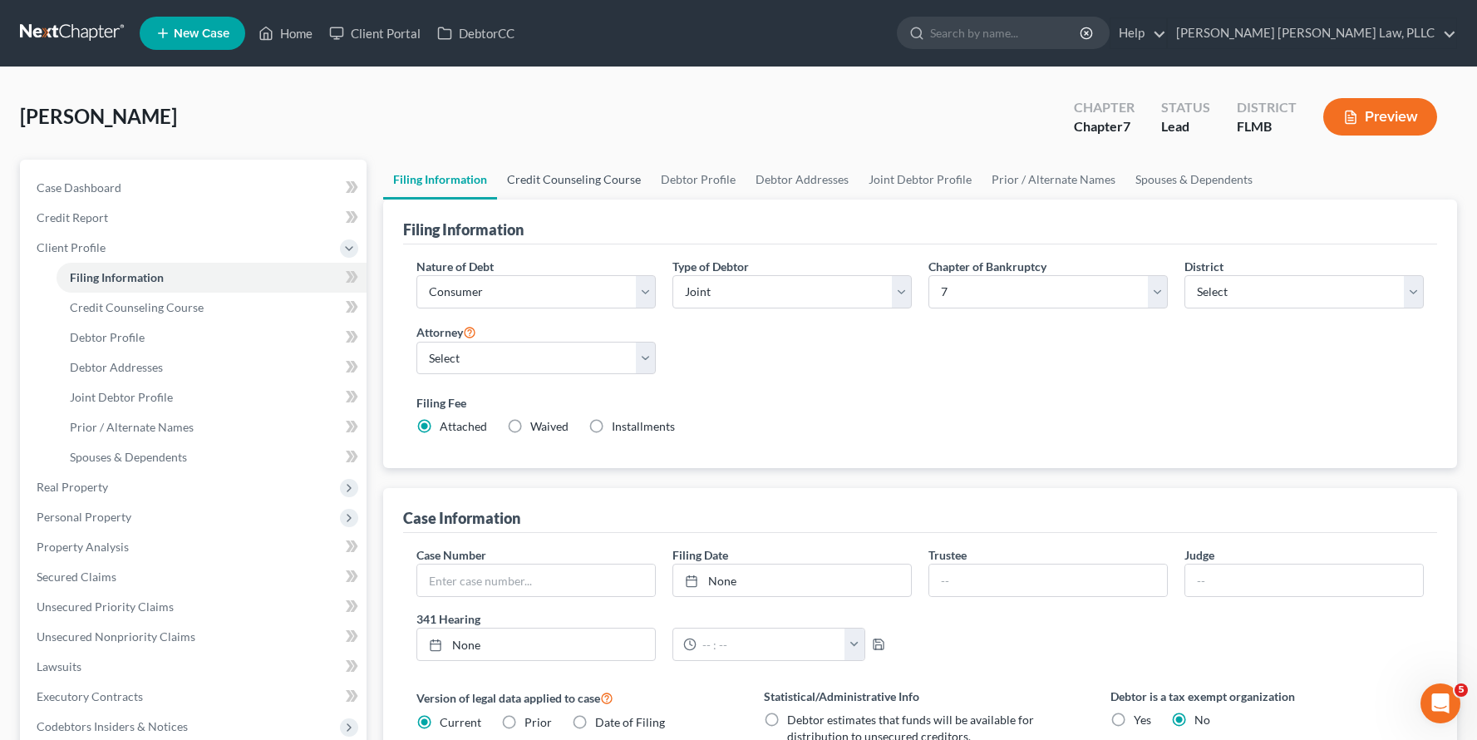
click at [600, 171] on link "Credit Counseling Course" at bounding box center [574, 180] width 154 height 40
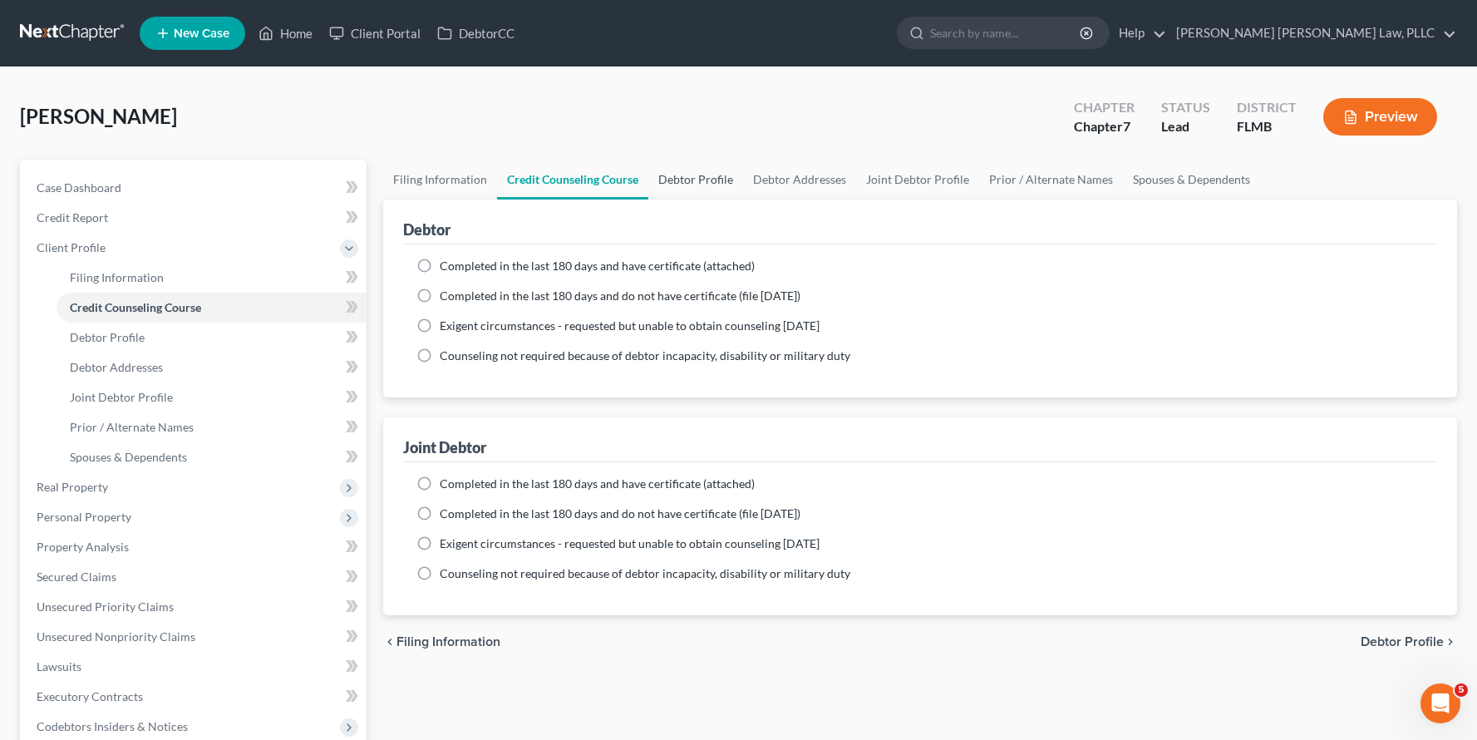
click at [694, 180] on link "Debtor Profile" at bounding box center [695, 180] width 95 height 40
select select "1"
select select "0"
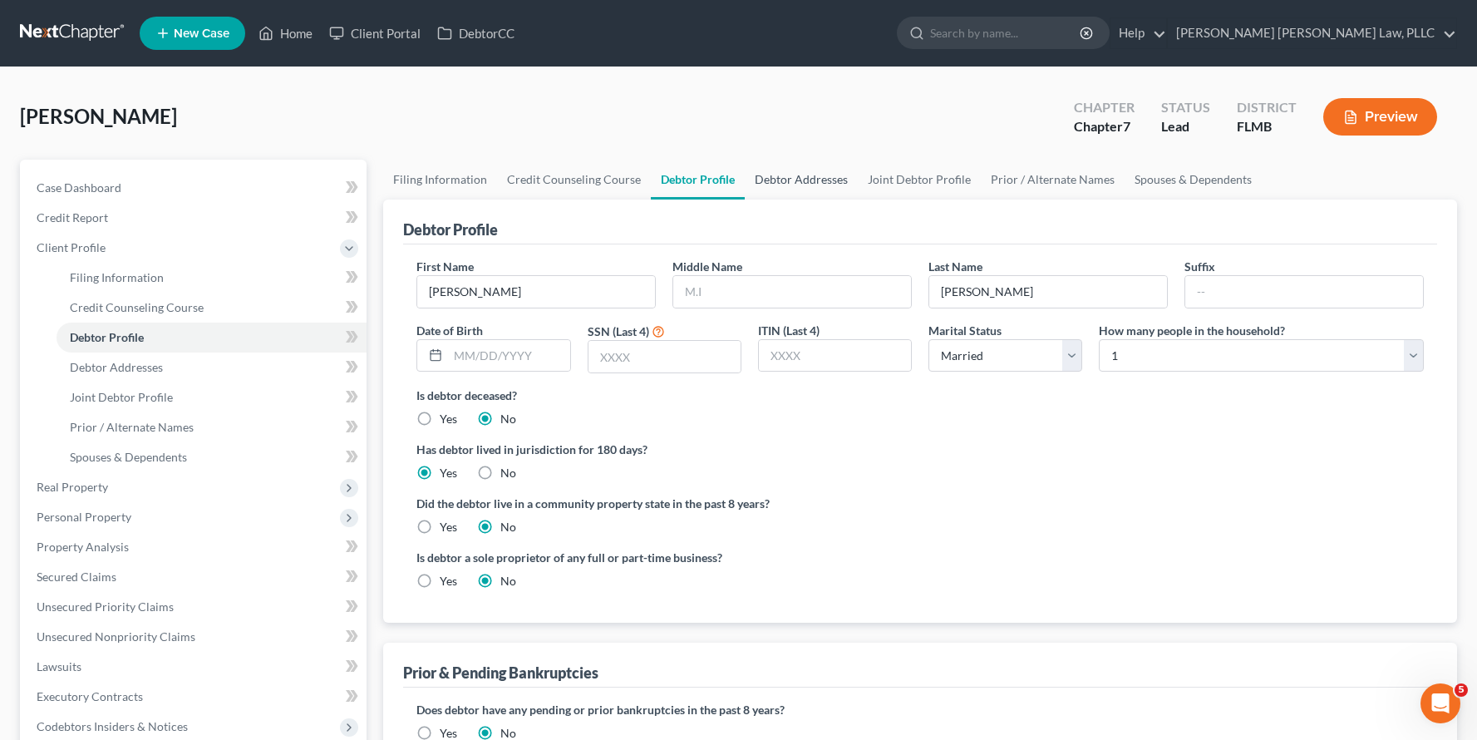
click at [792, 189] on link "Debtor Addresses" at bounding box center [801, 180] width 113 height 40
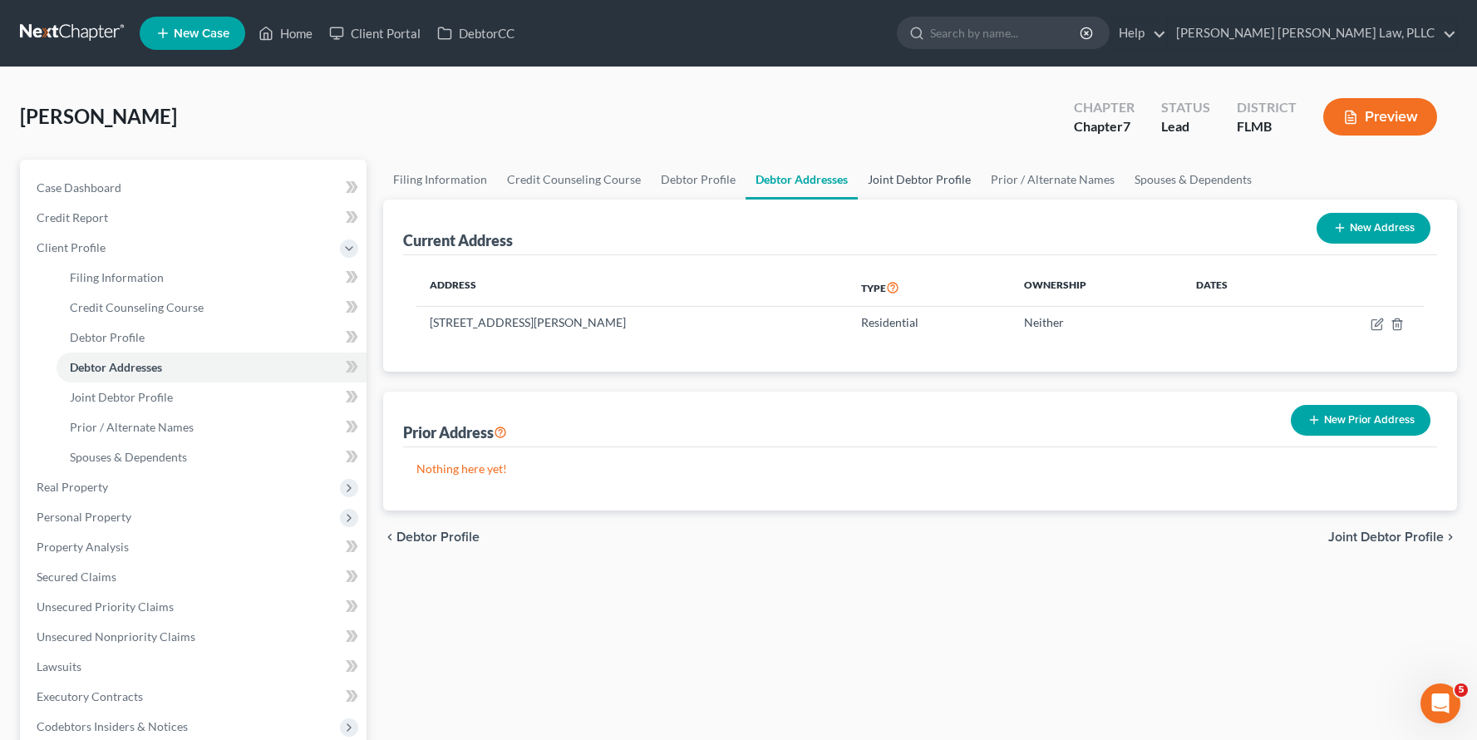
click at [936, 183] on link "Joint Debtor Profile" at bounding box center [919, 180] width 123 height 40
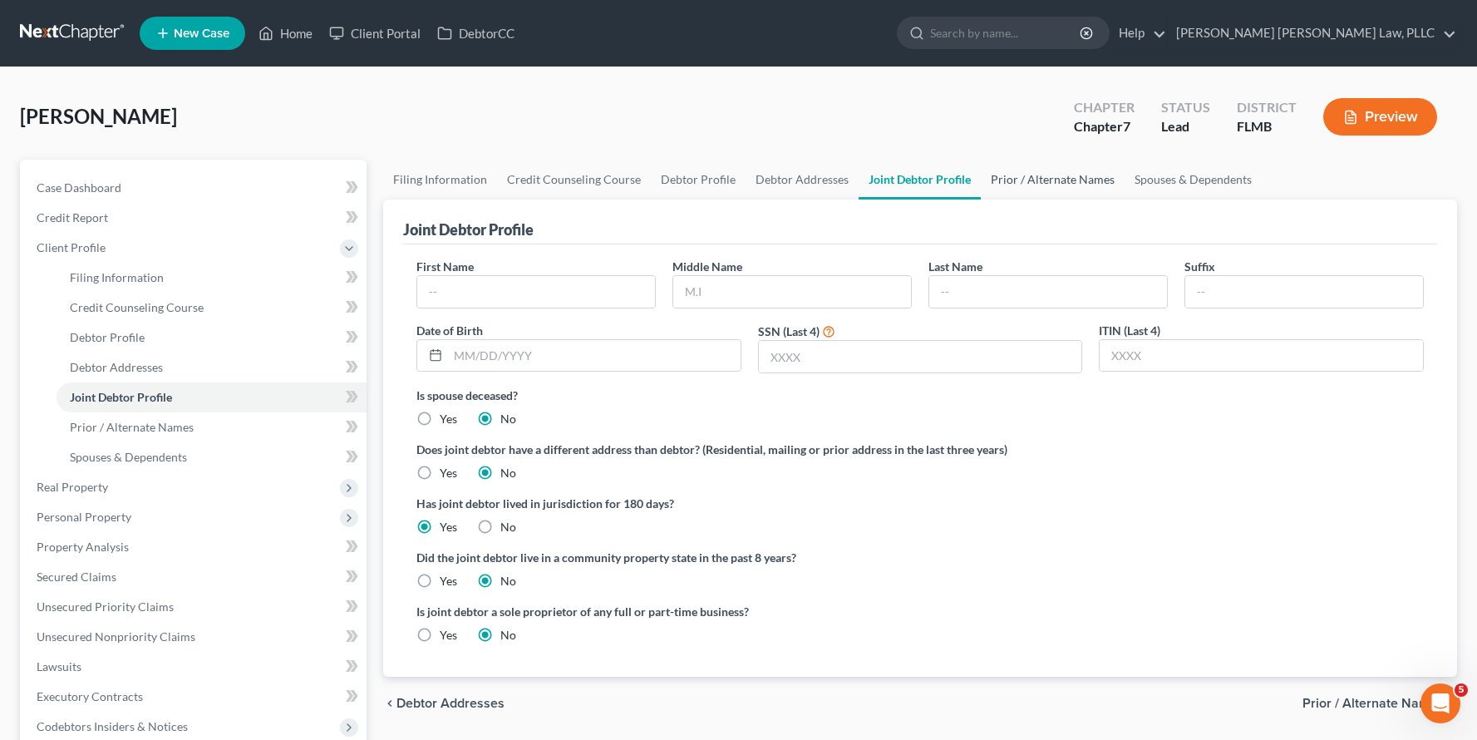
click at [1066, 179] on link "Prior / Alternate Names" at bounding box center [1053, 180] width 144 height 40
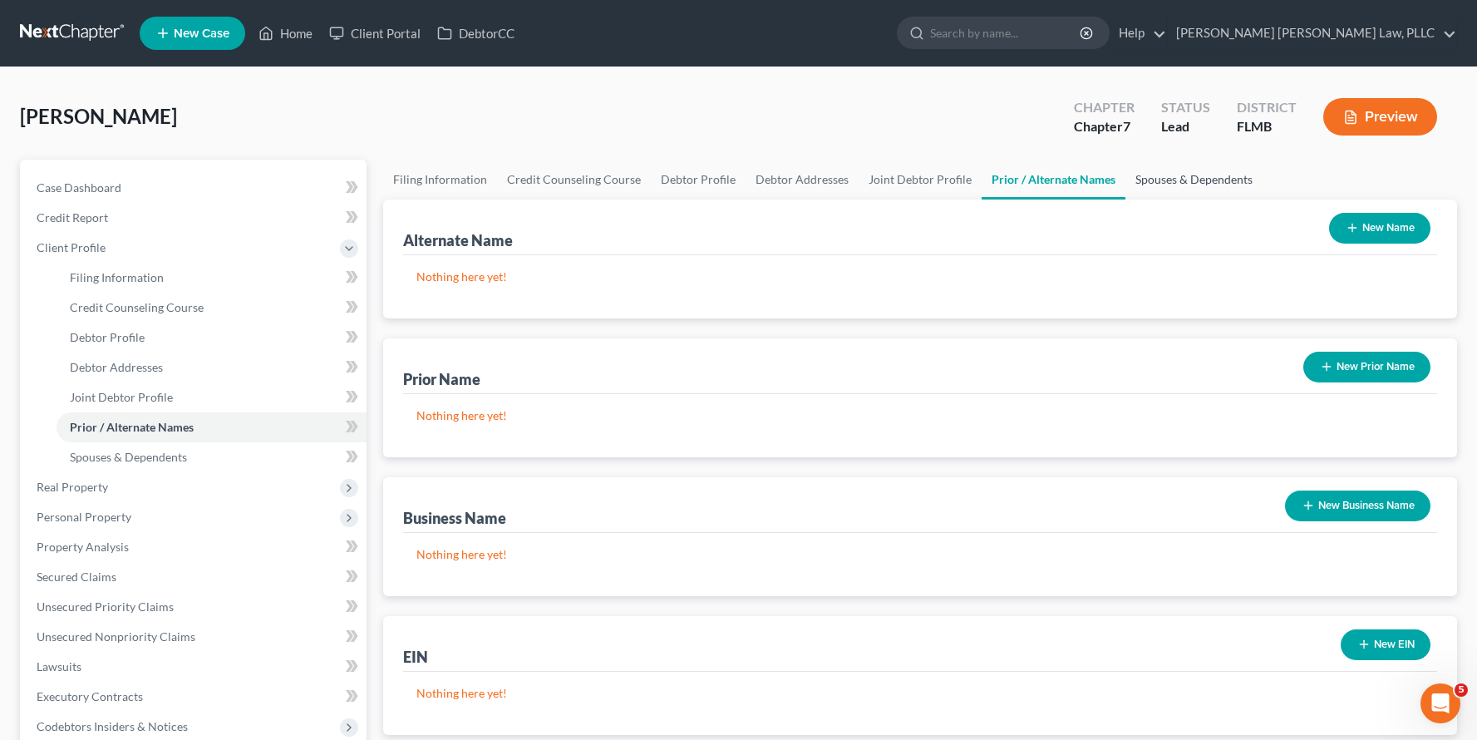
click at [1181, 187] on link "Spouses & Dependents" at bounding box center [1193, 180] width 137 height 40
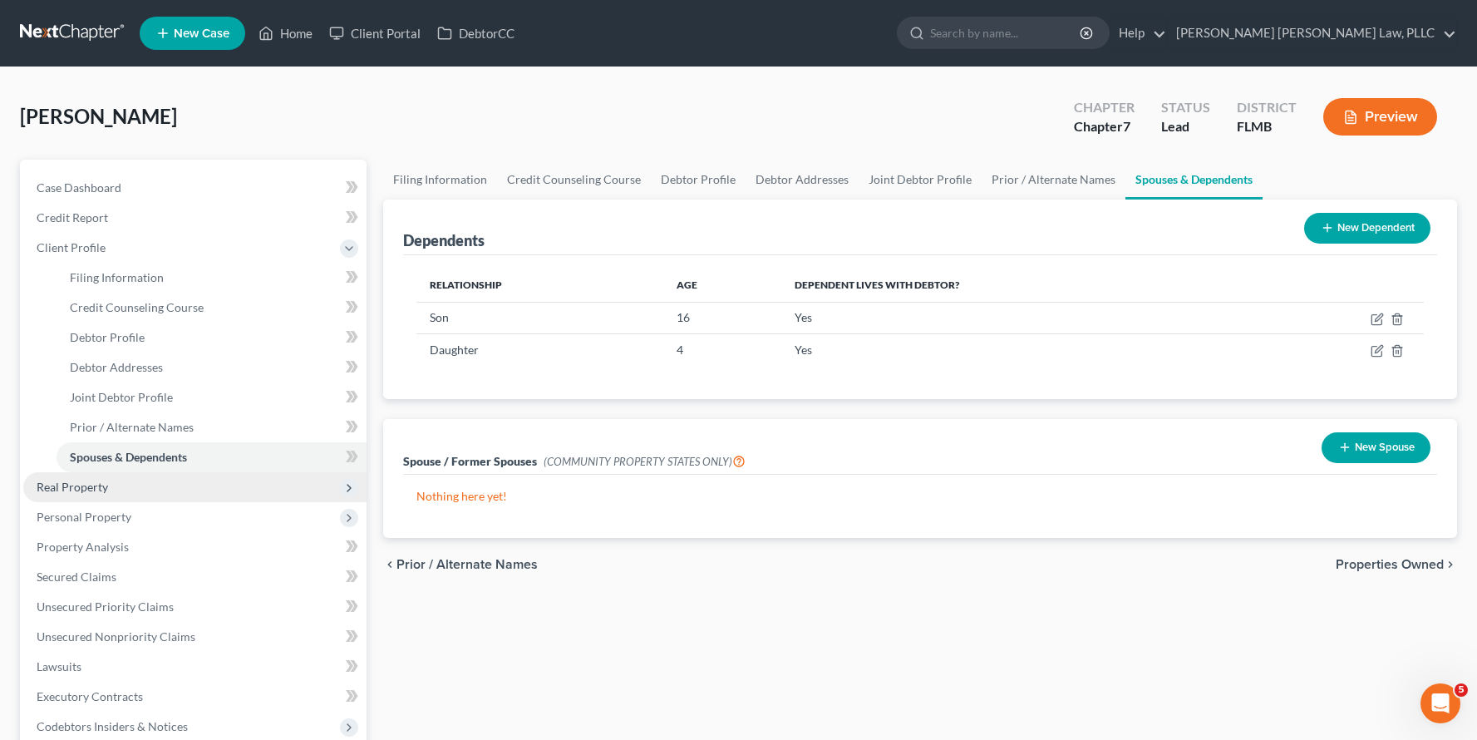
click at [121, 489] on span "Real Property" at bounding box center [194, 487] width 343 height 30
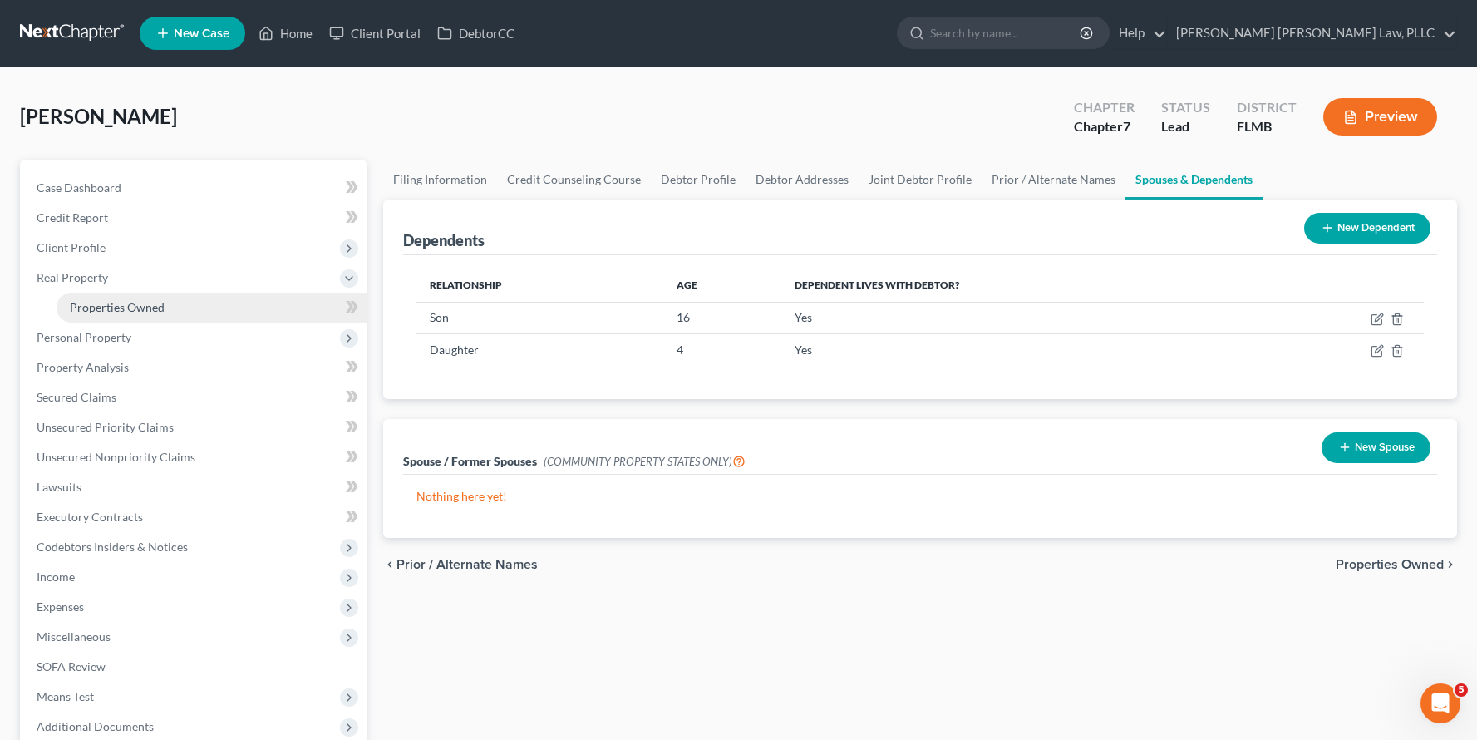
click at [202, 302] on link "Properties Owned" at bounding box center [212, 308] width 310 height 30
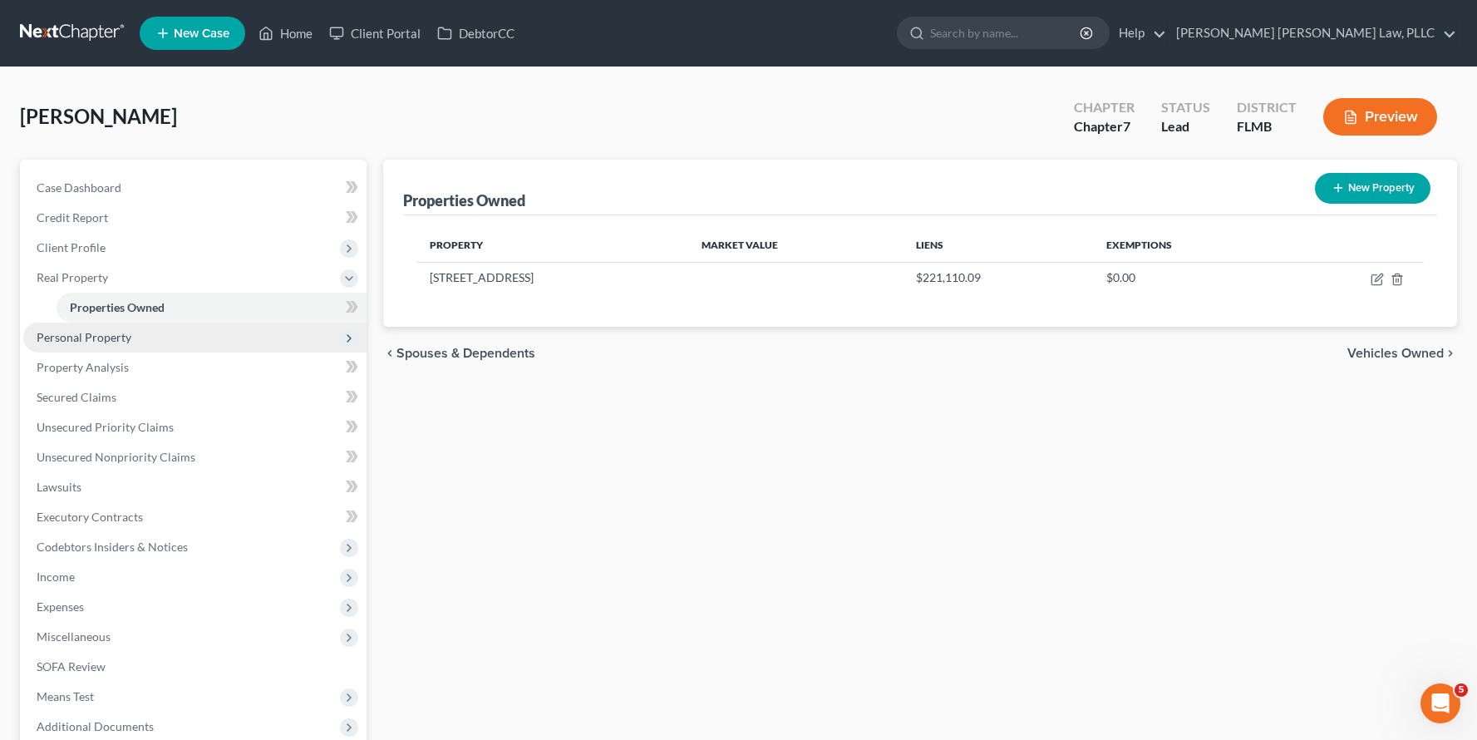
click at [196, 330] on span "Personal Property" at bounding box center [194, 337] width 343 height 30
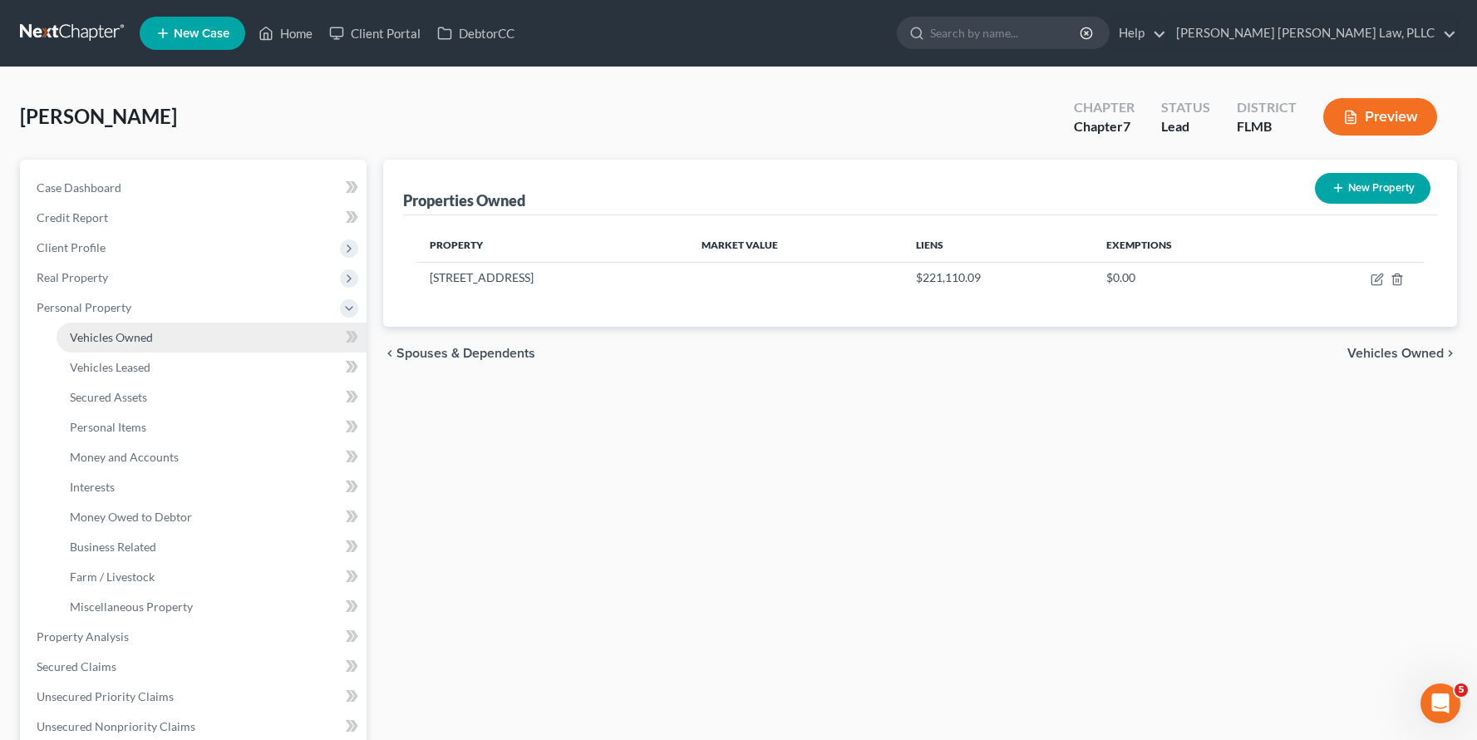
click at [194, 344] on link "Vehicles Owned" at bounding box center [212, 337] width 310 height 30
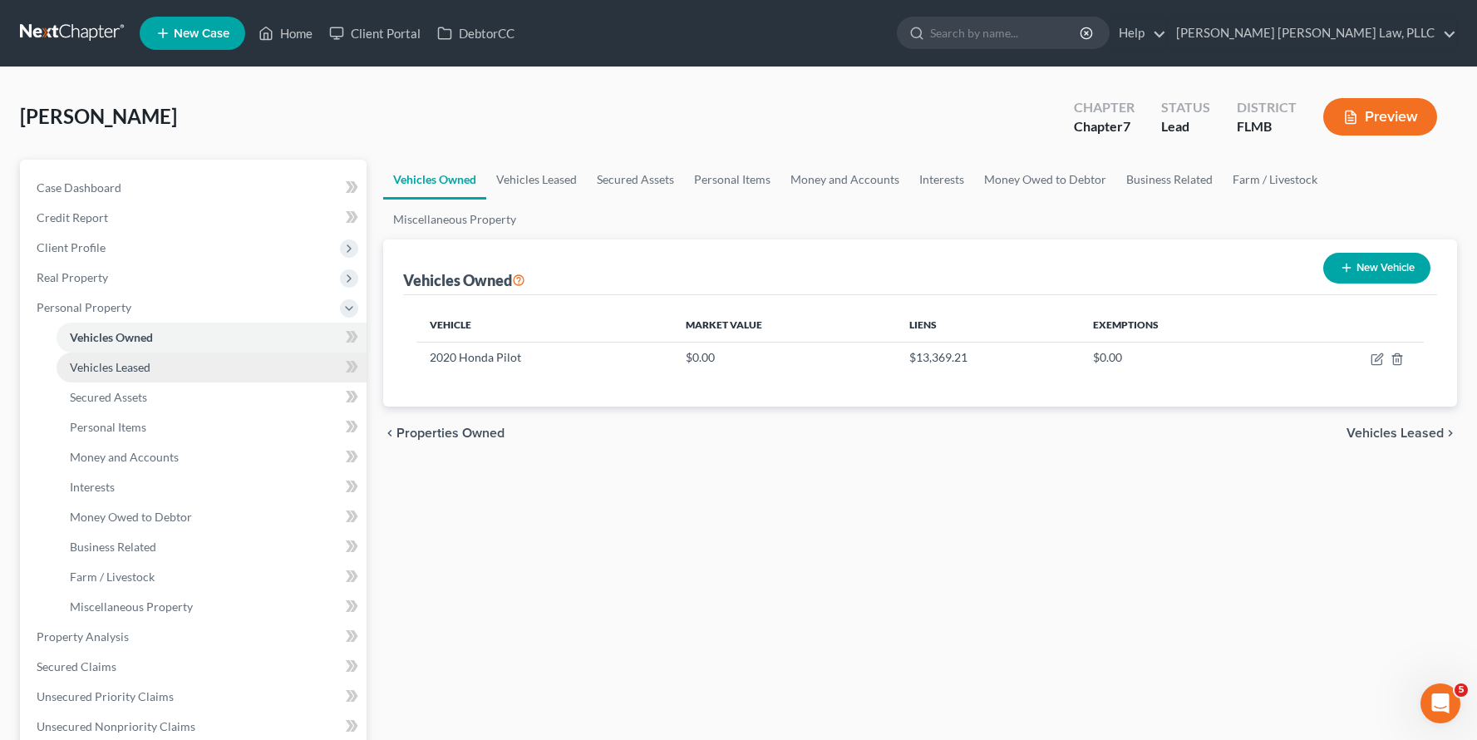
click at [195, 364] on link "Vehicles Leased" at bounding box center [212, 367] width 310 height 30
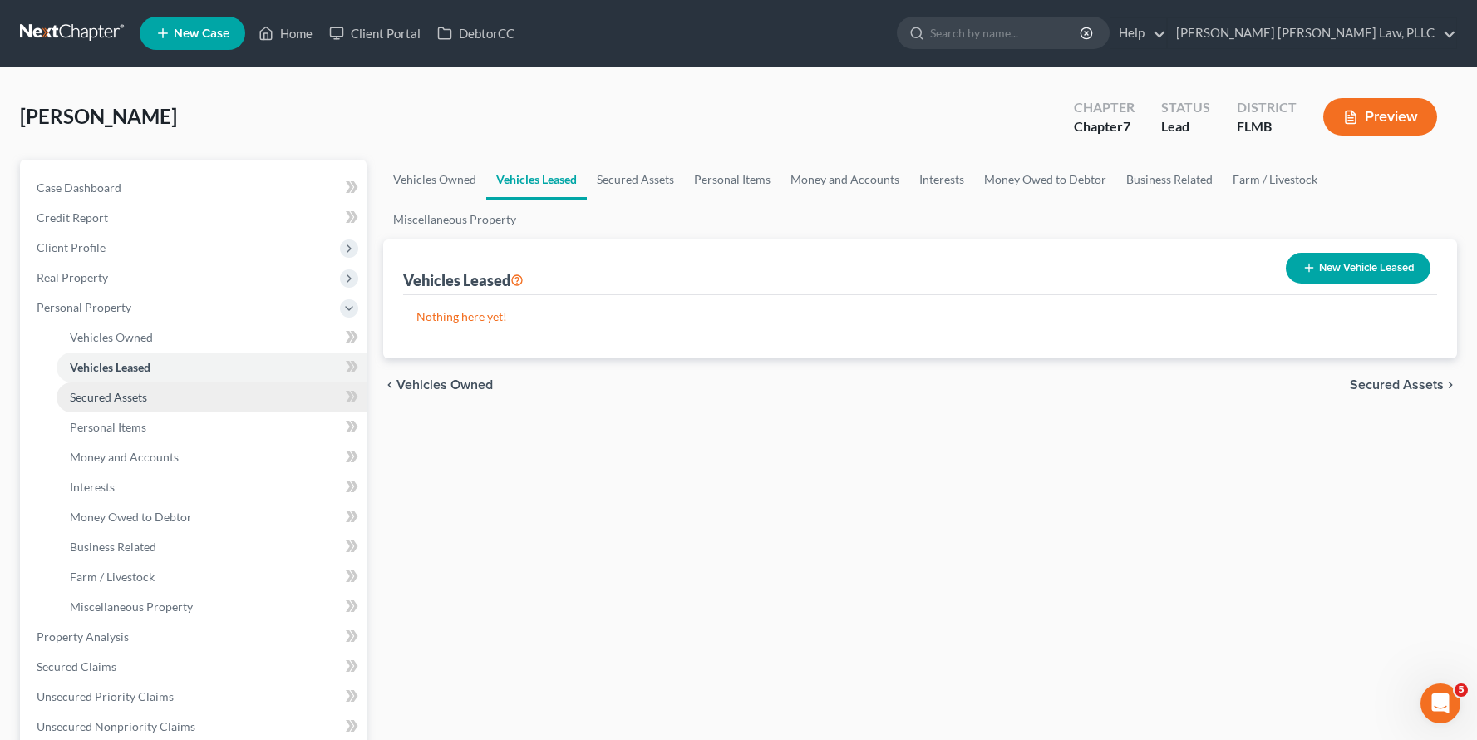
click at [206, 394] on link "Secured Assets" at bounding box center [212, 397] width 310 height 30
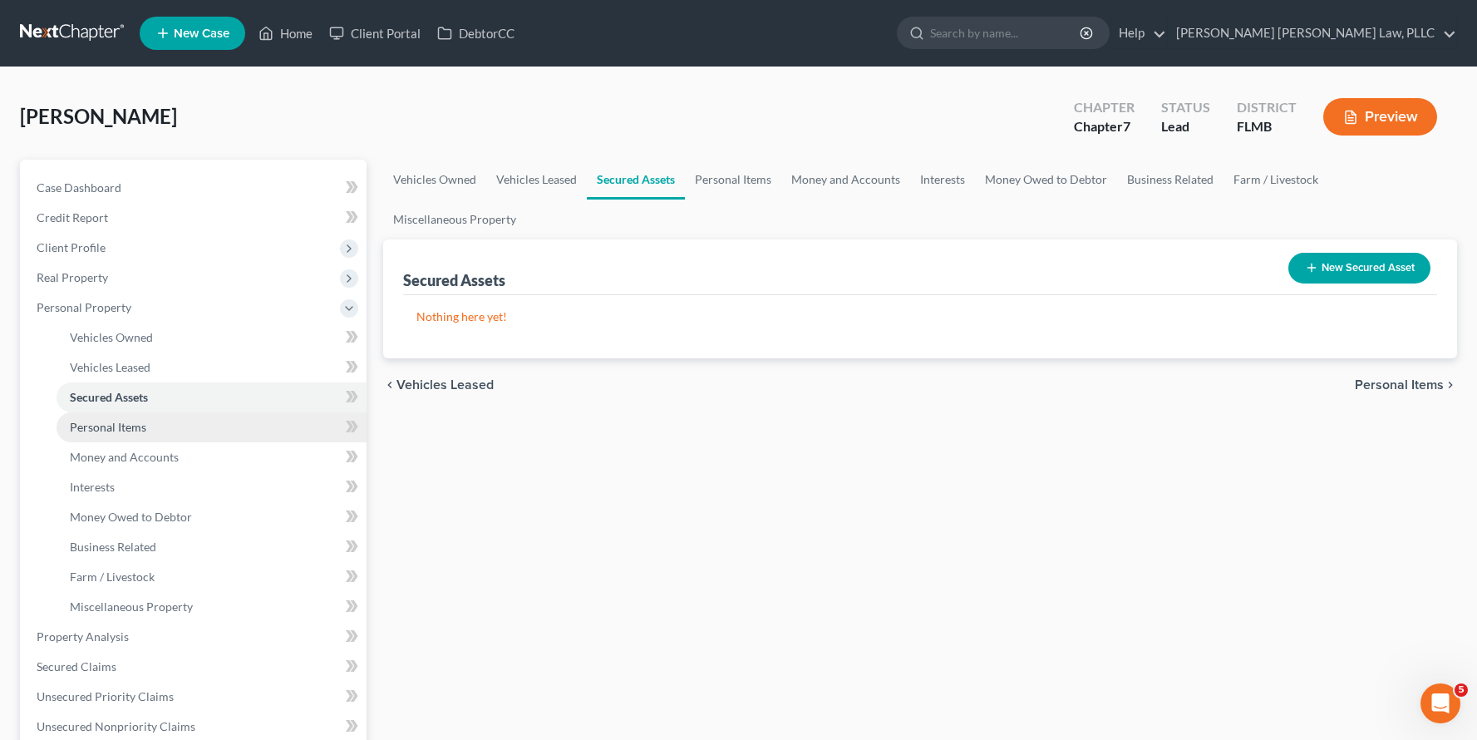
click at [215, 425] on link "Personal Items" at bounding box center [212, 427] width 310 height 30
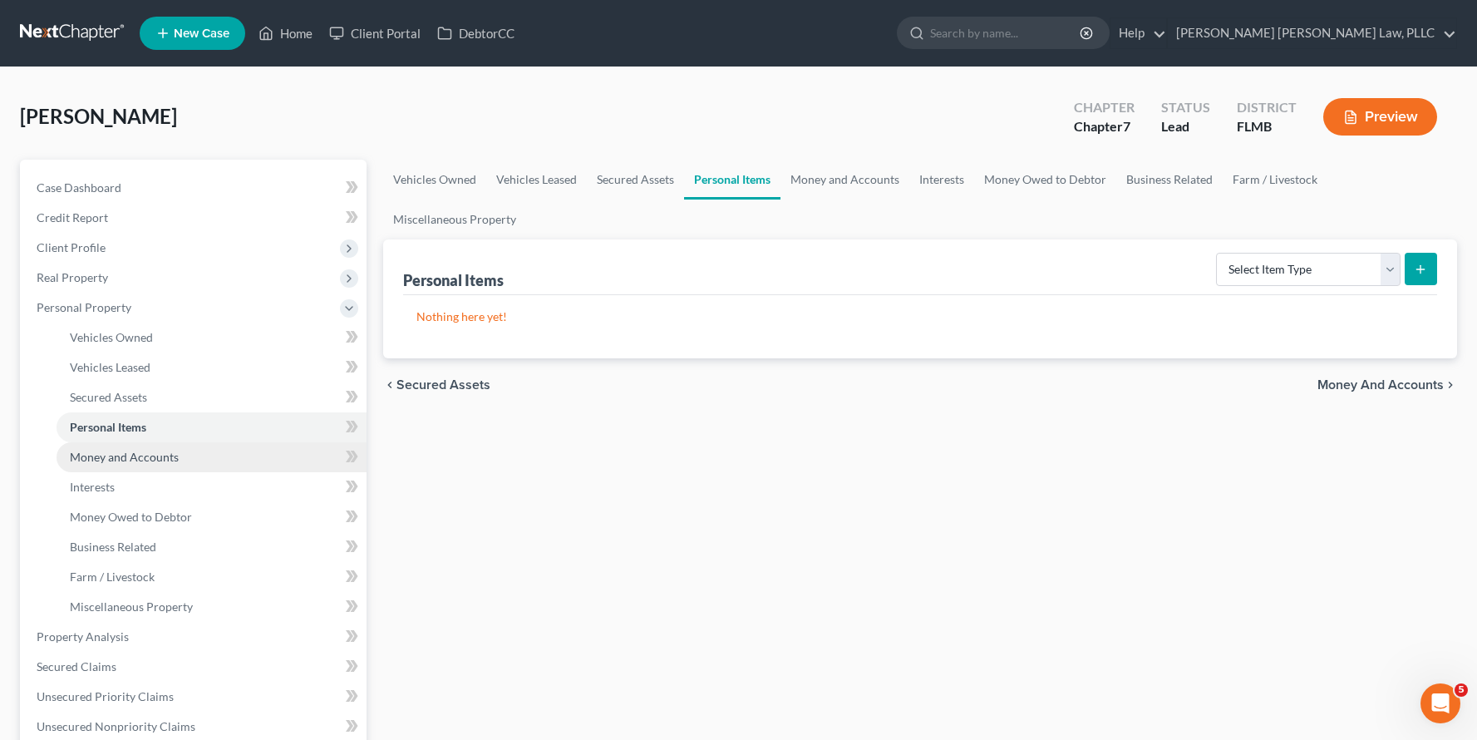
click at [204, 465] on link "Money and Accounts" at bounding box center [212, 457] width 310 height 30
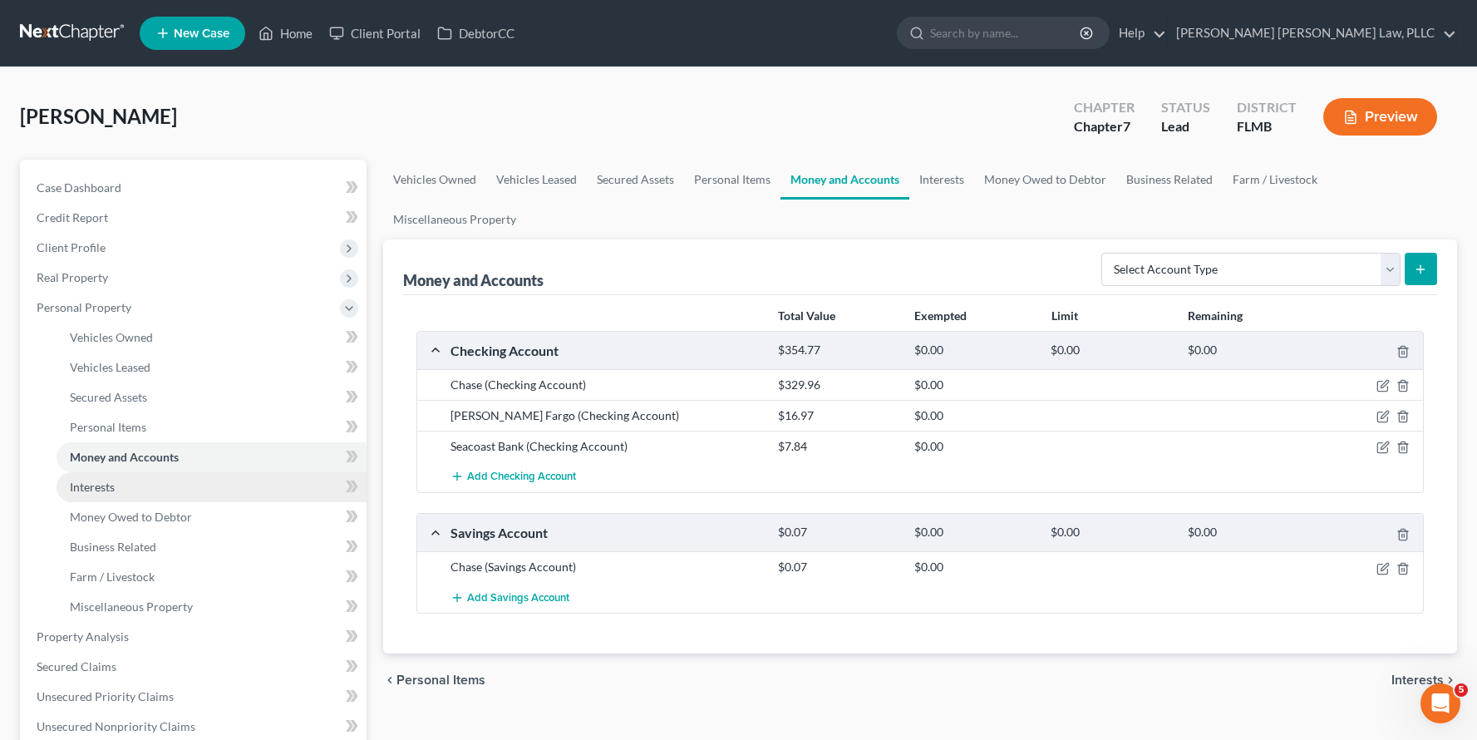
click at [193, 479] on link "Interests" at bounding box center [212, 487] width 310 height 30
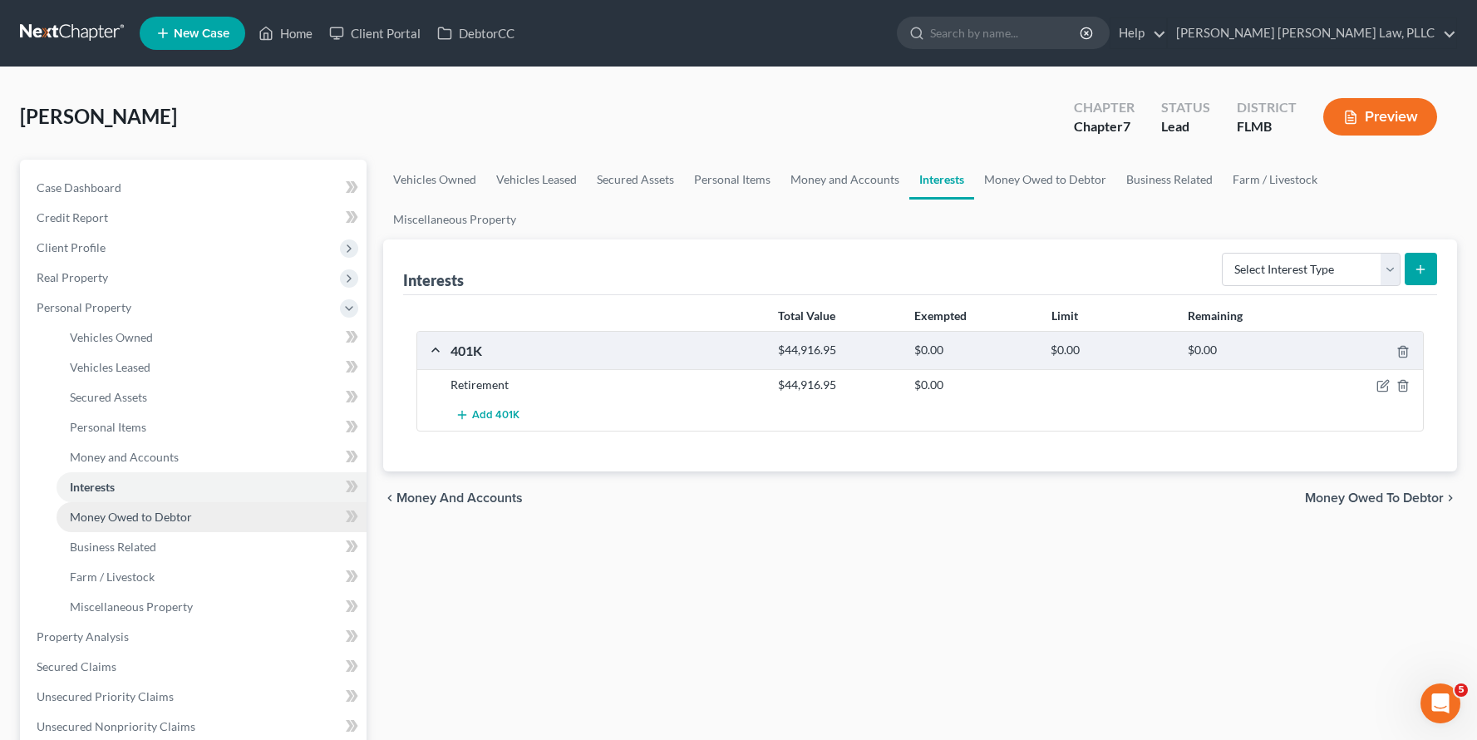
click at [199, 513] on link "Money Owed to Debtor" at bounding box center [212, 517] width 310 height 30
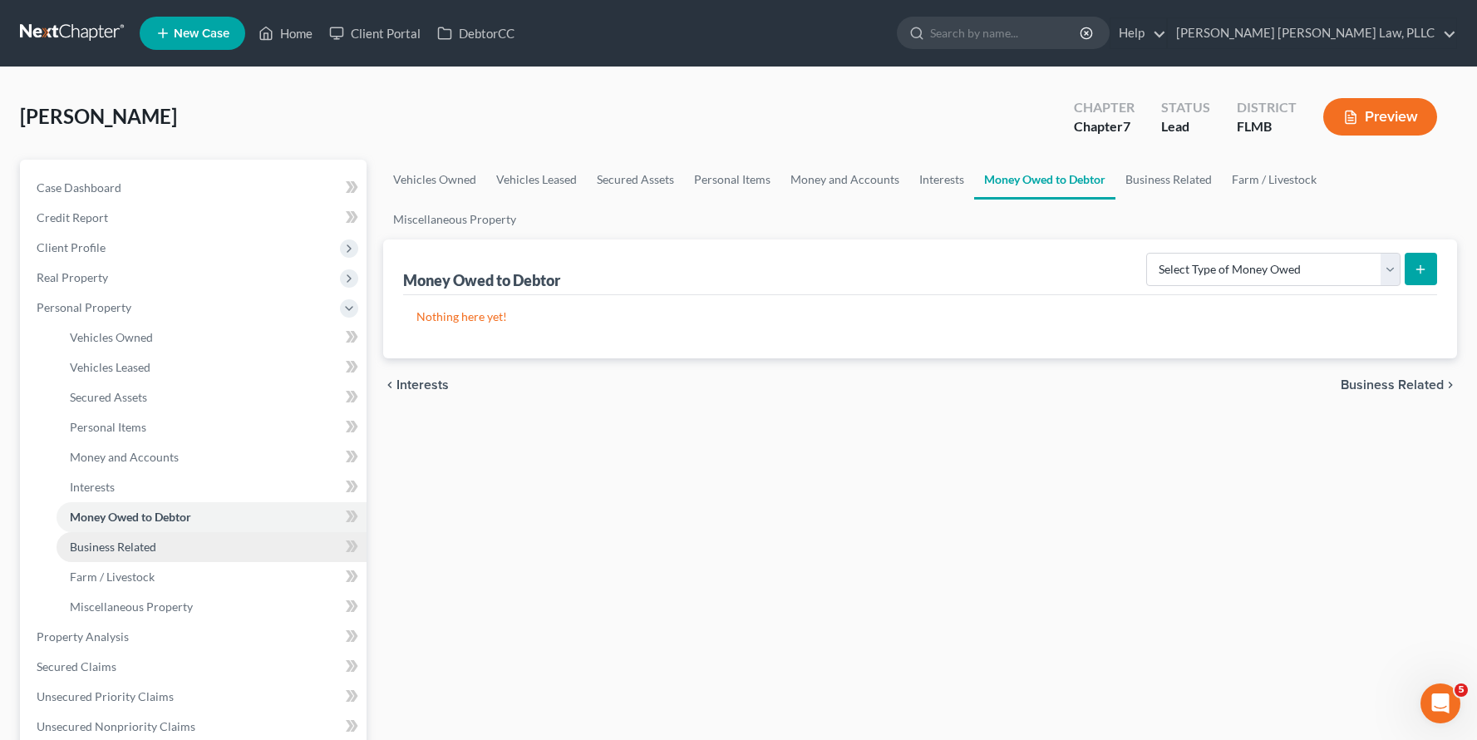
click at [210, 543] on link "Business Related" at bounding box center [212, 547] width 310 height 30
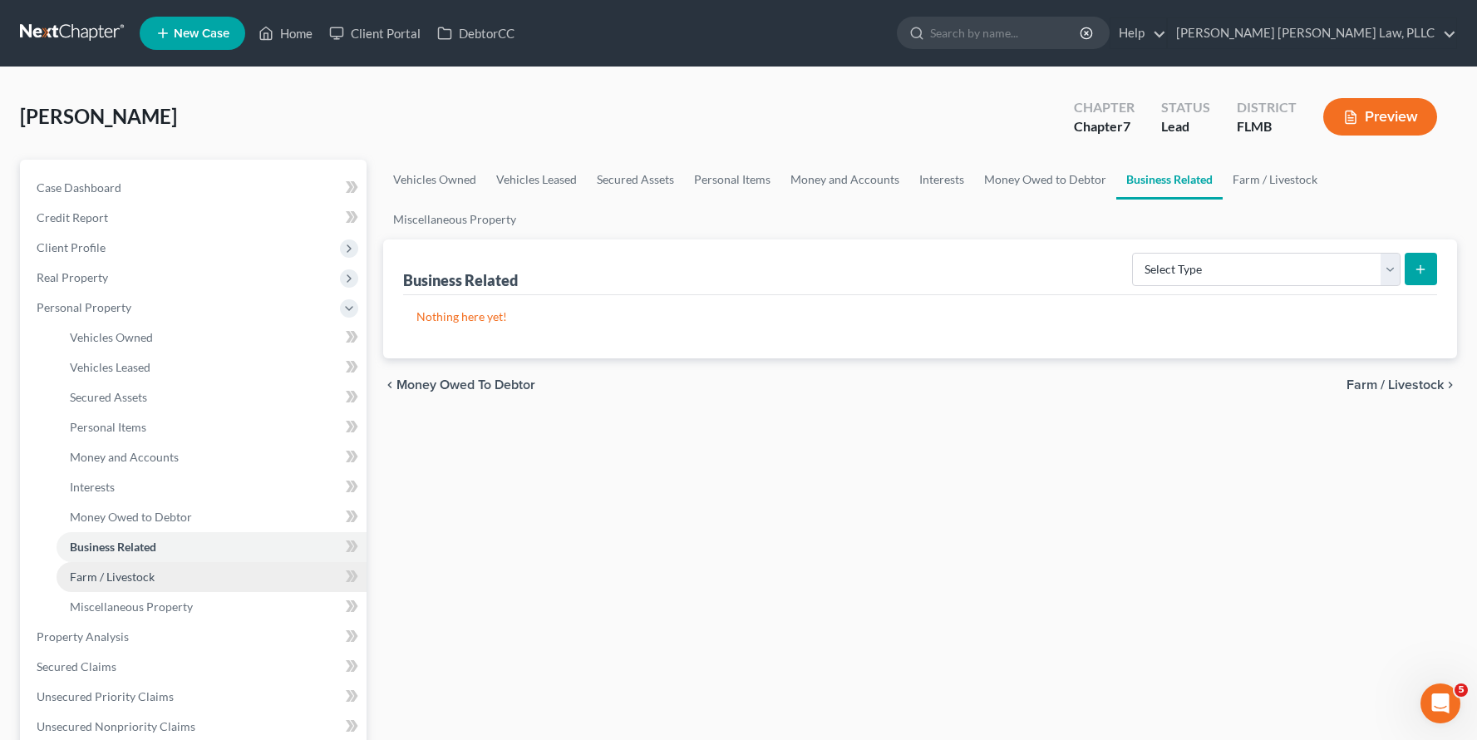
scroll to position [3, 0]
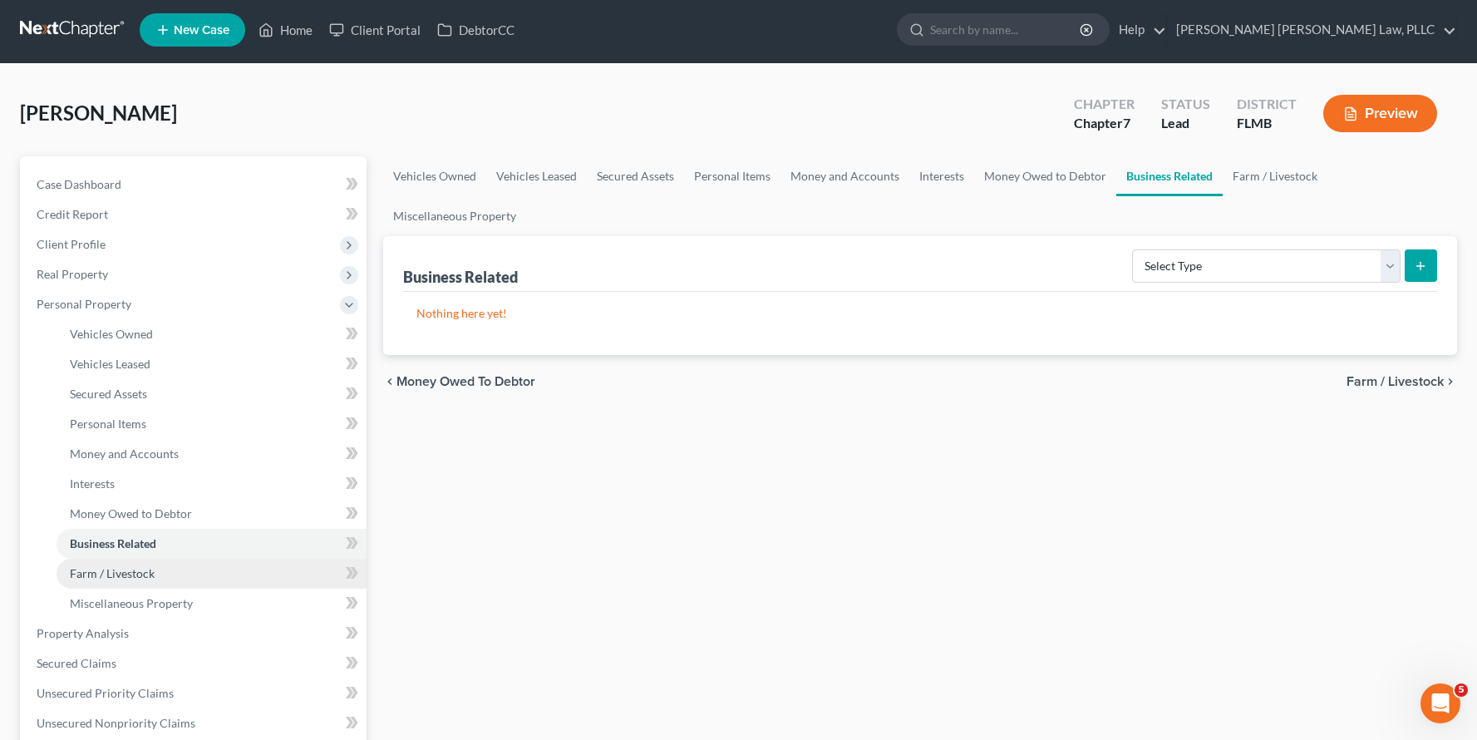
click at [230, 568] on link "Farm / Livestock" at bounding box center [212, 573] width 310 height 30
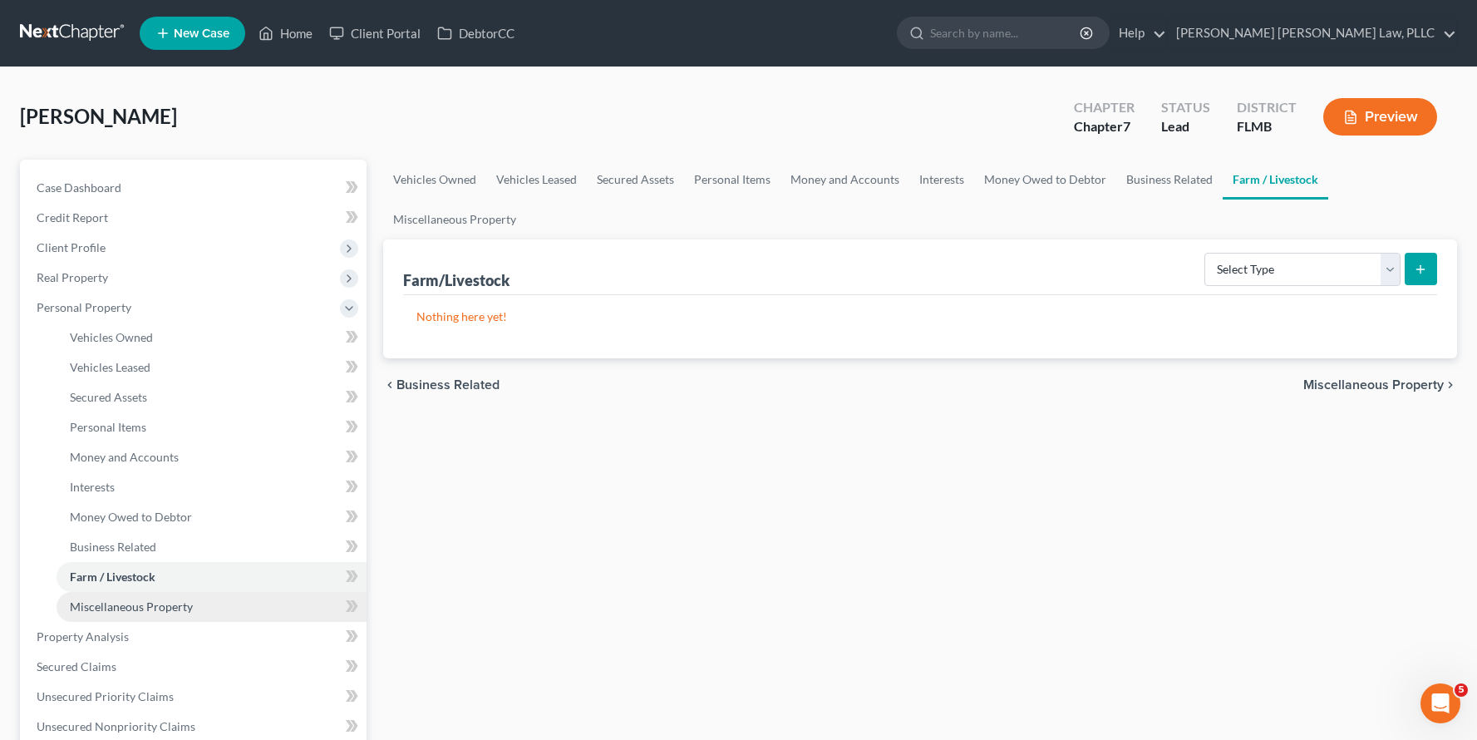
click at [223, 605] on link "Miscellaneous Property" at bounding box center [212, 607] width 310 height 30
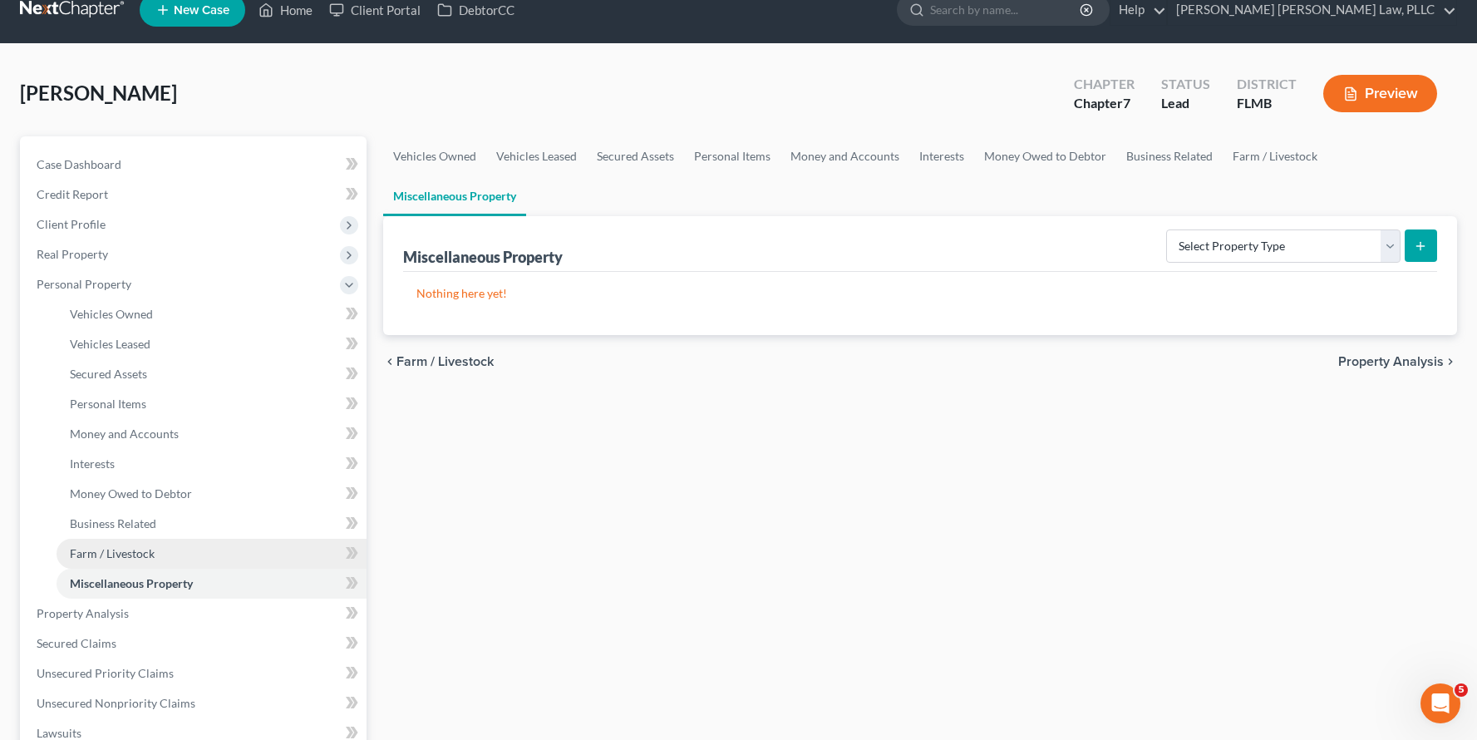
scroll to position [86, 0]
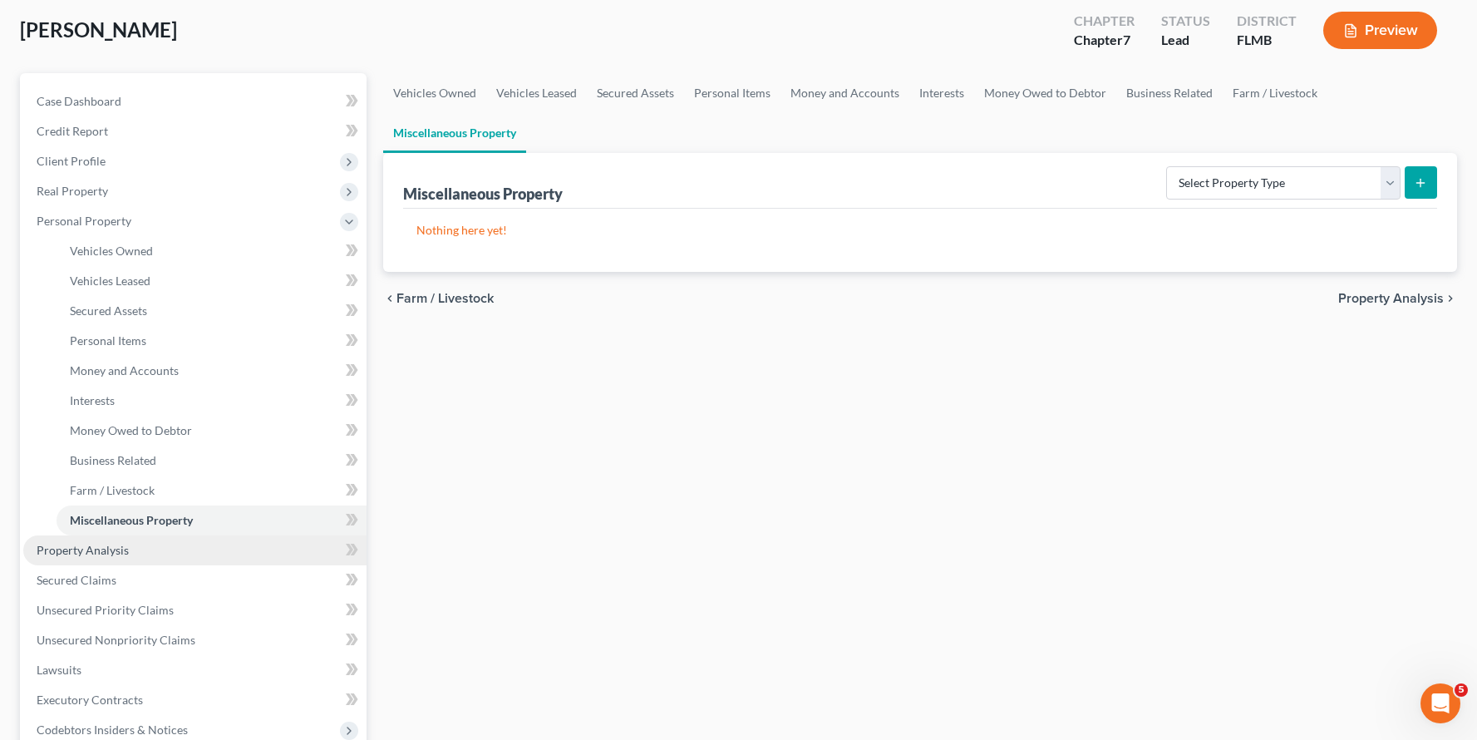
click at [176, 555] on link "Property Analysis" at bounding box center [194, 550] width 343 height 30
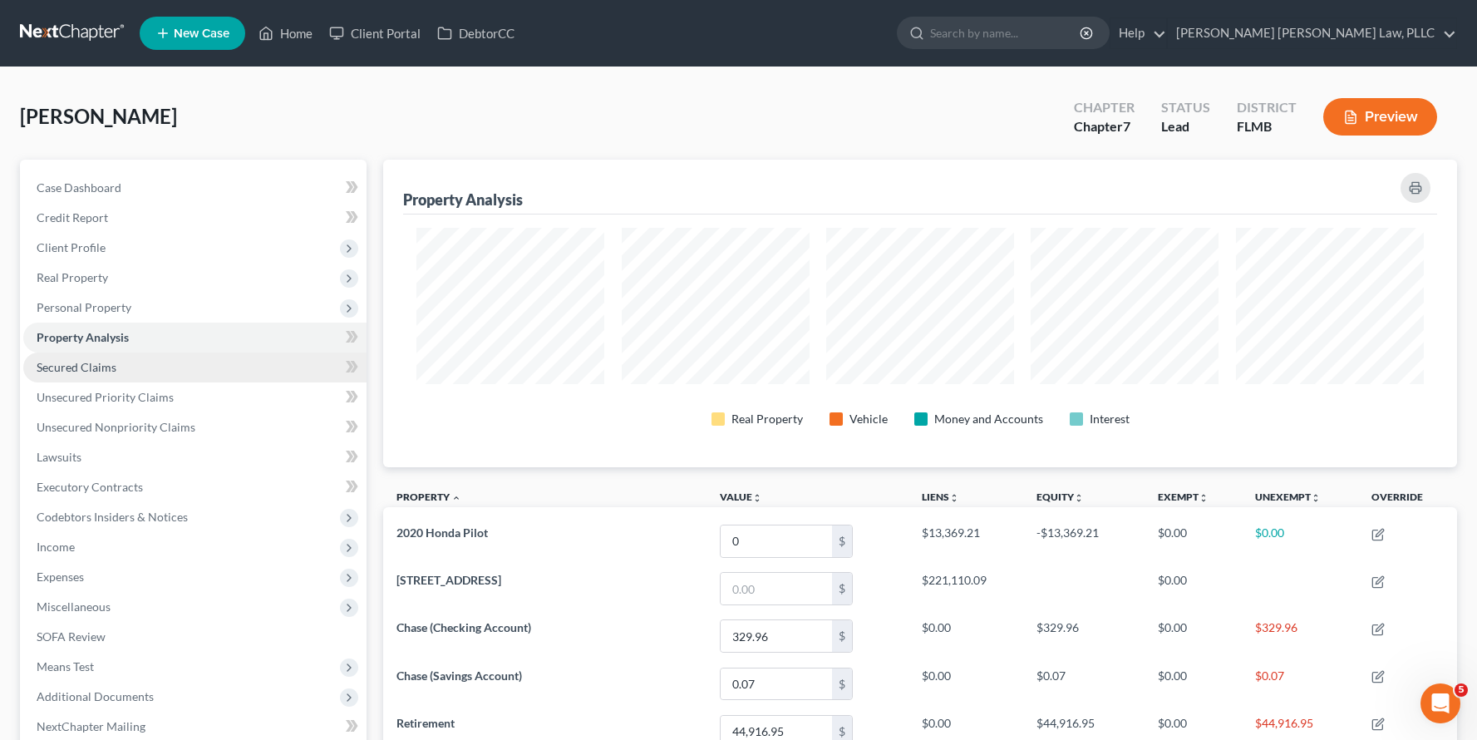
click at [194, 379] on link "Secured Claims" at bounding box center [194, 367] width 343 height 30
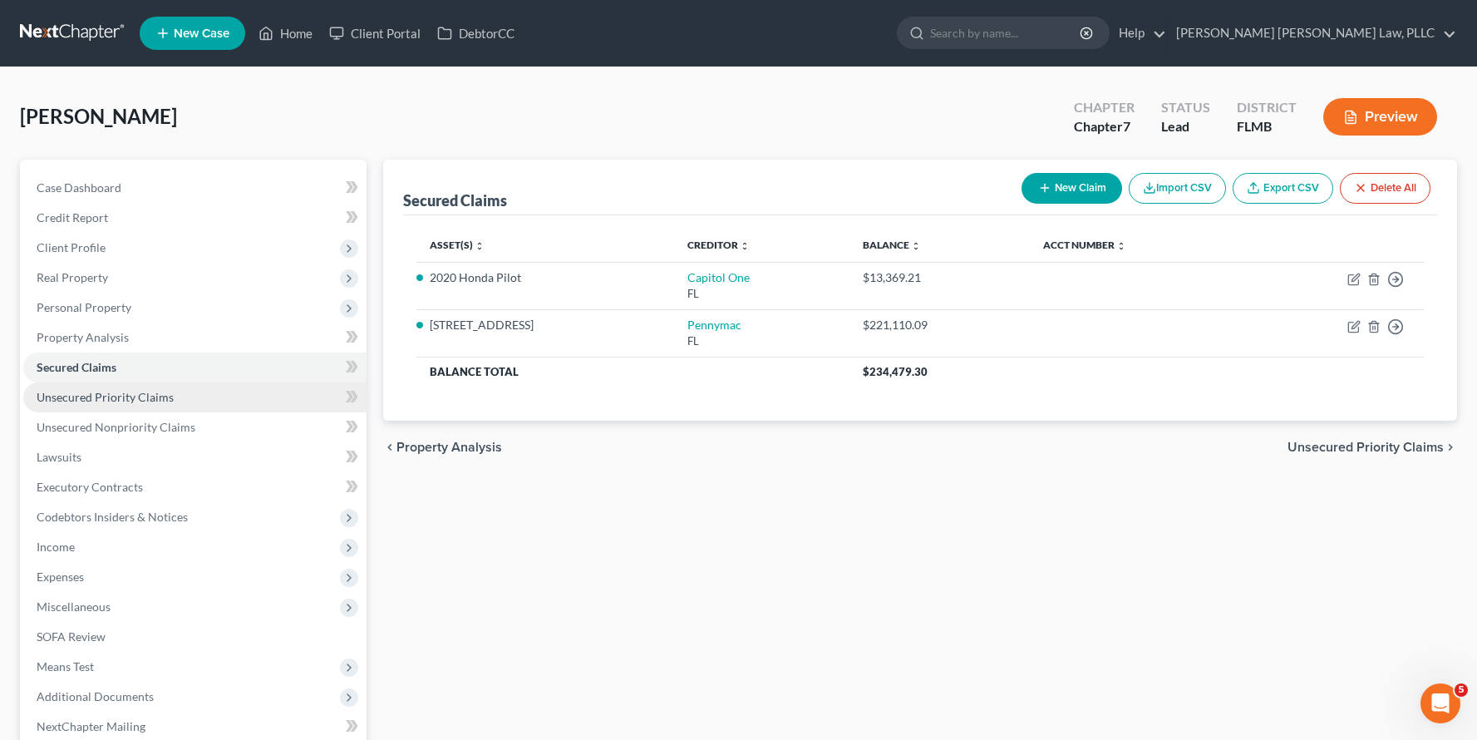
click at [185, 399] on link "Unsecured Priority Claims" at bounding box center [194, 397] width 343 height 30
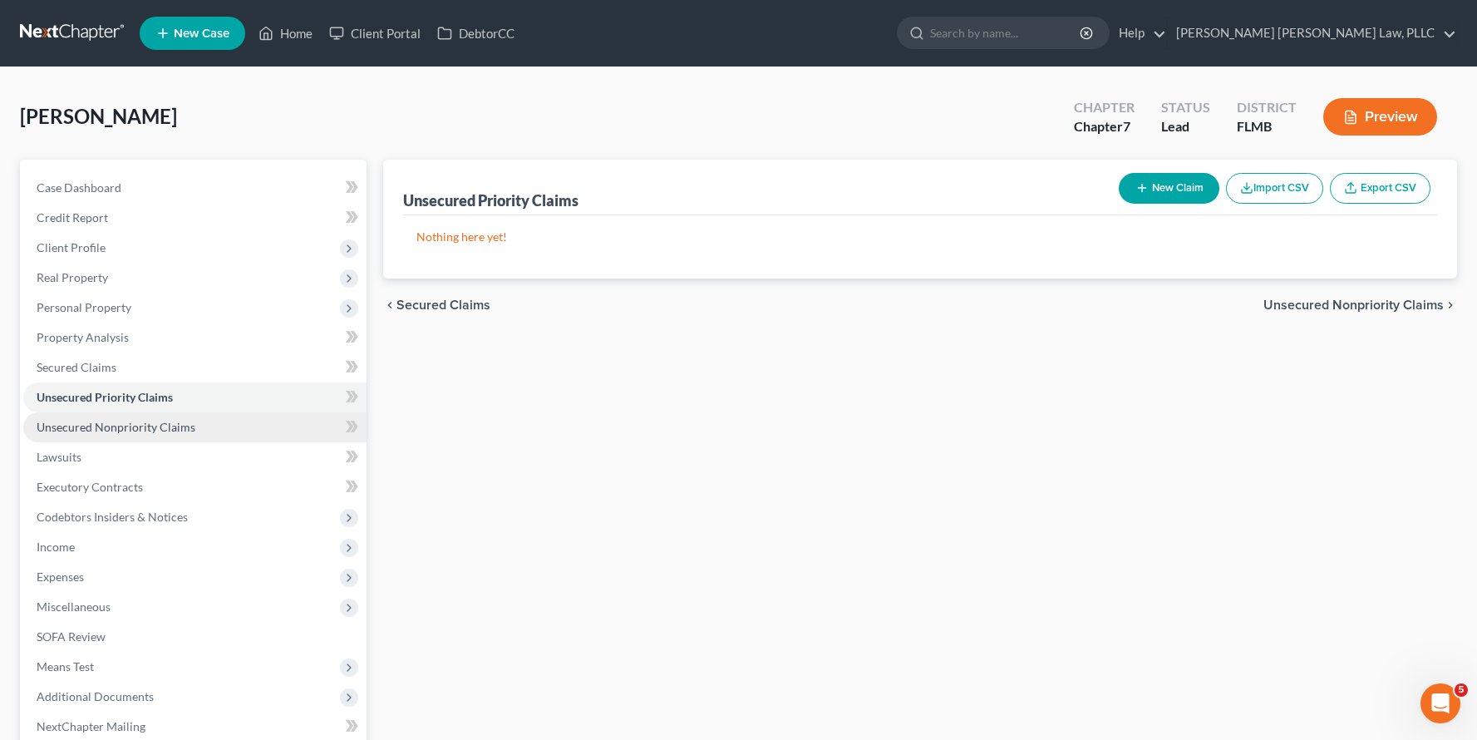
click at [192, 428] on link "Unsecured Nonpriority Claims" at bounding box center [194, 427] width 343 height 30
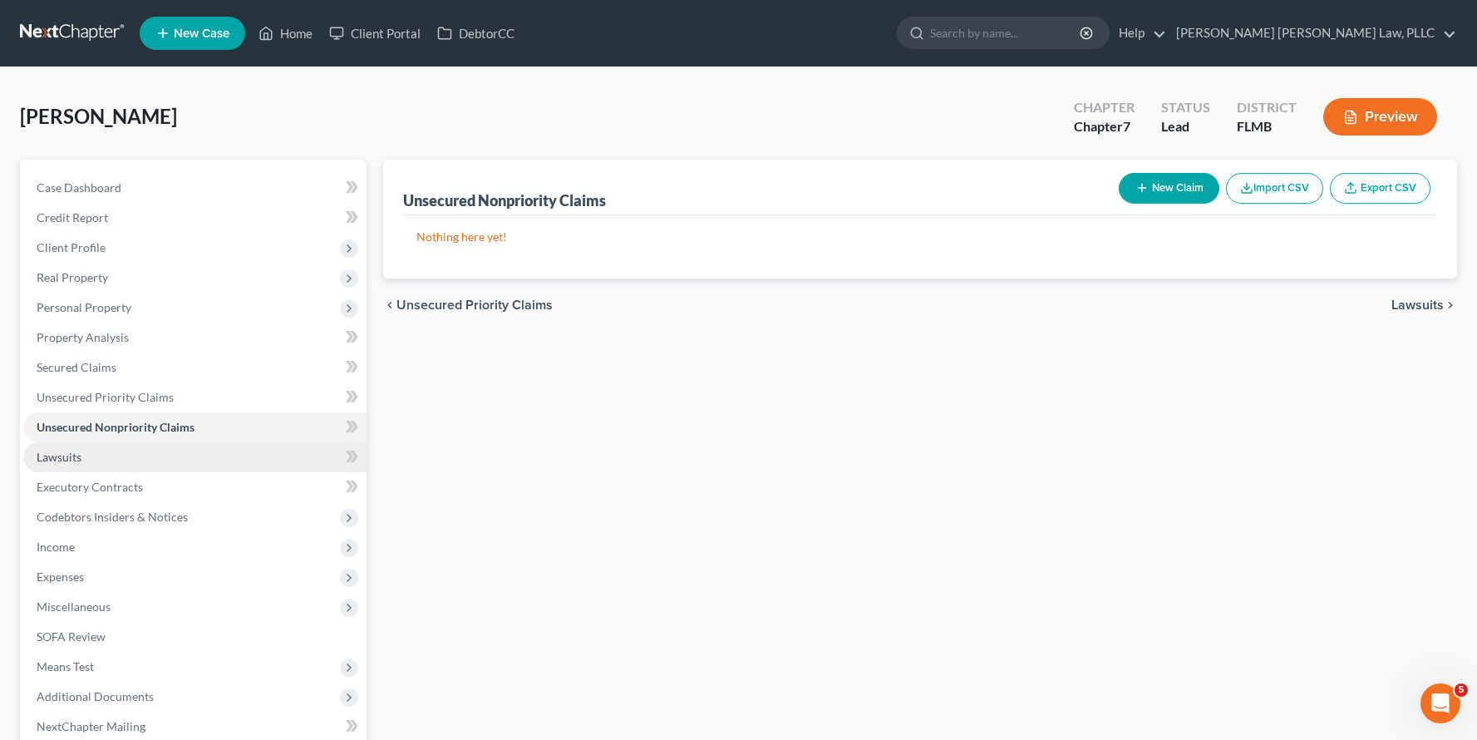
click at [199, 461] on link "Lawsuits" at bounding box center [194, 457] width 343 height 30
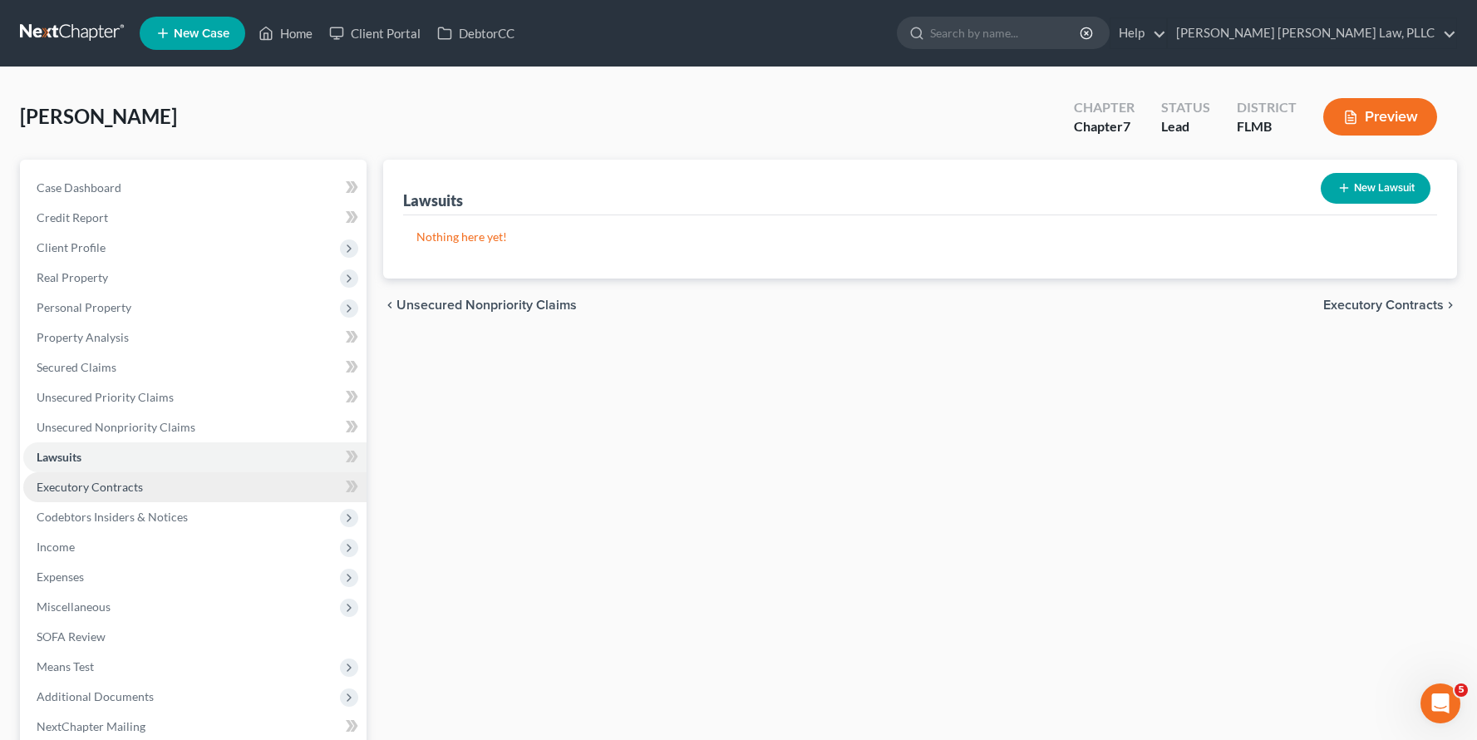
click at [204, 484] on link "Executory Contracts" at bounding box center [194, 487] width 343 height 30
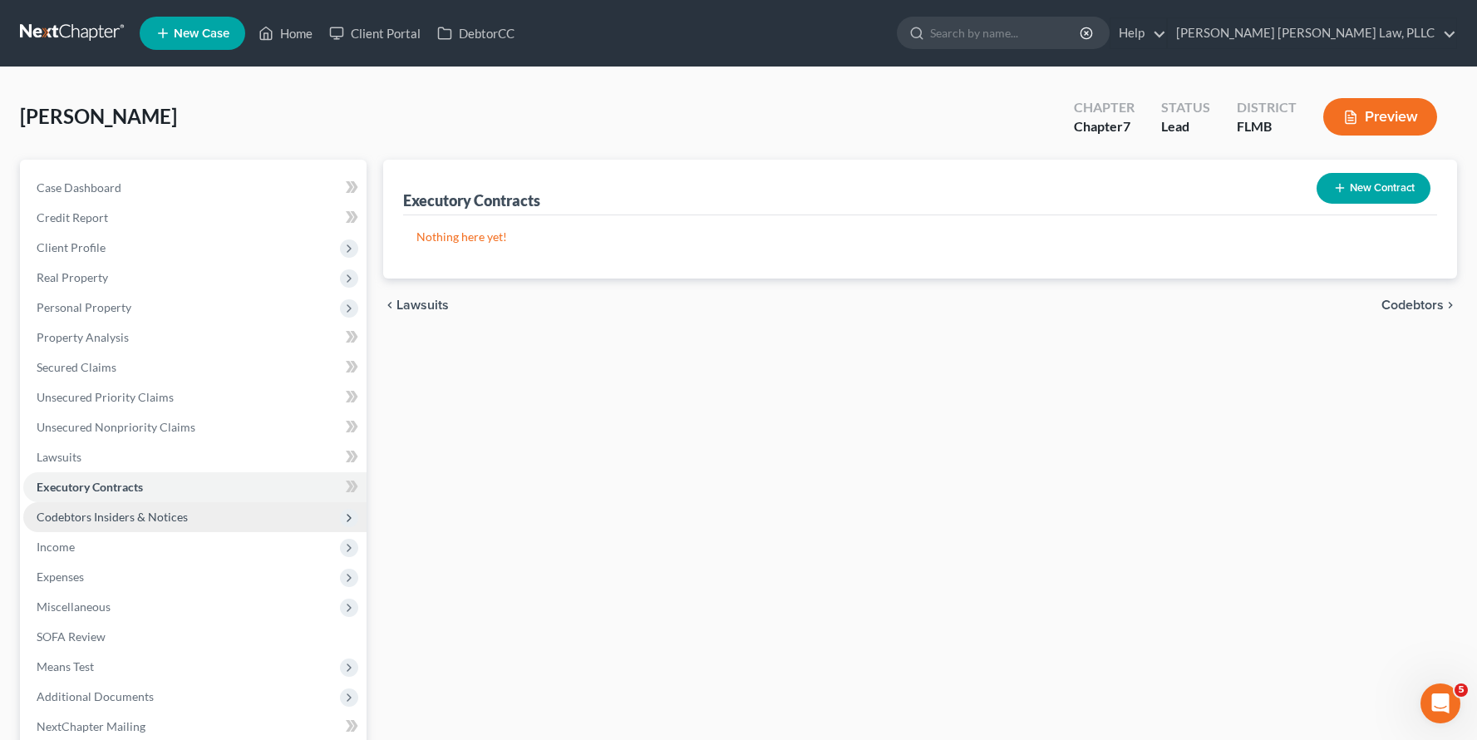
click at [211, 511] on span "Codebtors Insiders & Notices" at bounding box center [194, 517] width 343 height 30
click at [216, 539] on link "Codebtors" at bounding box center [212, 547] width 310 height 30
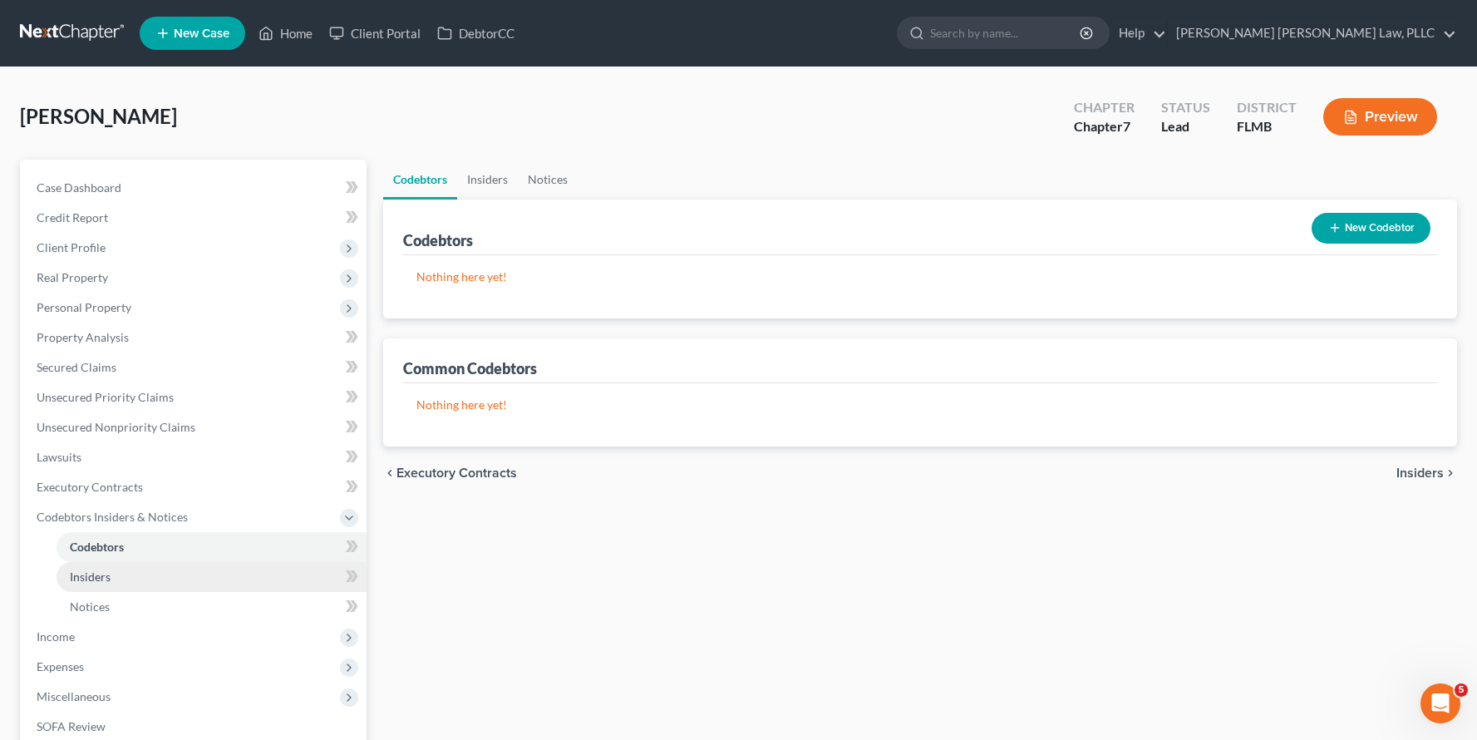
click at [219, 567] on link "Insiders" at bounding box center [212, 577] width 310 height 30
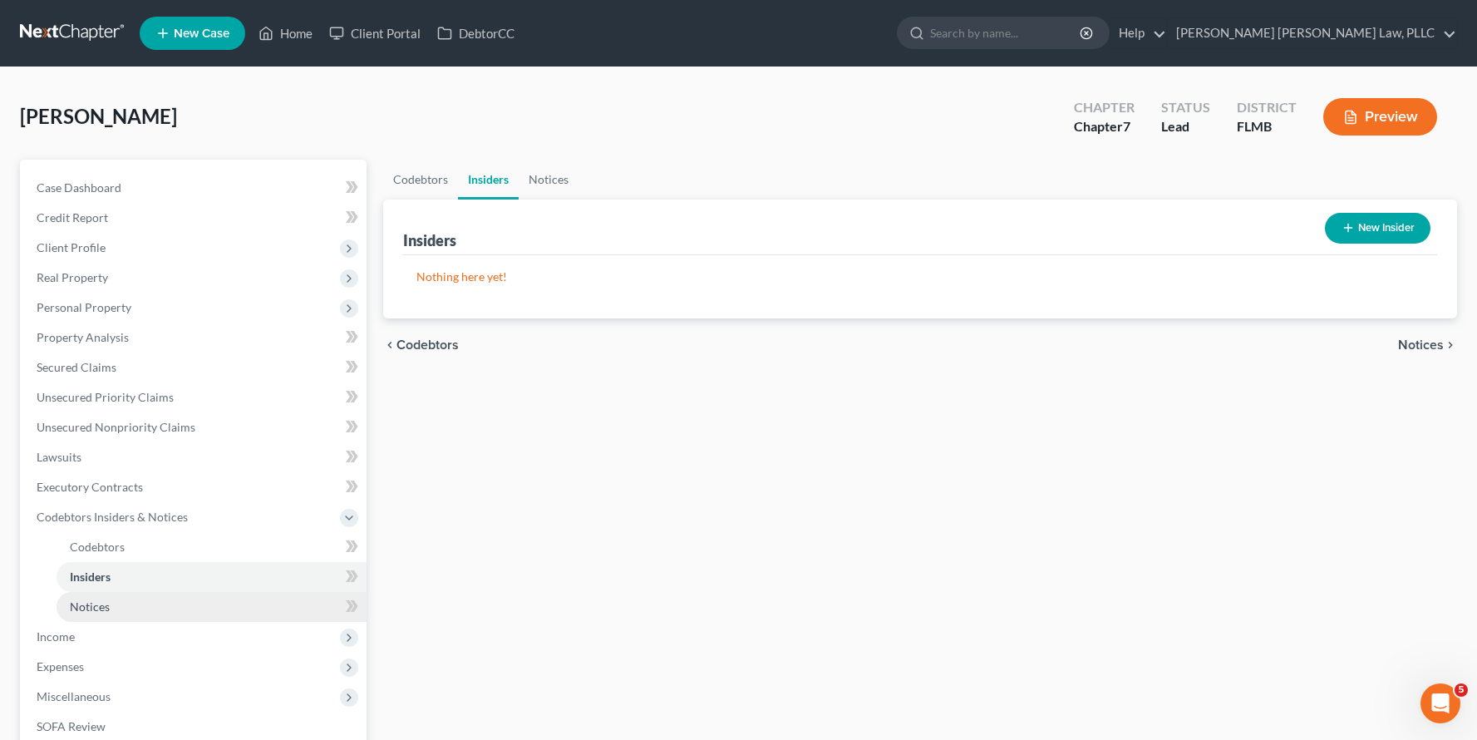
click at [230, 612] on link "Notices" at bounding box center [212, 607] width 310 height 30
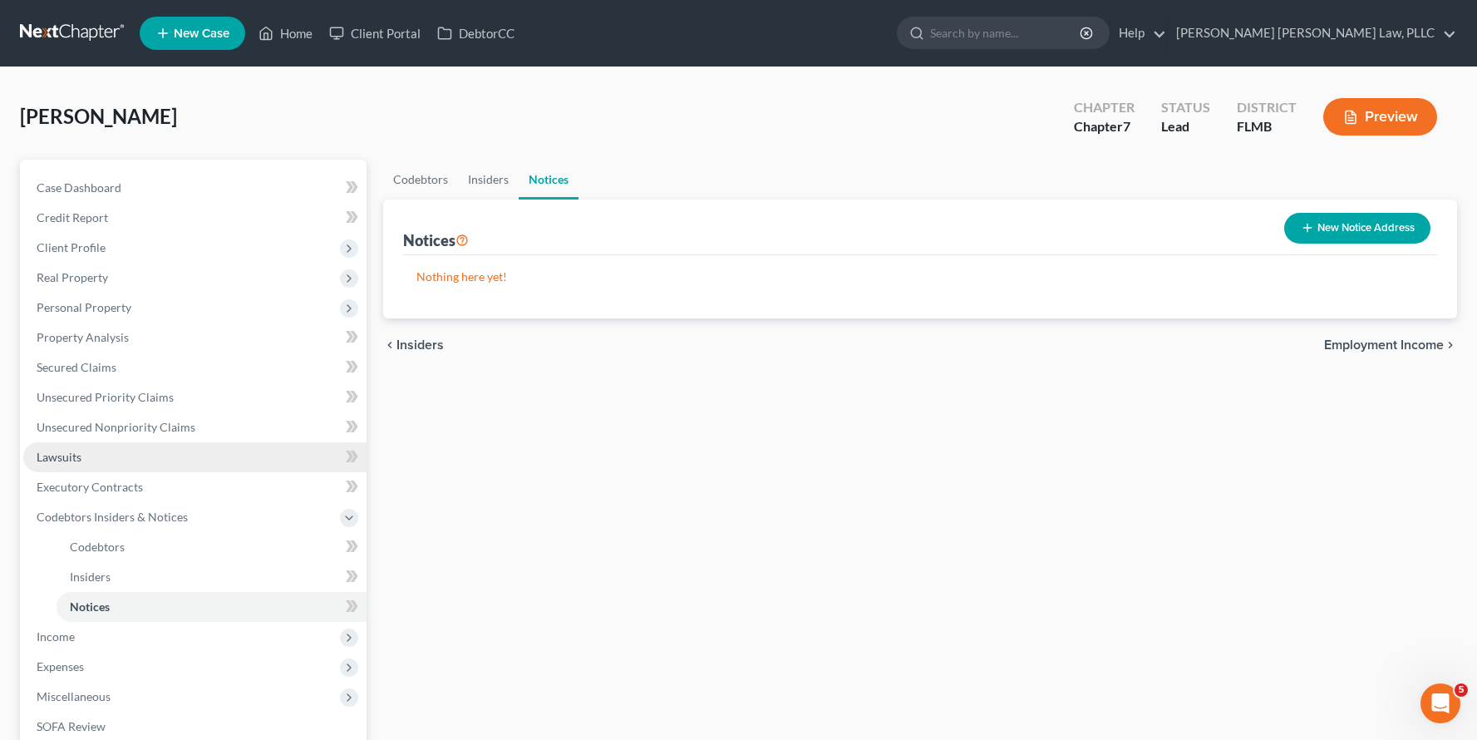
scroll to position [263, 0]
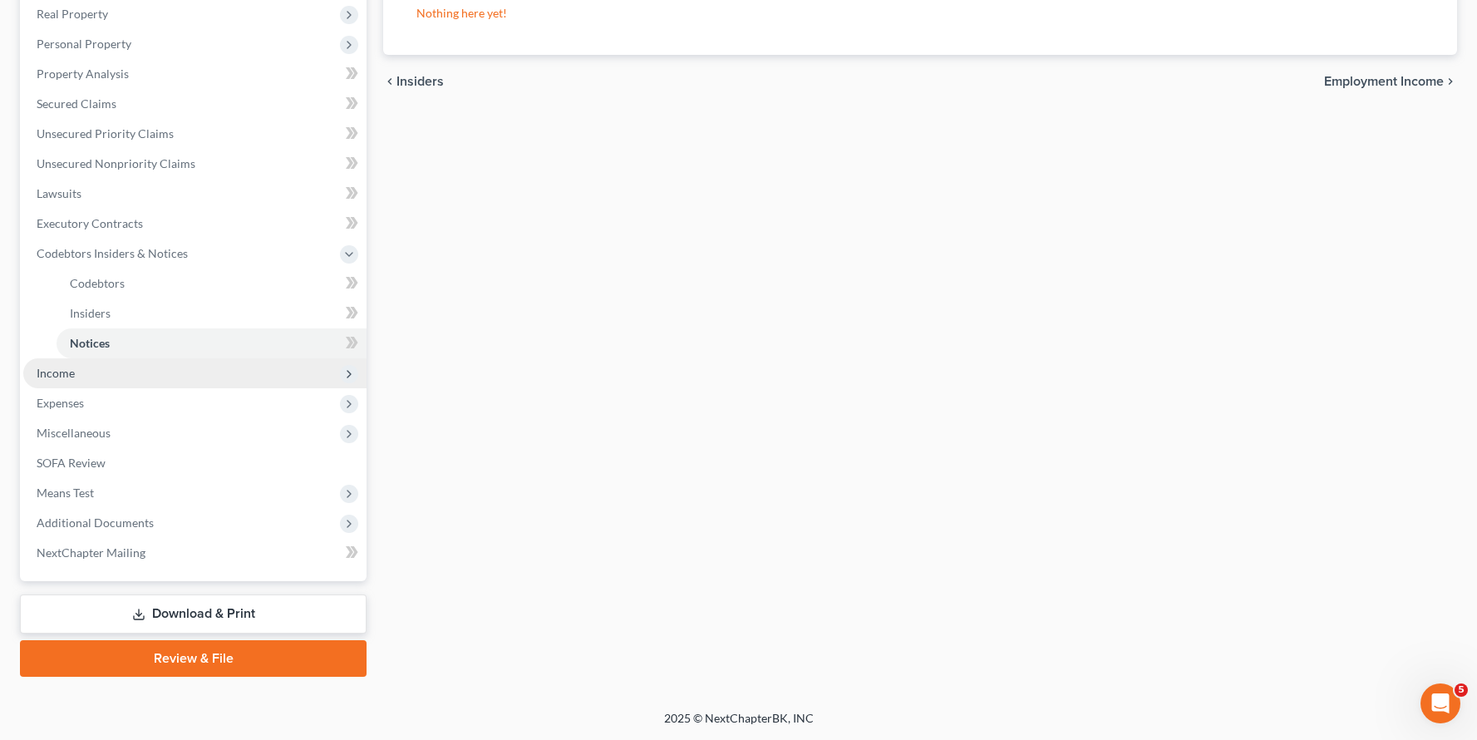
click at [196, 367] on span "Income" at bounding box center [194, 373] width 343 height 30
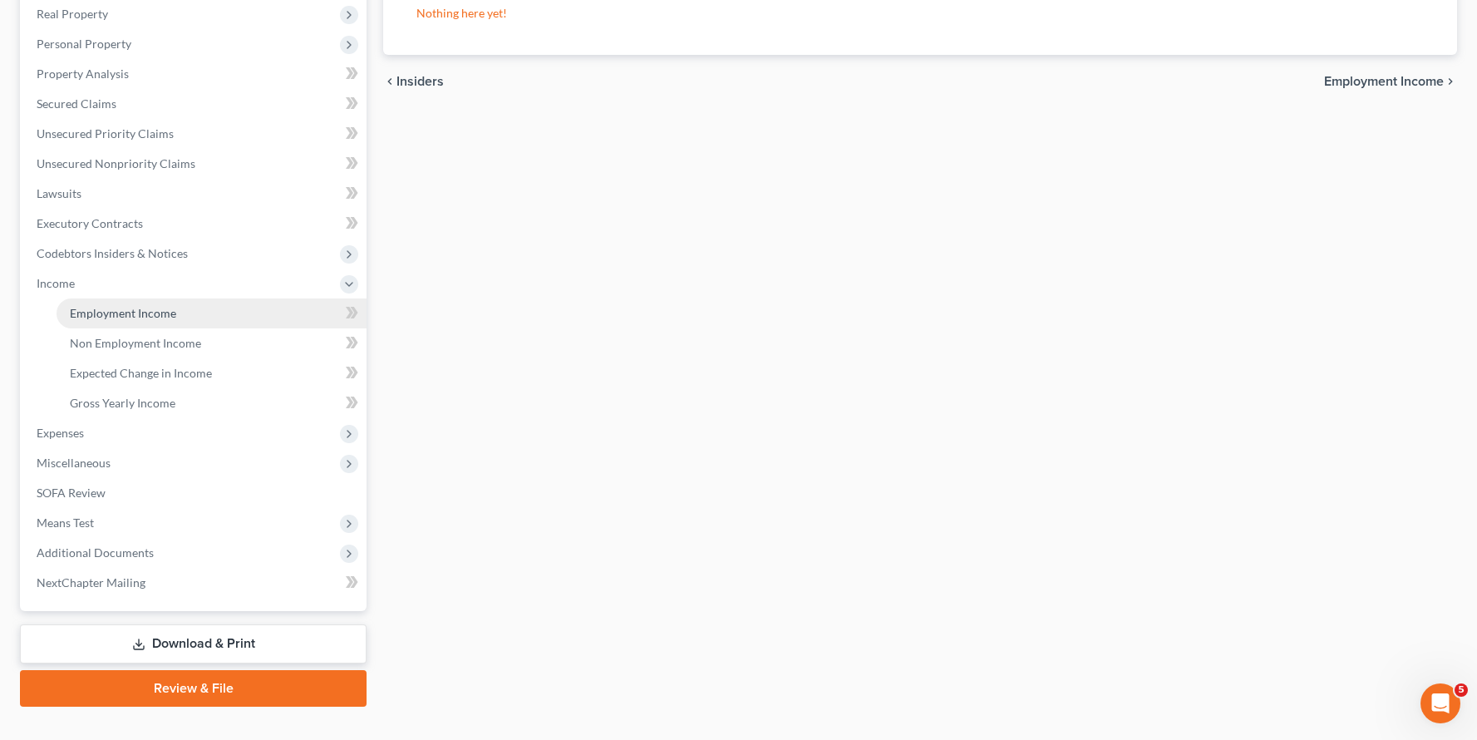
click at [187, 322] on link "Employment Income" at bounding box center [212, 313] width 310 height 30
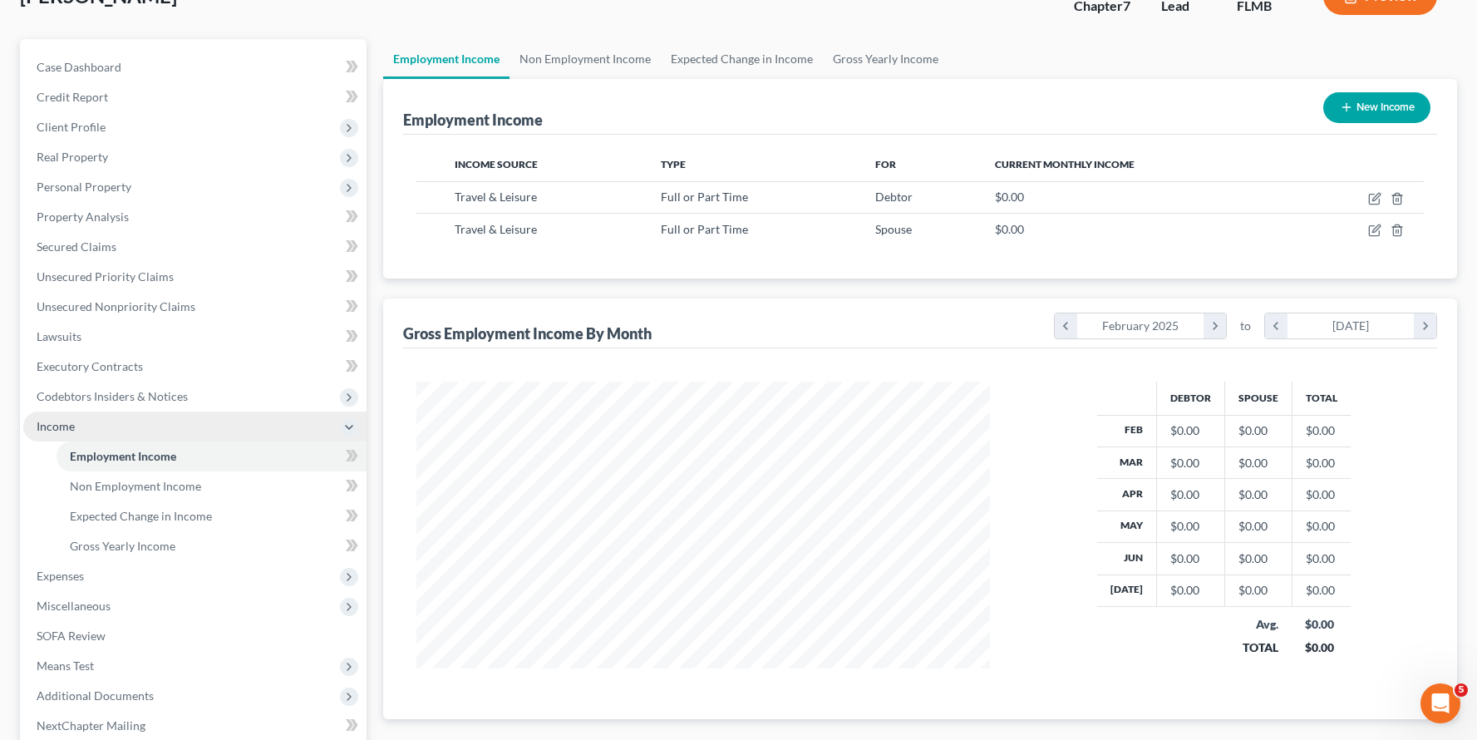
scroll to position [293, 0]
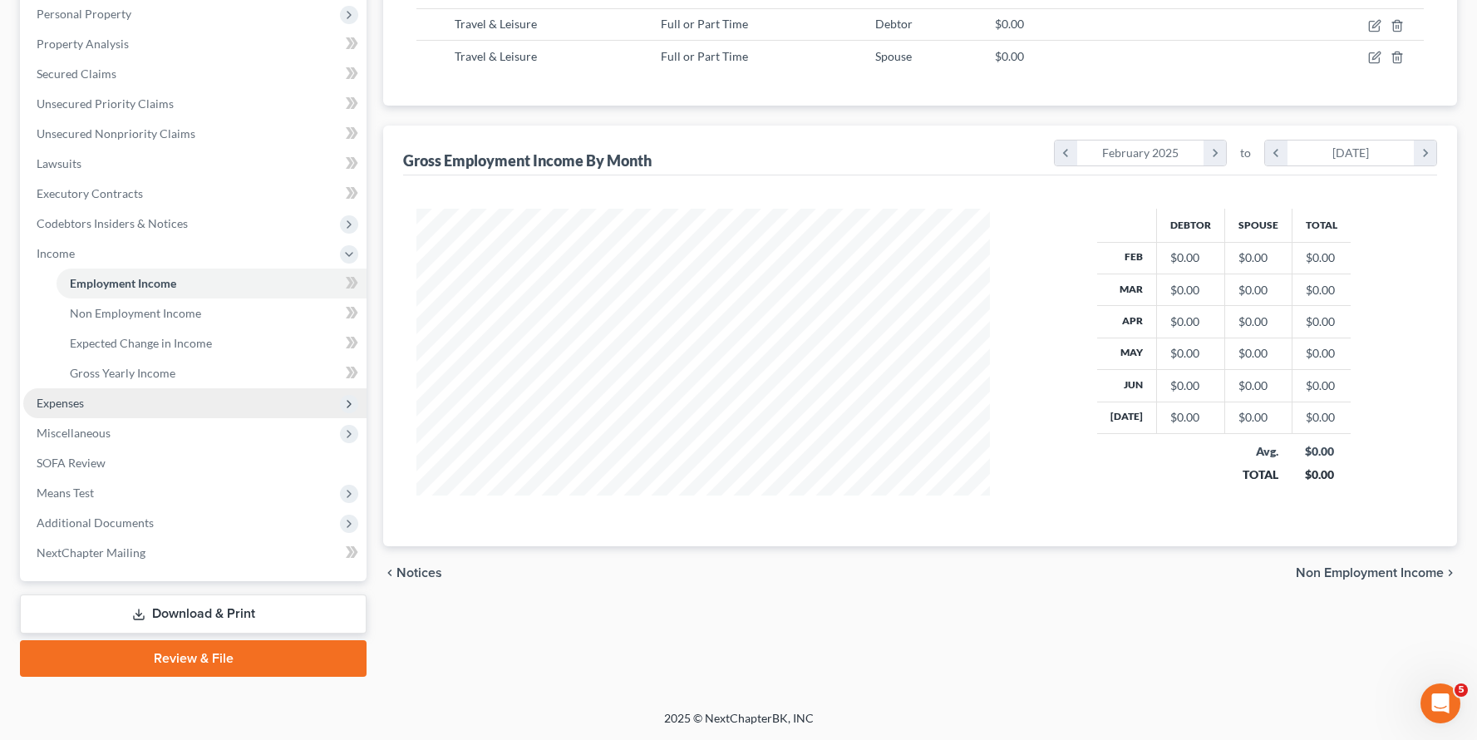
click at [180, 397] on span "Expenses" at bounding box center [194, 403] width 343 height 30
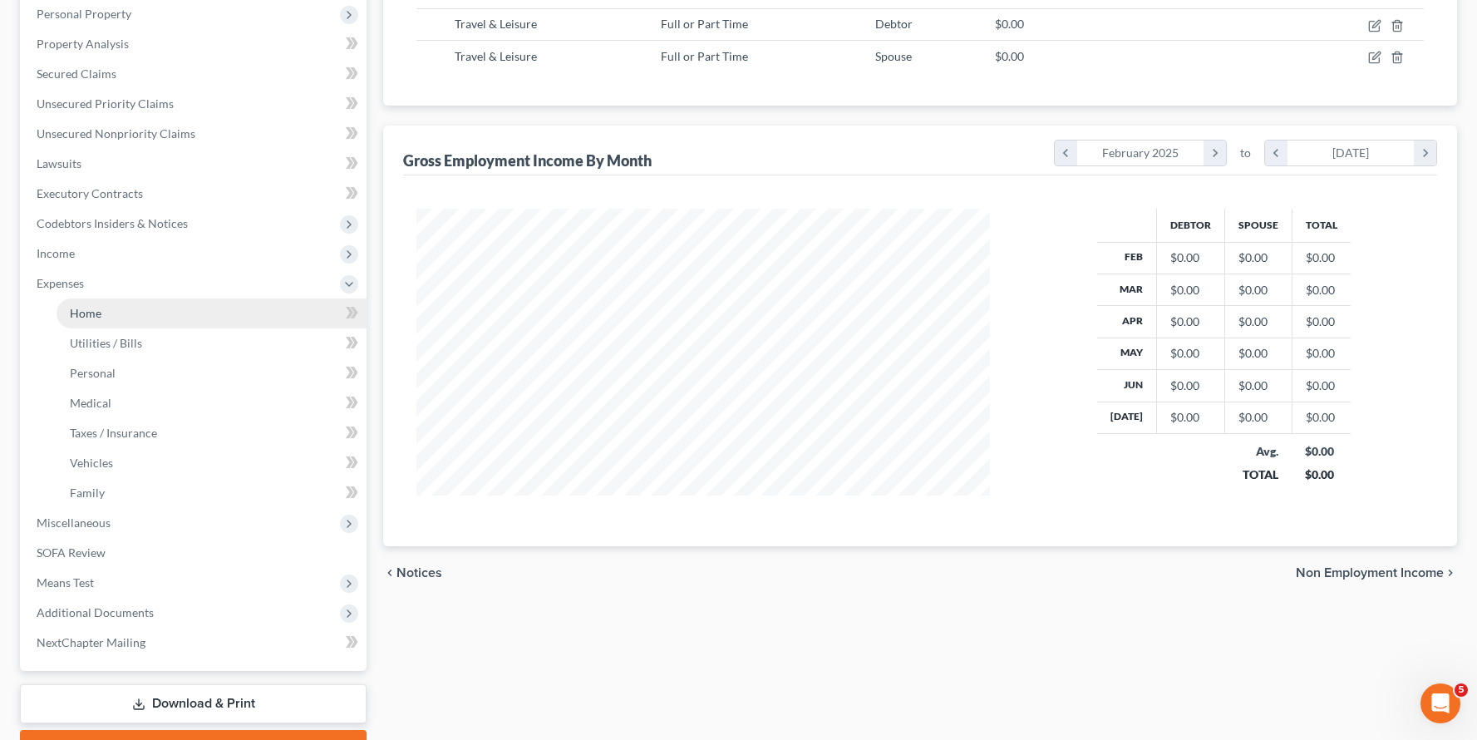
click at [183, 317] on link "Home" at bounding box center [212, 313] width 310 height 30
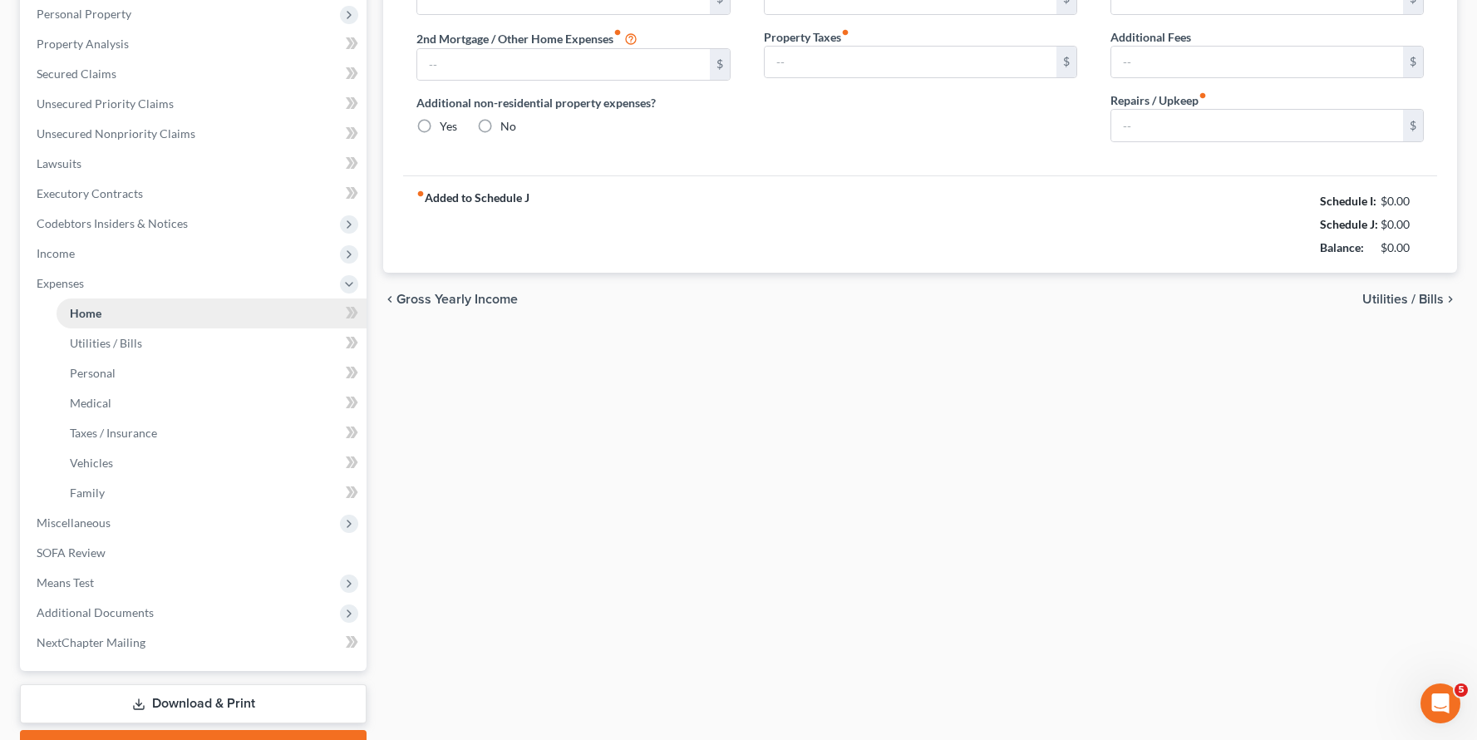
type input "1,654.05"
type input "0.00"
radio input "true"
type input "0.00"
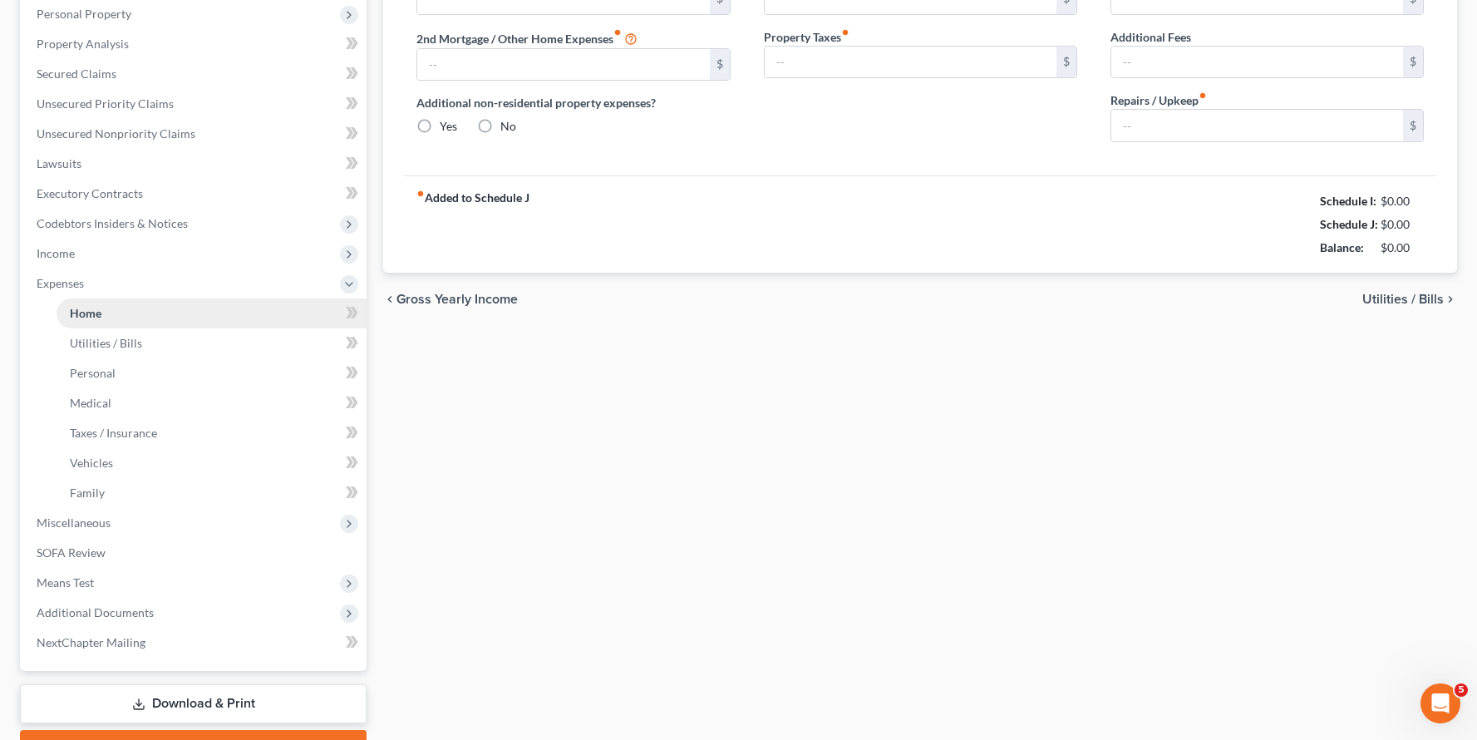
type input "50.33"
type input "0.00"
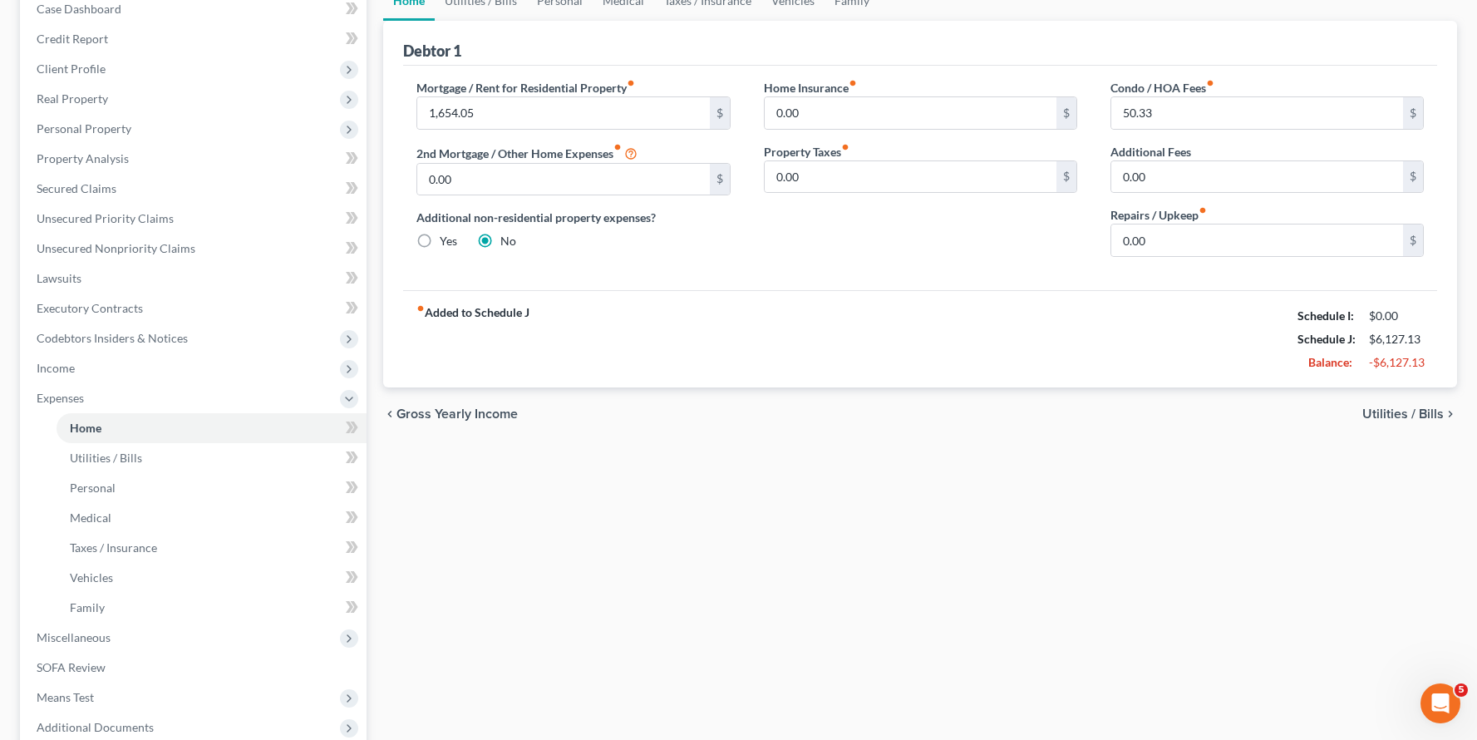
scroll to position [312, 0]
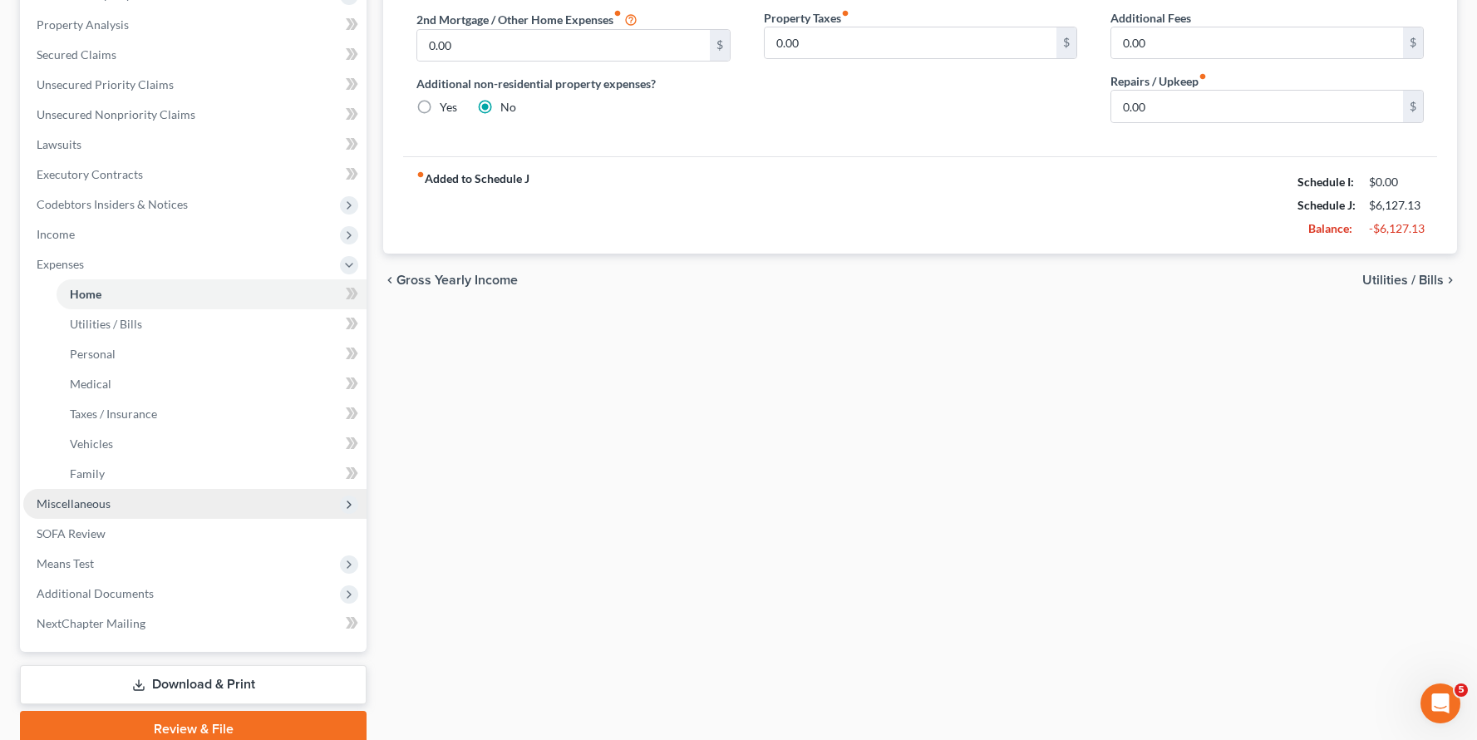
click at [166, 509] on span "Miscellaneous" at bounding box center [194, 504] width 343 height 30
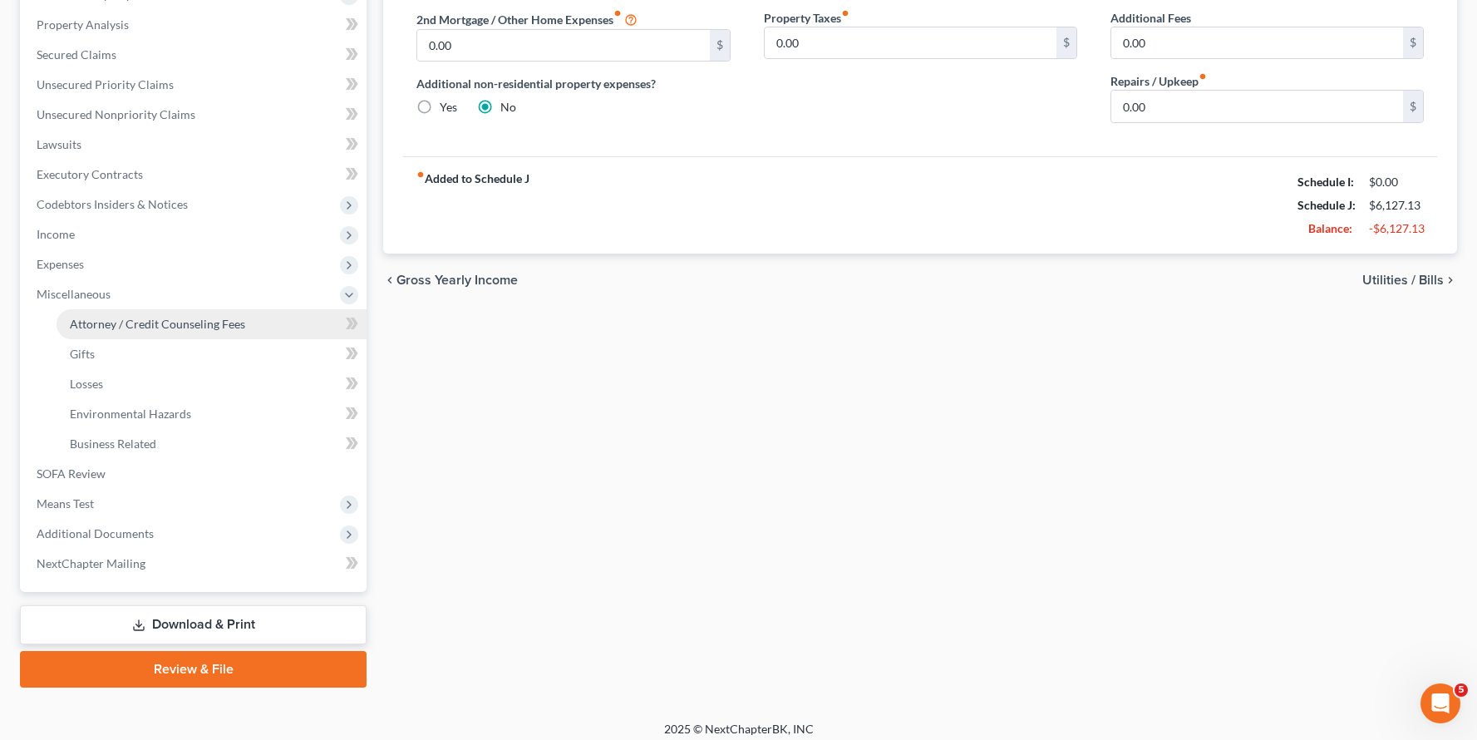
click at [165, 320] on span "Attorney / Credit Counseling Fees" at bounding box center [157, 324] width 175 height 14
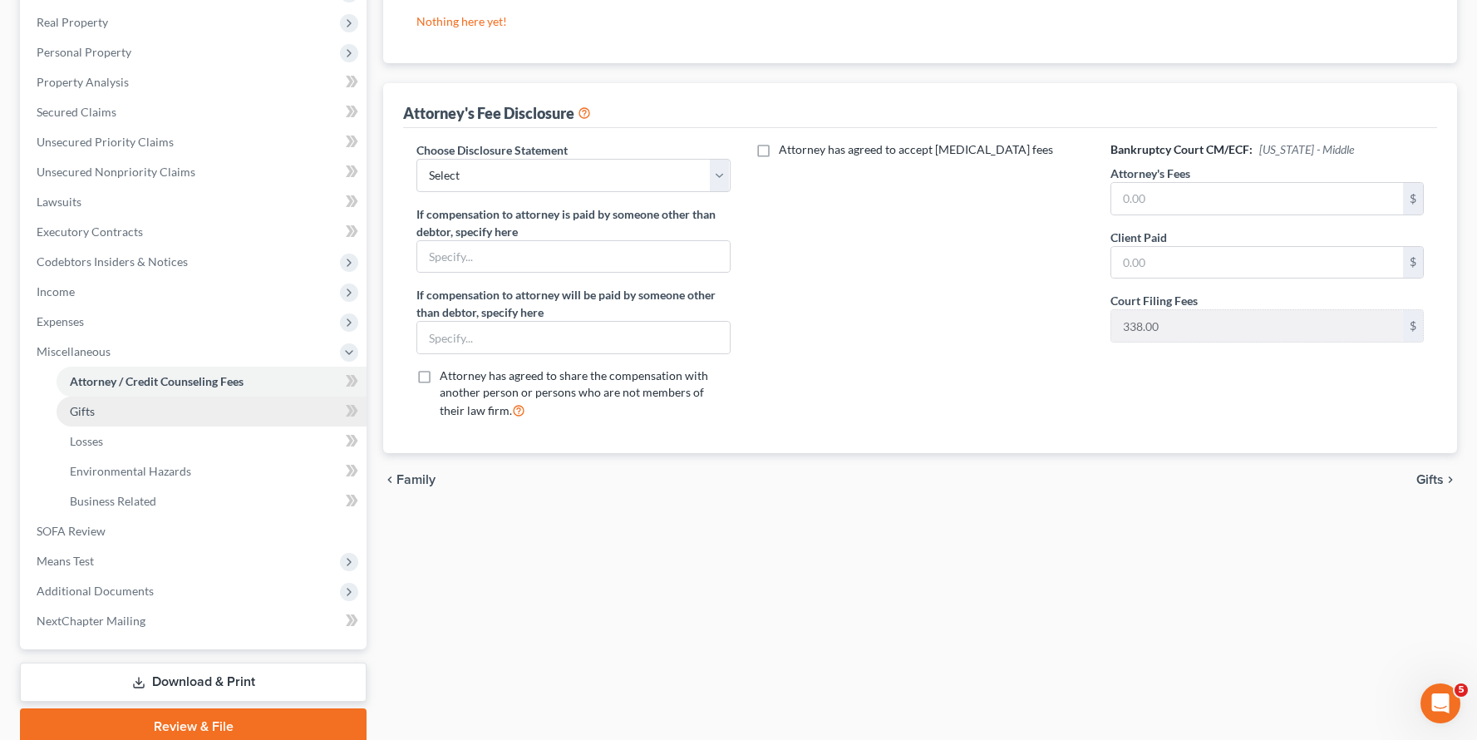
click at [203, 415] on link "Gifts" at bounding box center [212, 411] width 310 height 30
